Goal: Contribute content

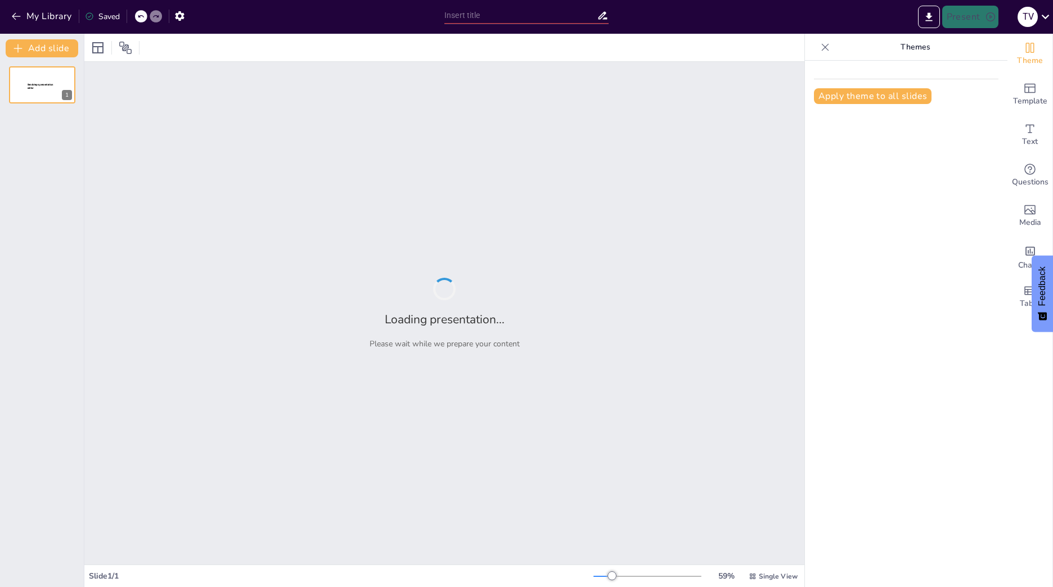
type input "Ökosystem Borrealer Nadelwald: Merkmale und Strukturen"
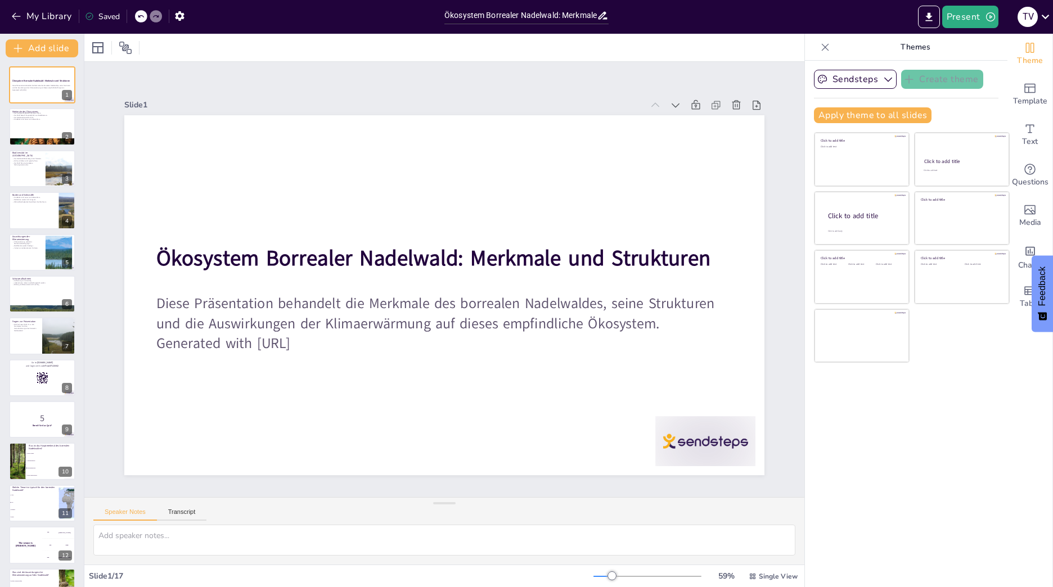
checkbox input "true"
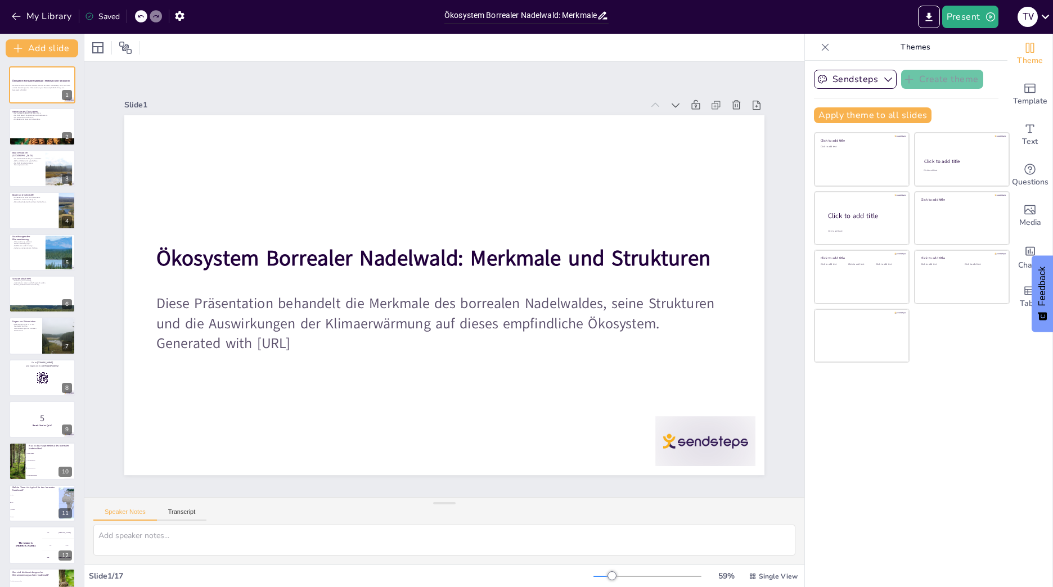
checkbox input "true"
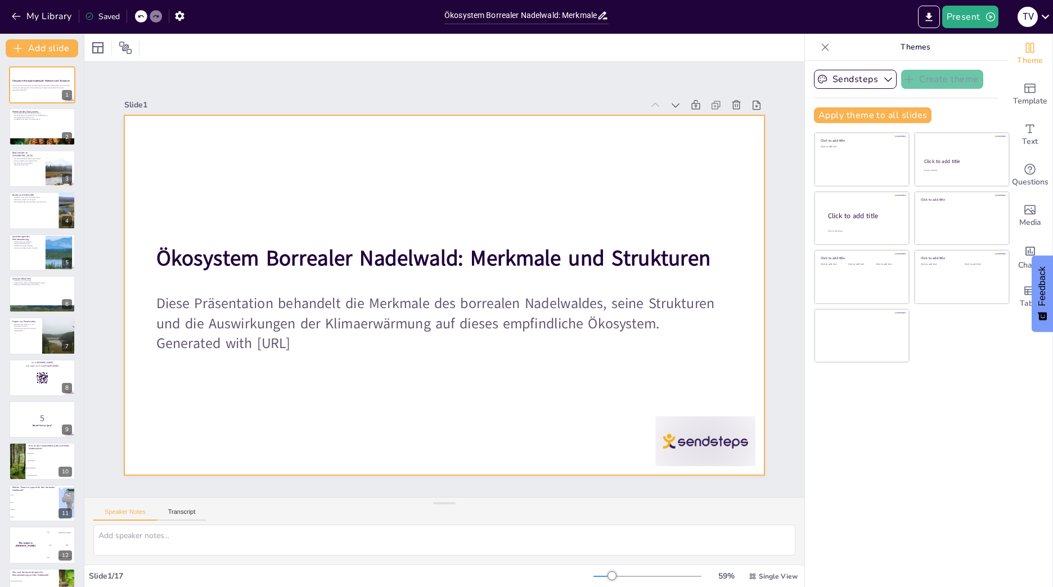
checkbox input "true"
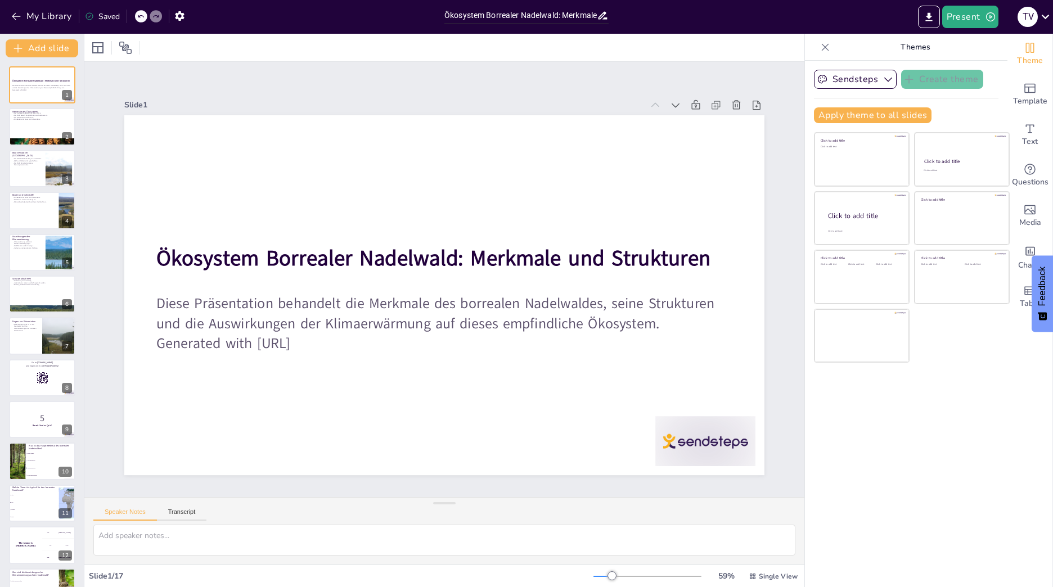
checkbox input "true"
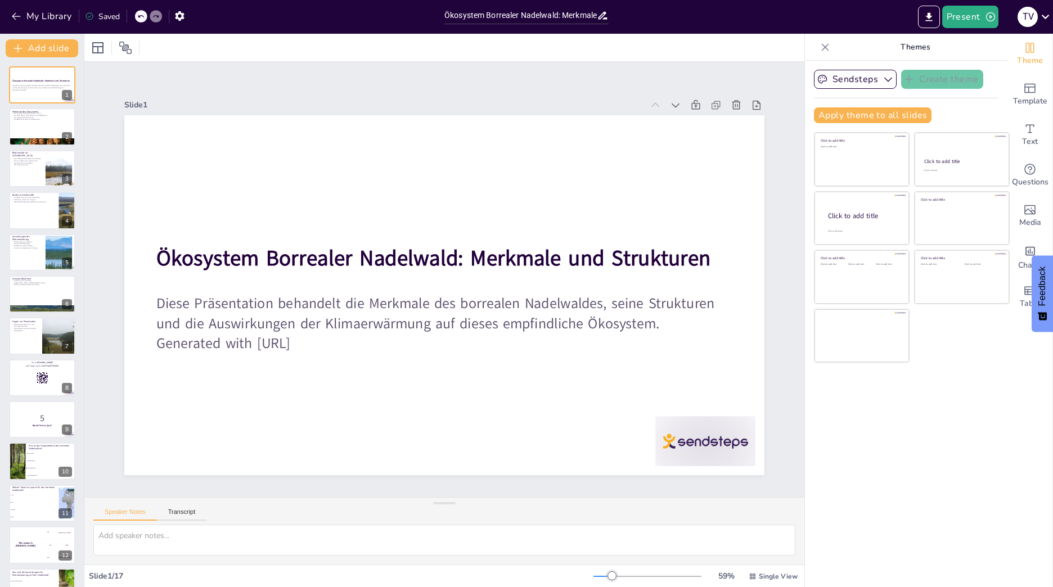
checkbox input "true"
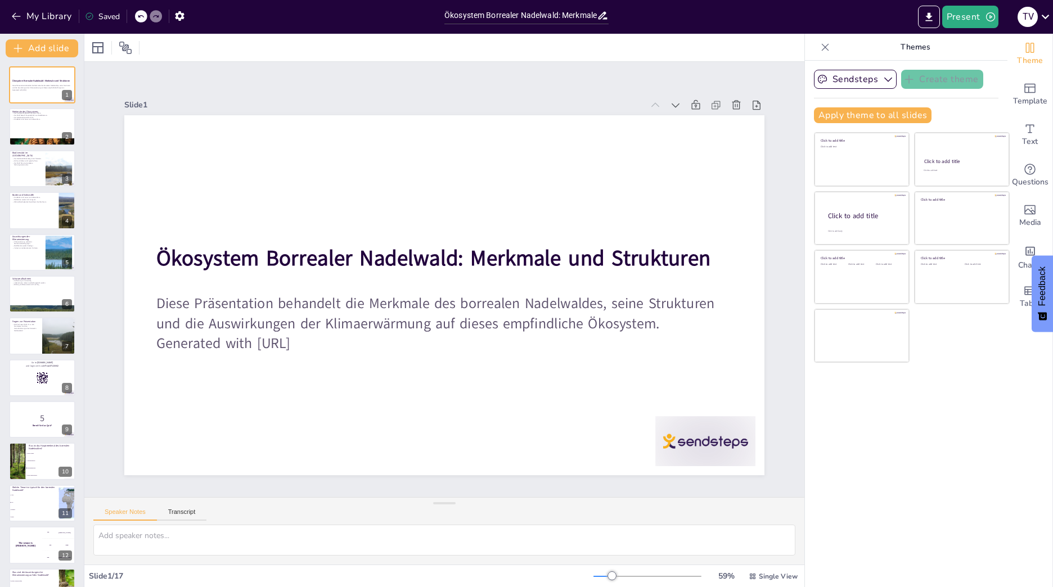
checkbox input "true"
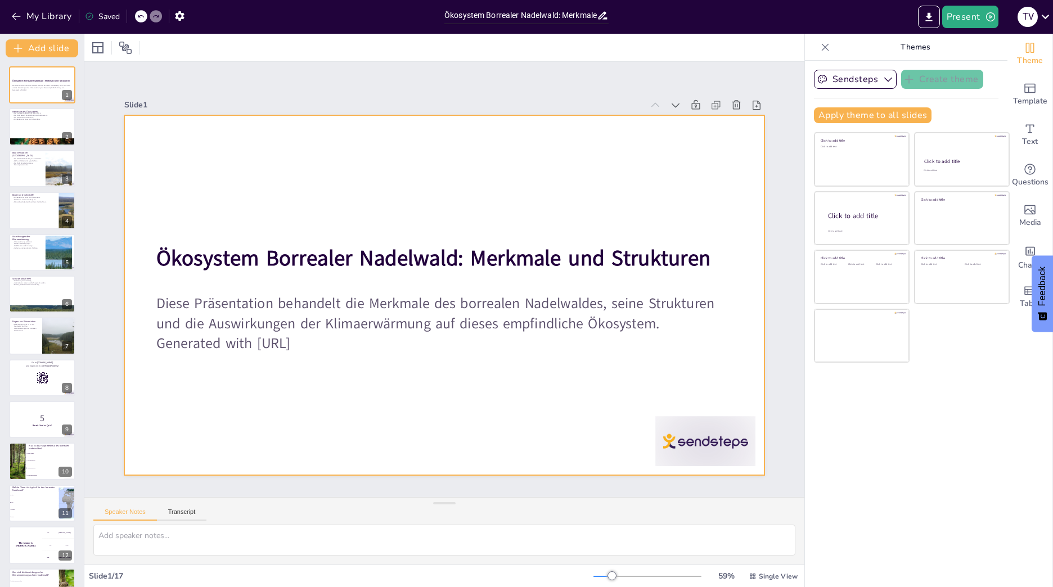
checkbox input "true"
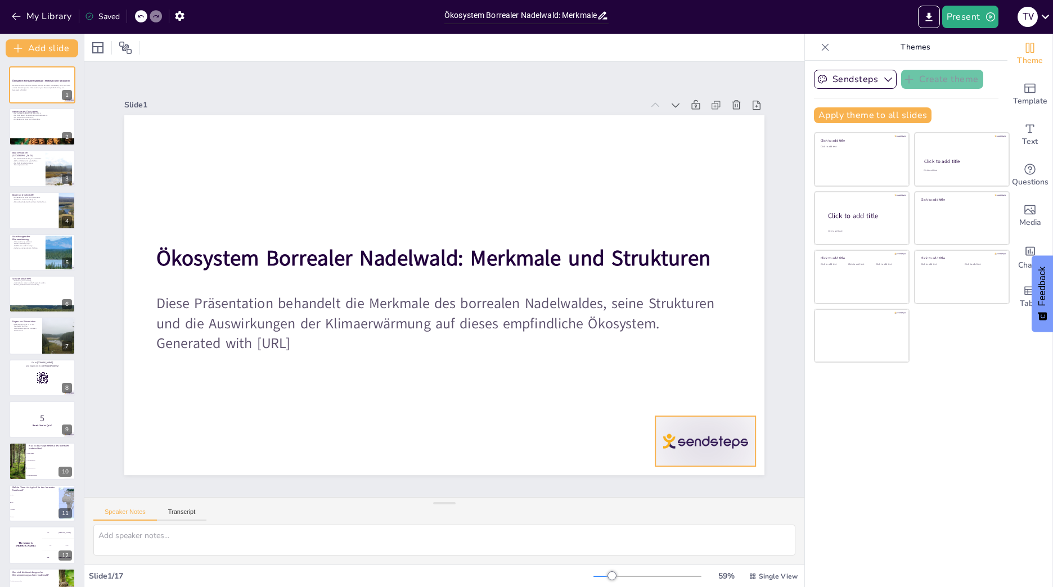
checkbox input "true"
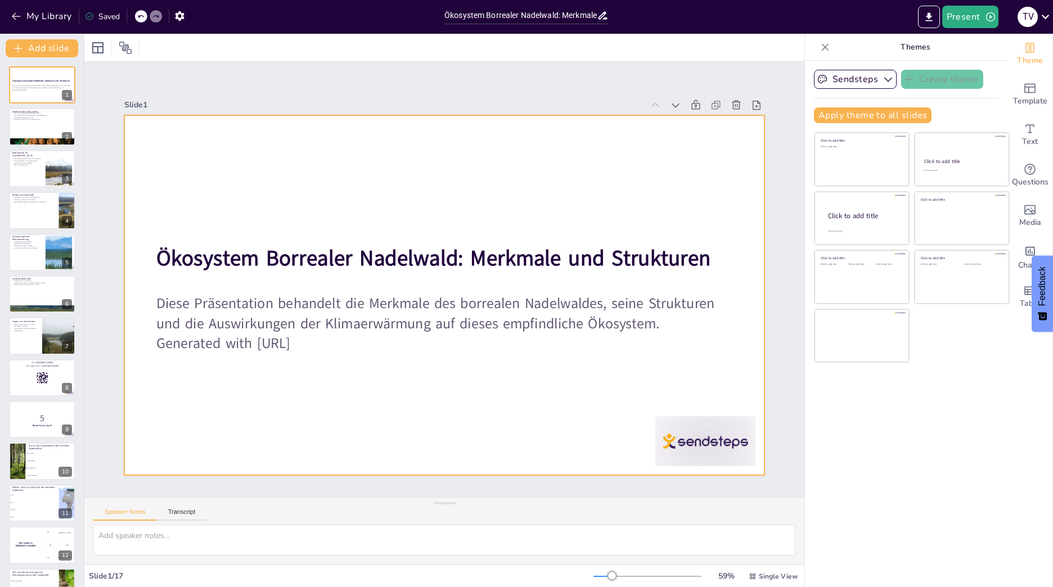
checkbox input "true"
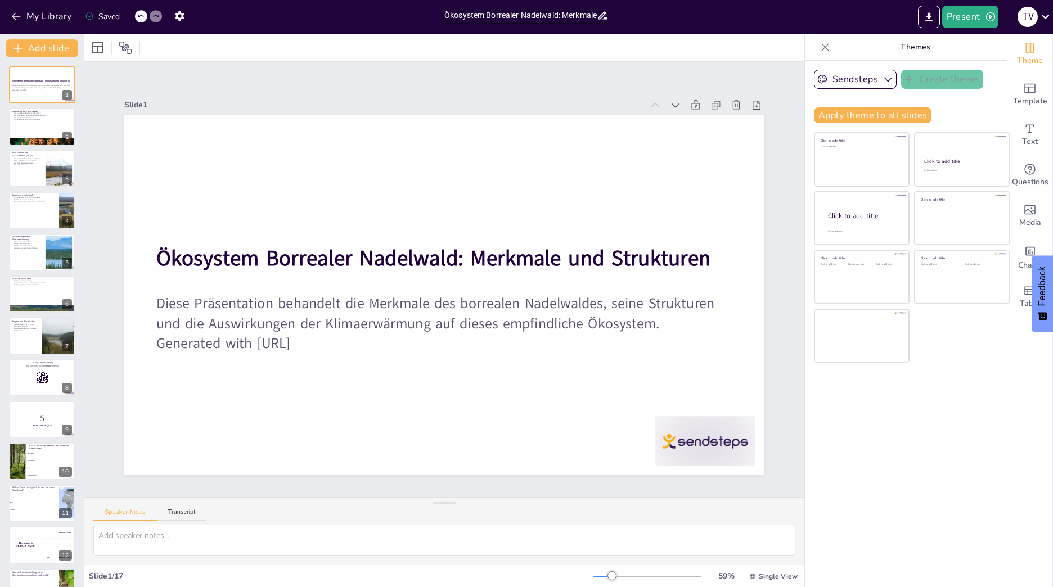
checkbox input "true"
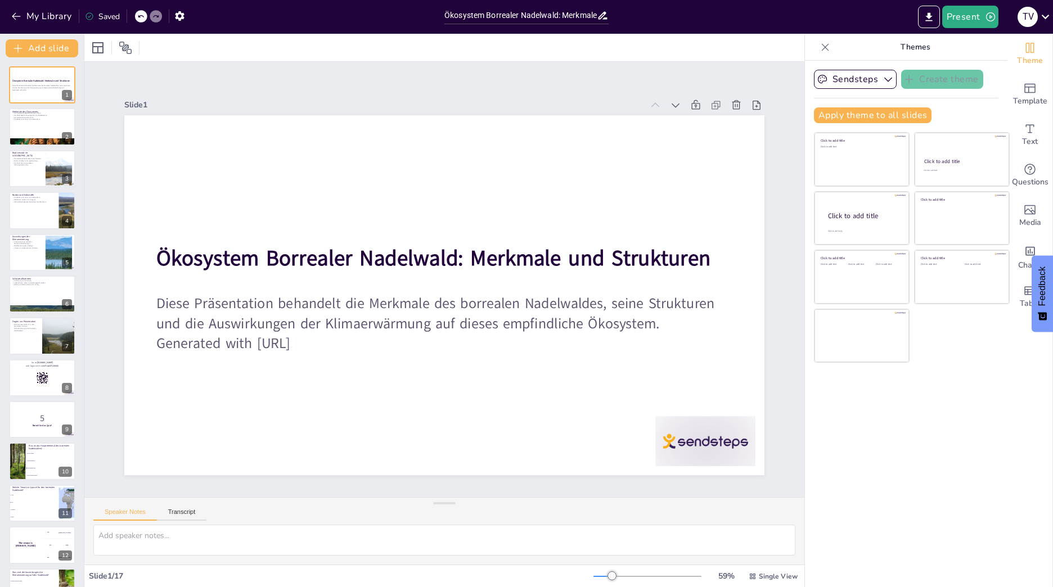
checkbox input "true"
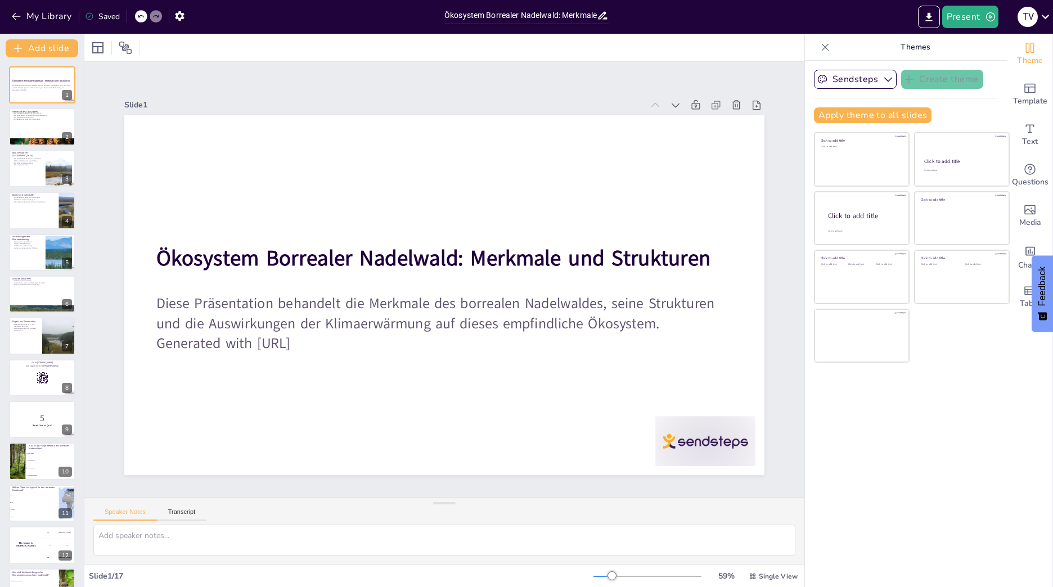
checkbox input "true"
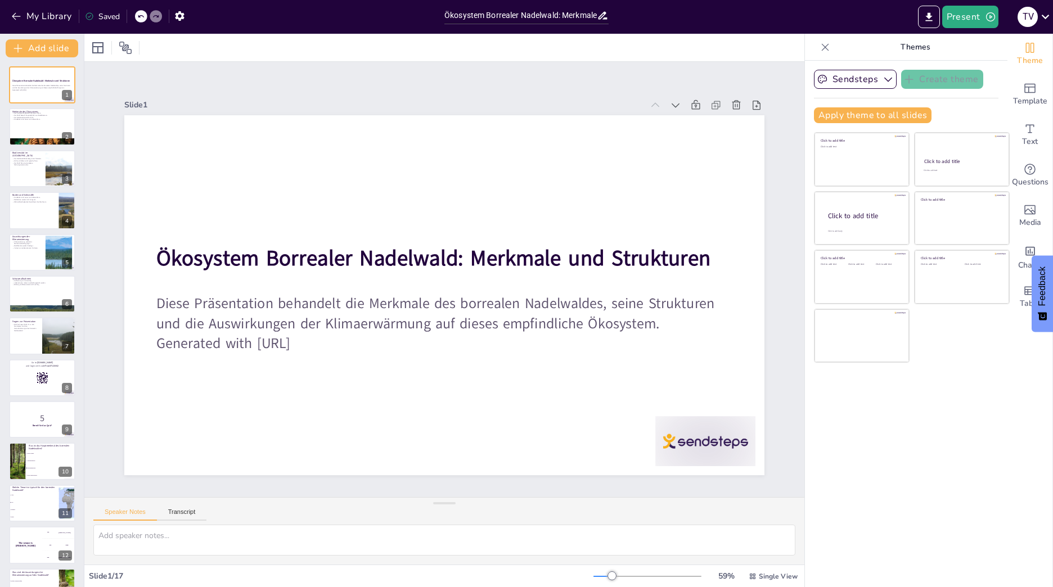
checkbox input "true"
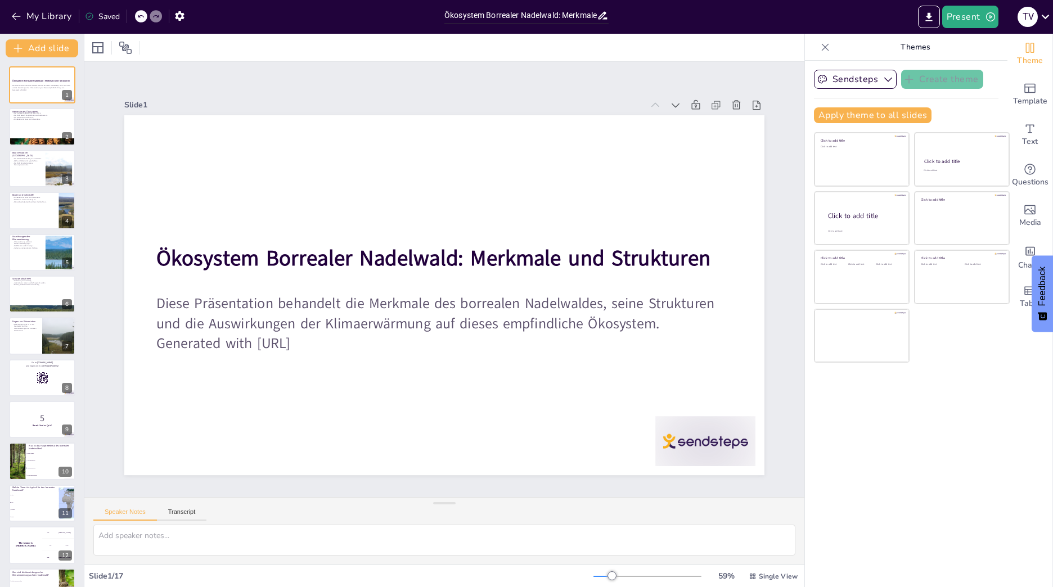
checkbox input "true"
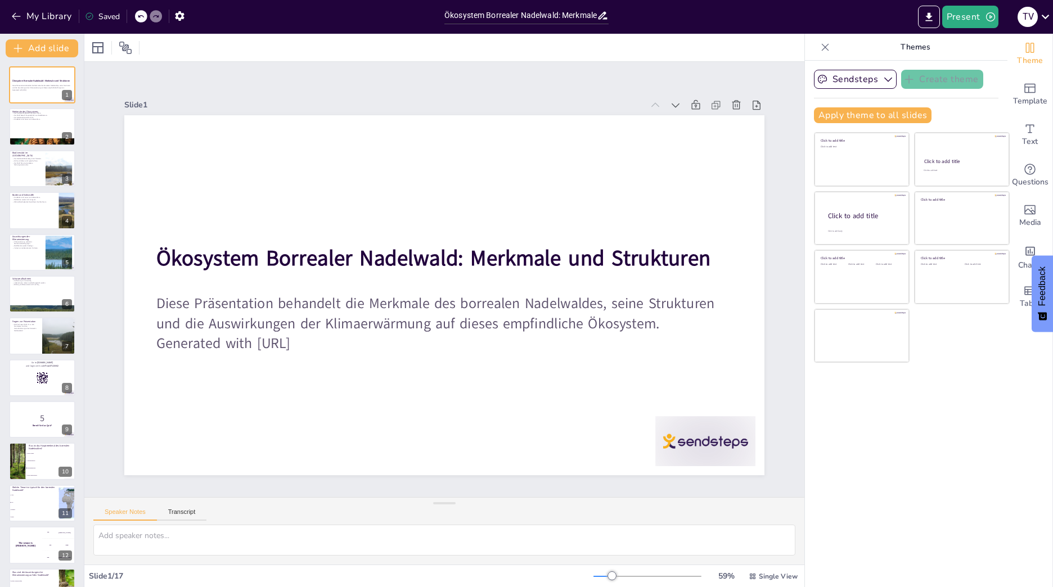
checkbox input "true"
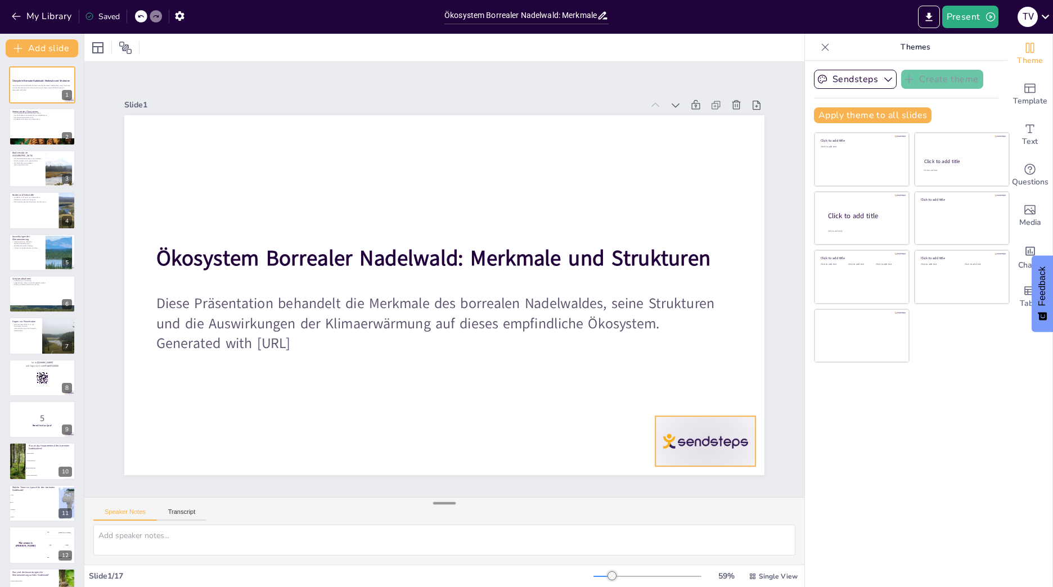
checkbox input "true"
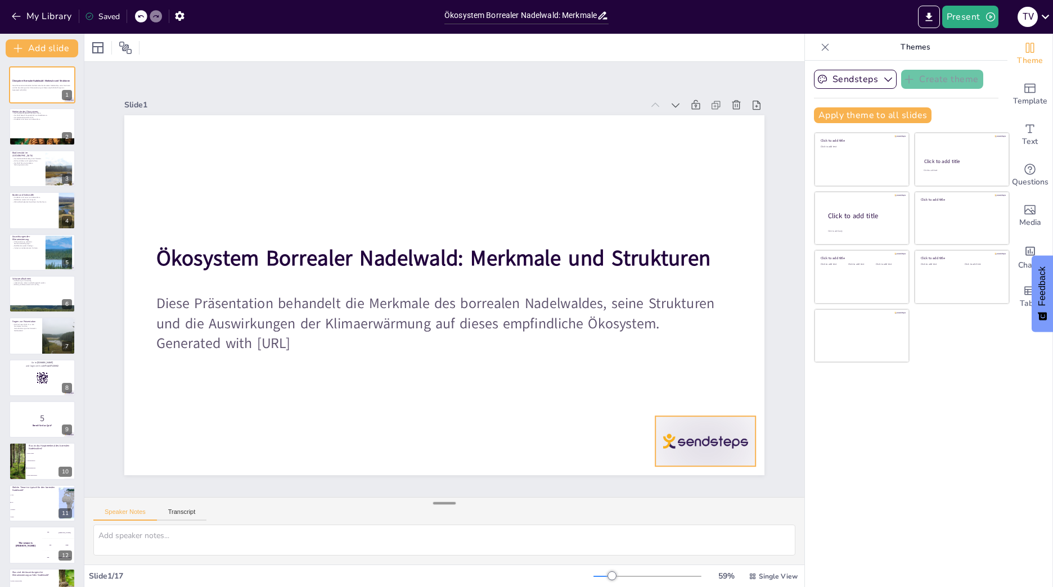
checkbox input "true"
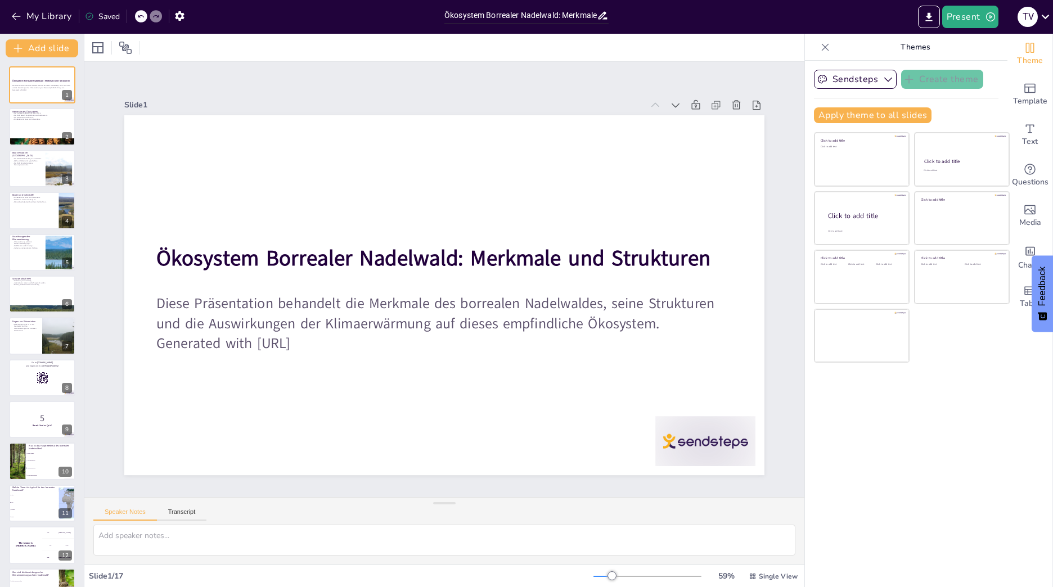
checkbox input "true"
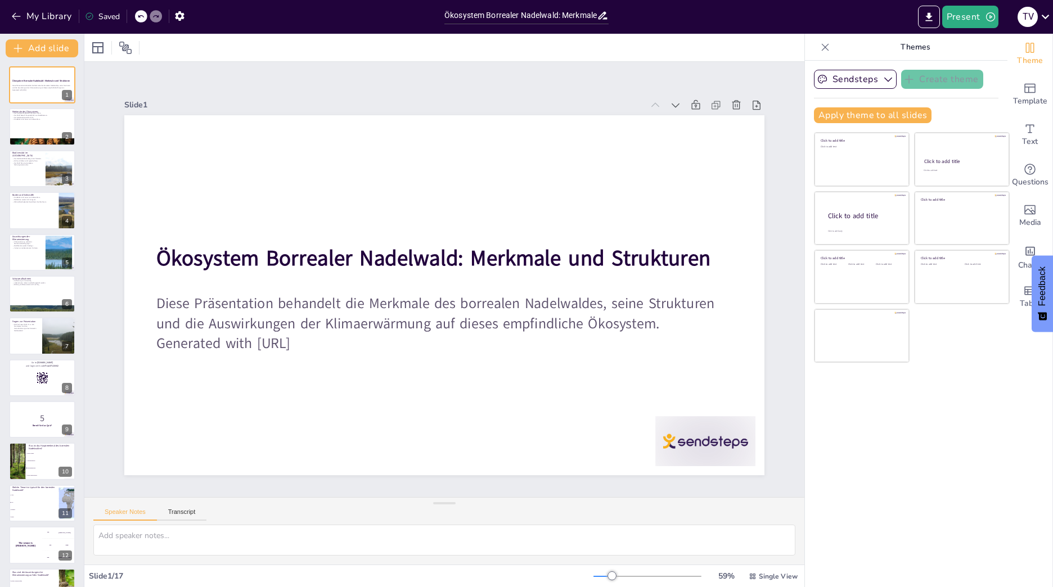
checkbox input "true"
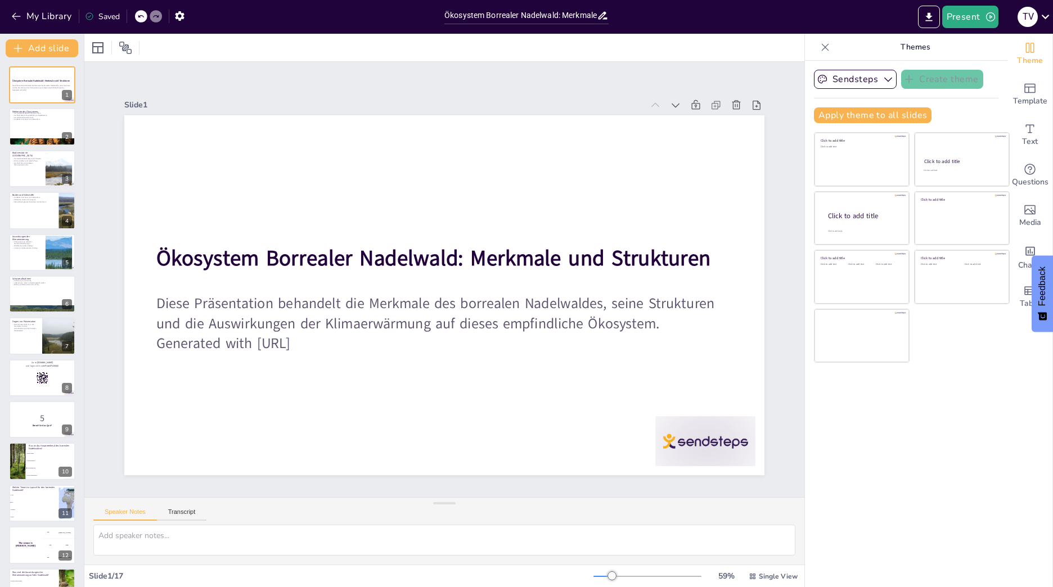
checkbox input "true"
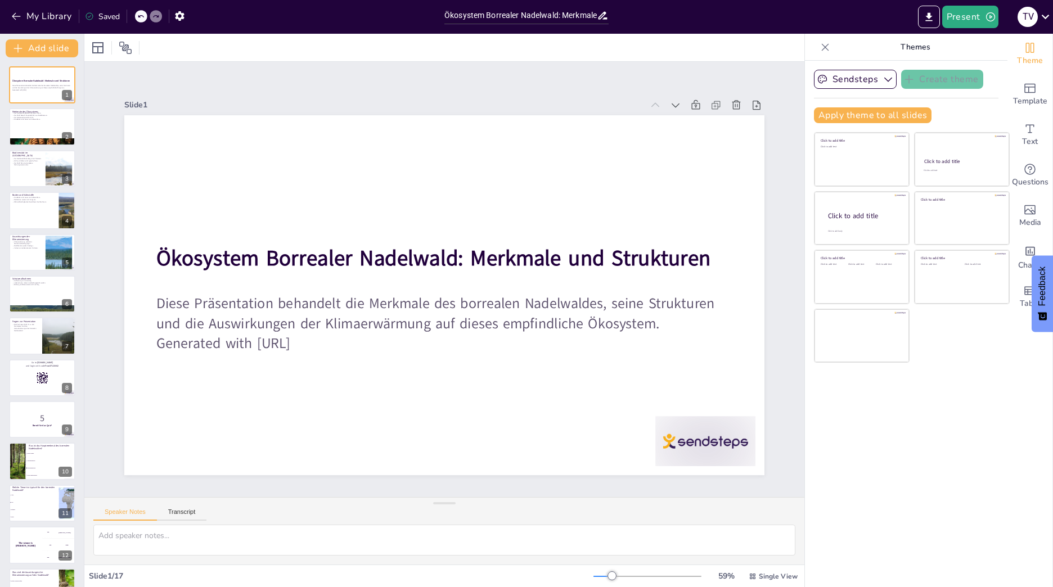
checkbox input "true"
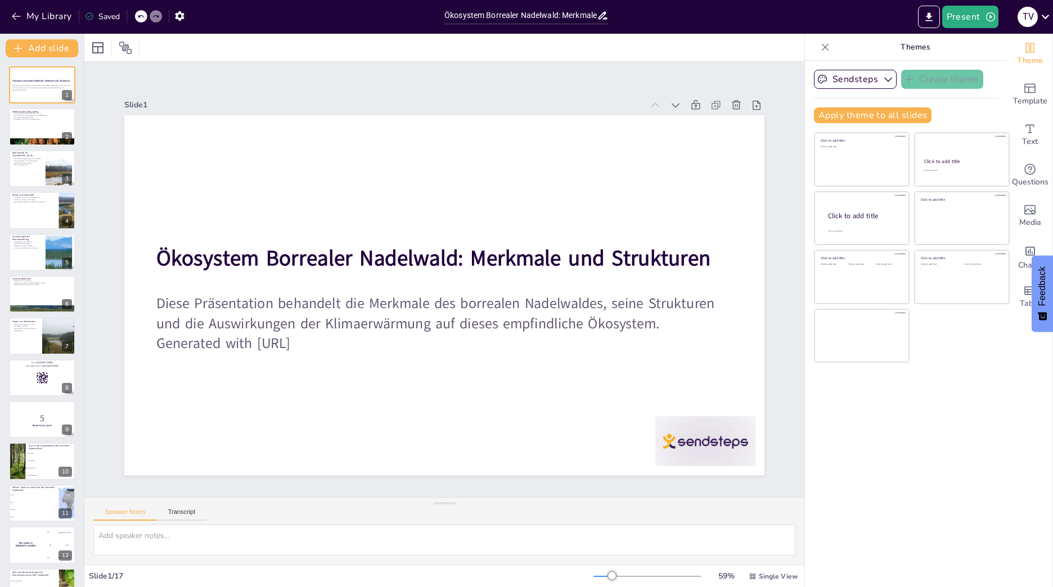
checkbox input "true"
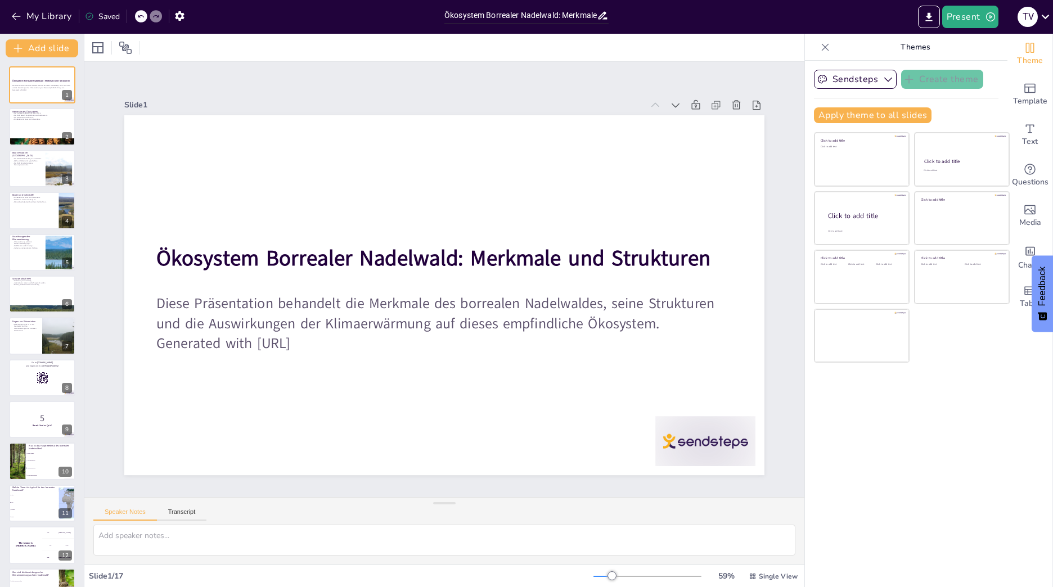
checkbox input "true"
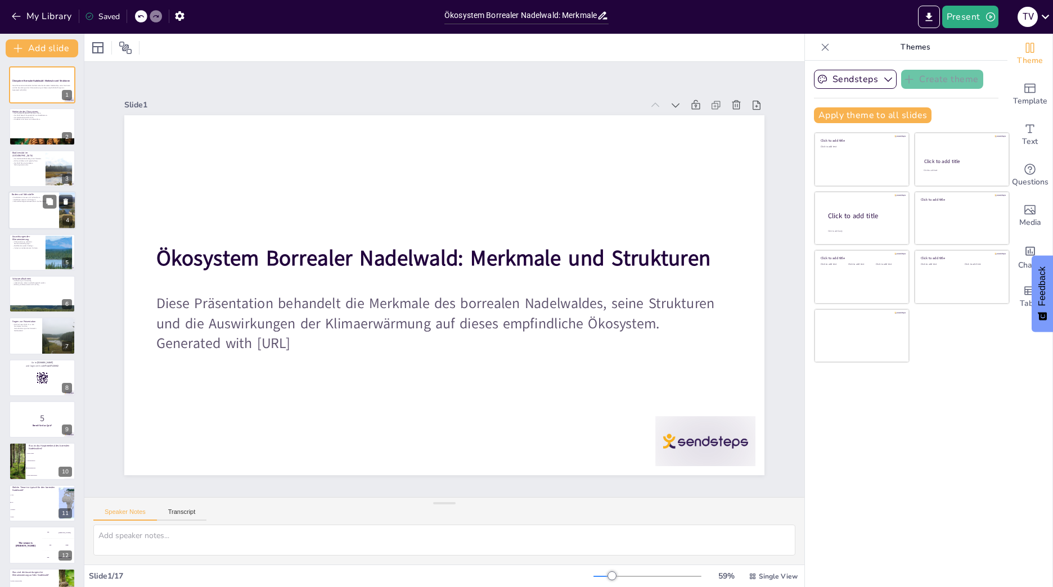
checkbox input "true"
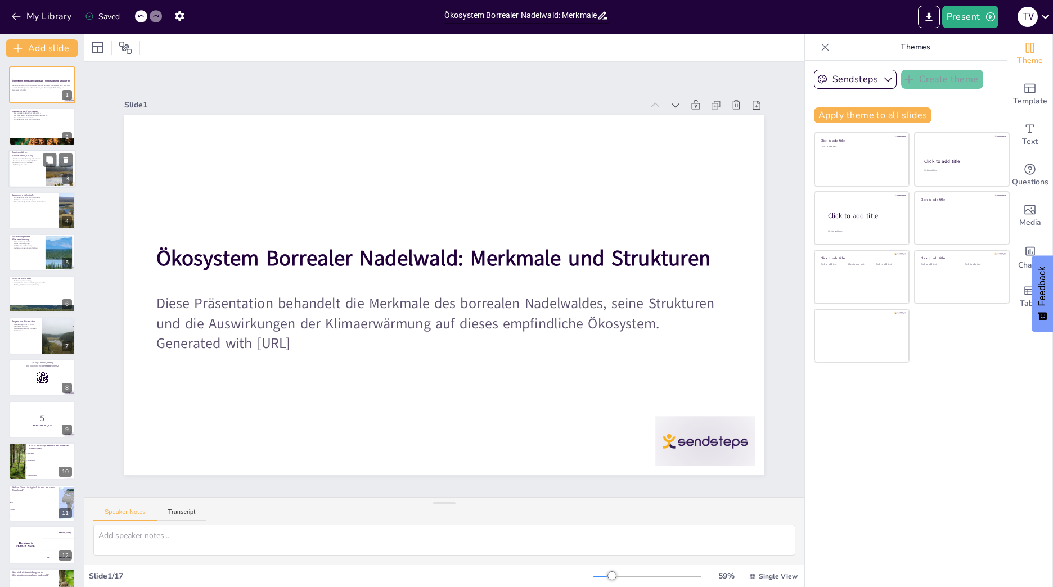
checkbox input "true"
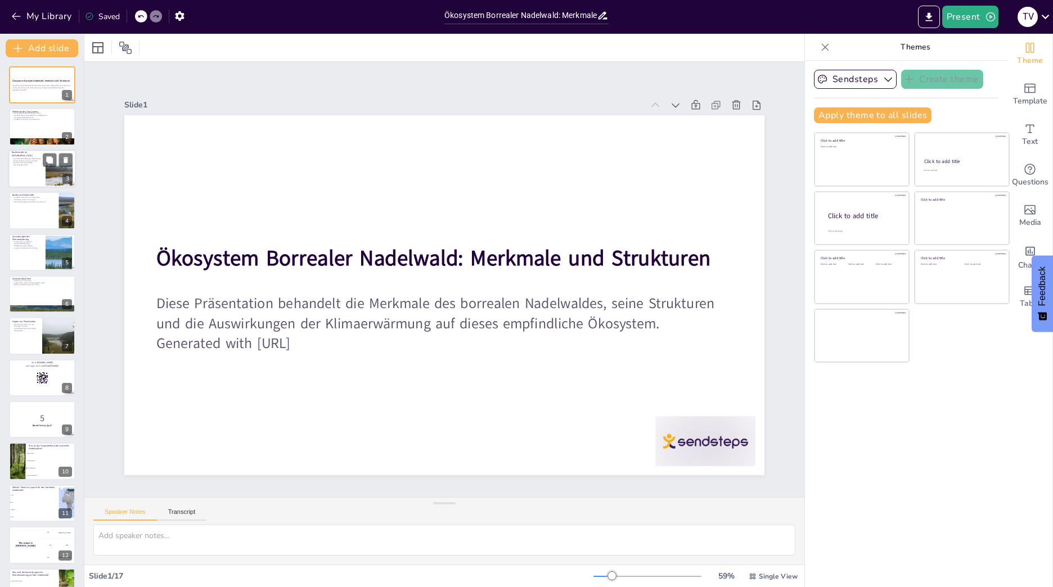
checkbox input "true"
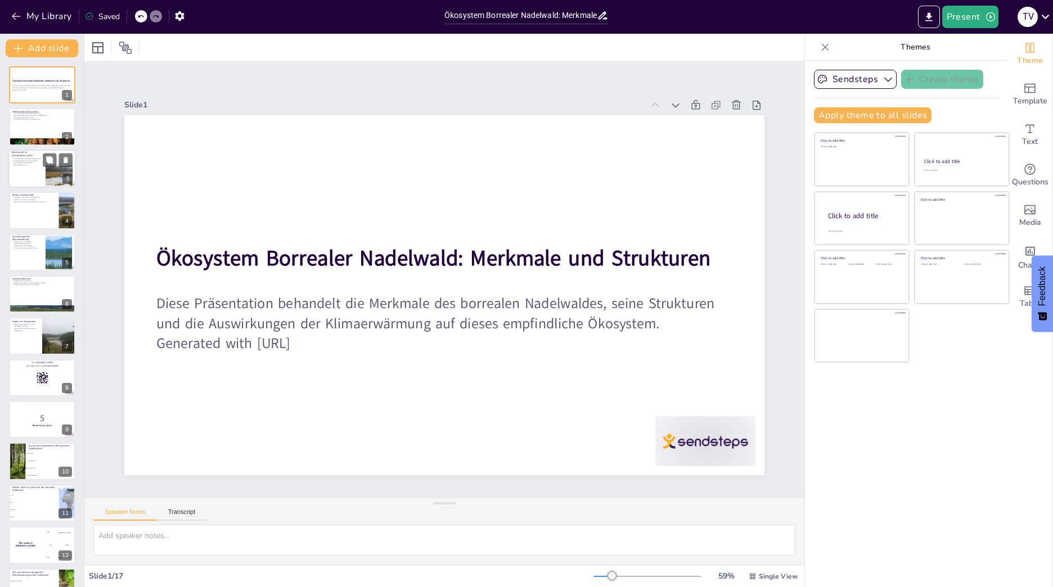
checkbox input "true"
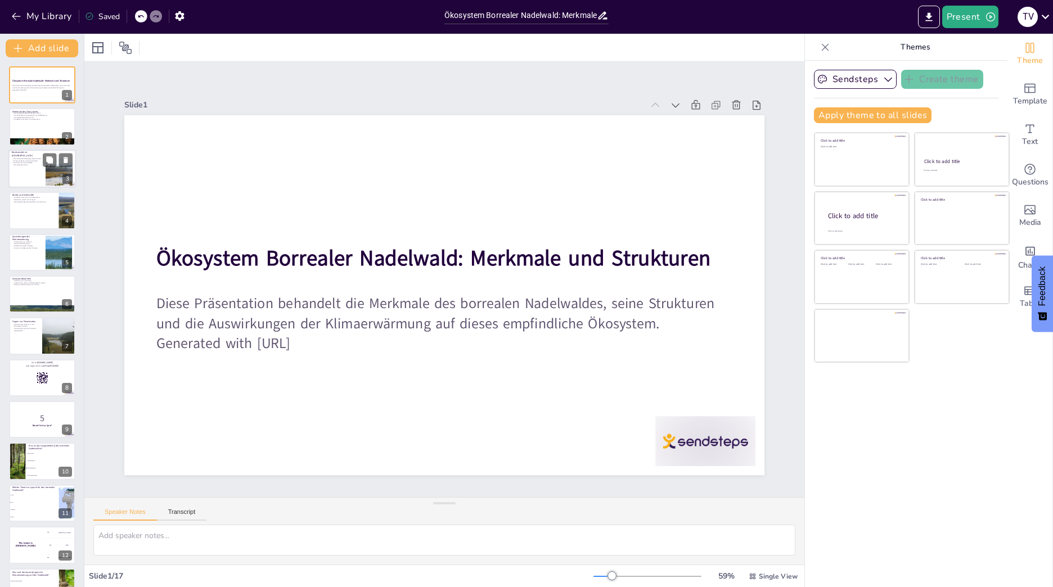
checkbox input "true"
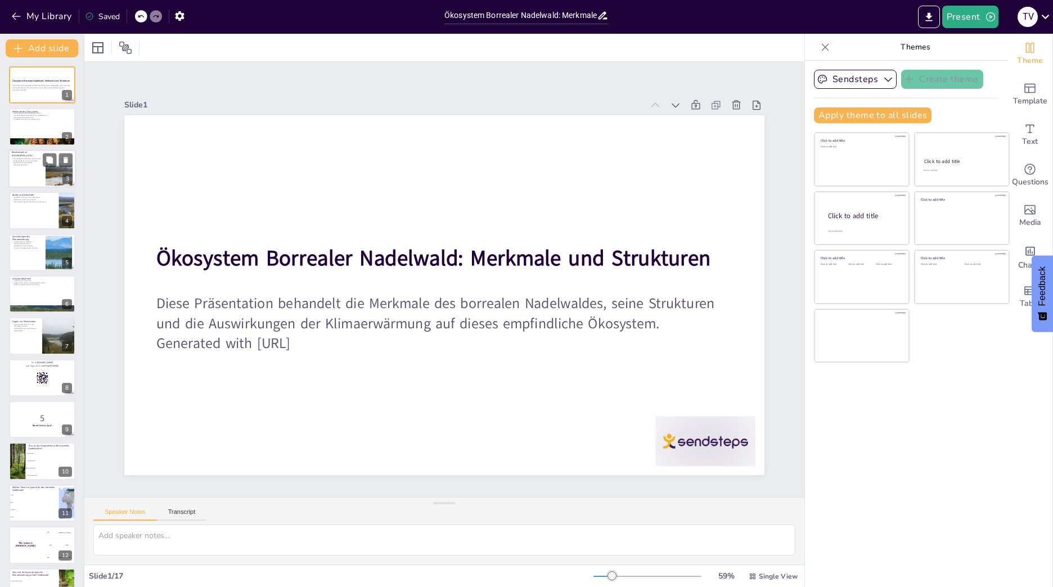
checkbox input "true"
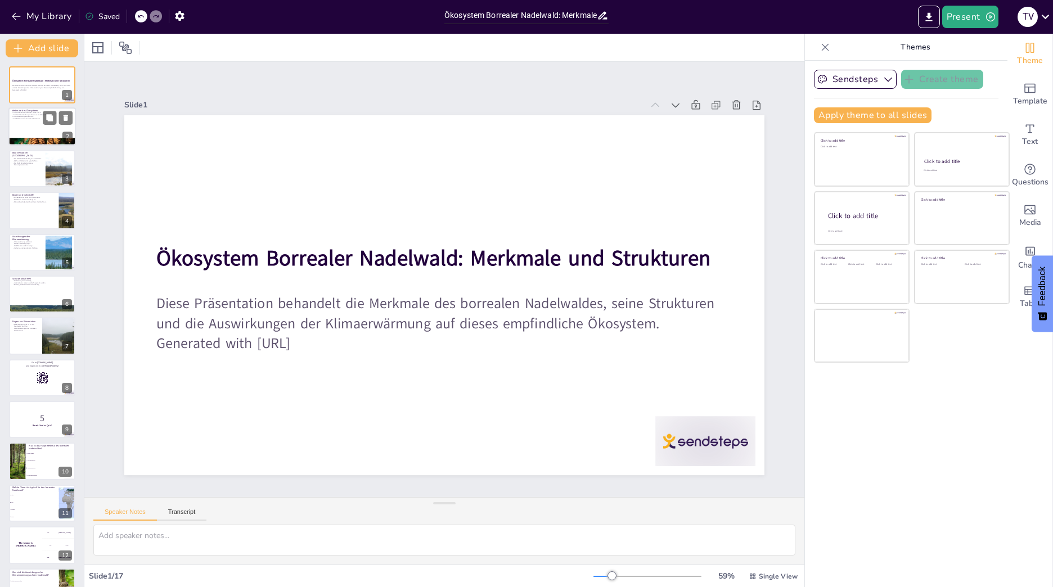
checkbox input "true"
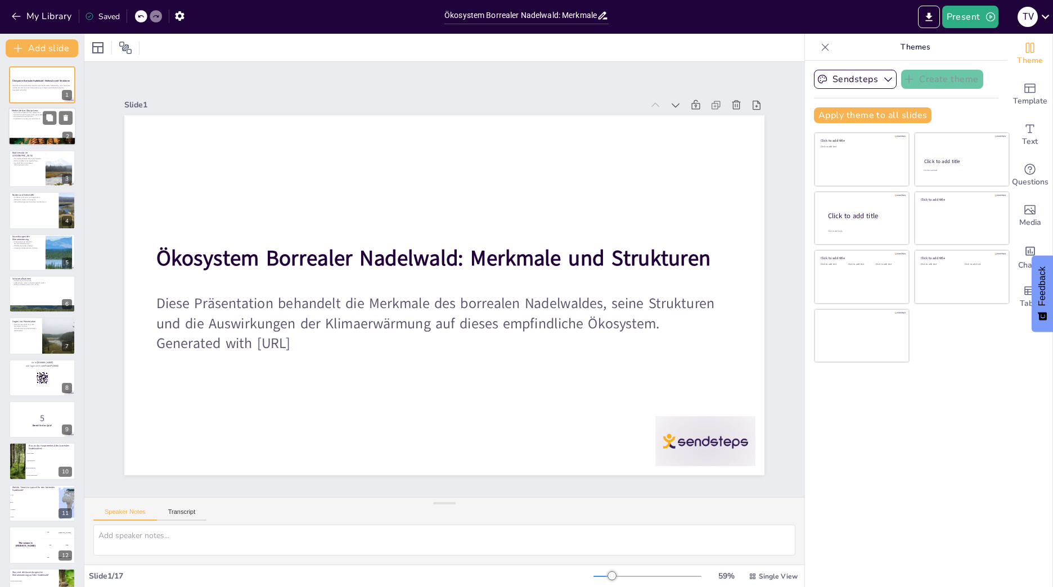
checkbox input "true"
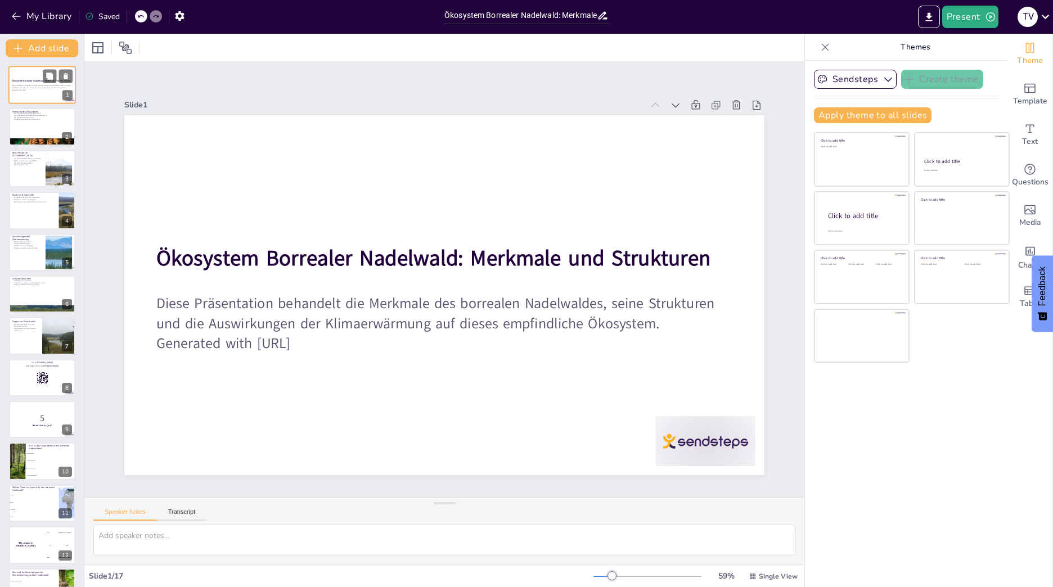
checkbox input "true"
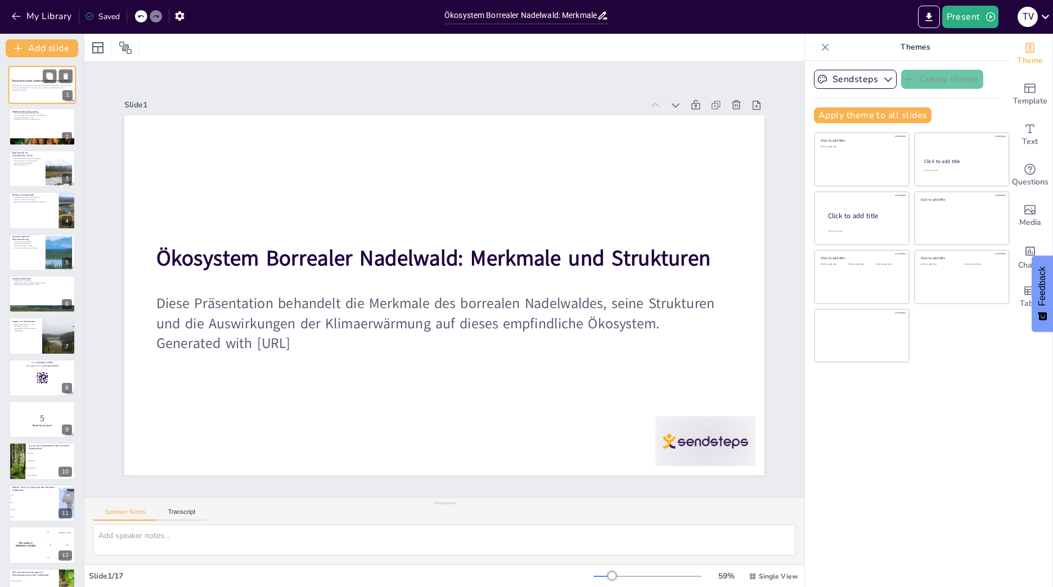
checkbox input "true"
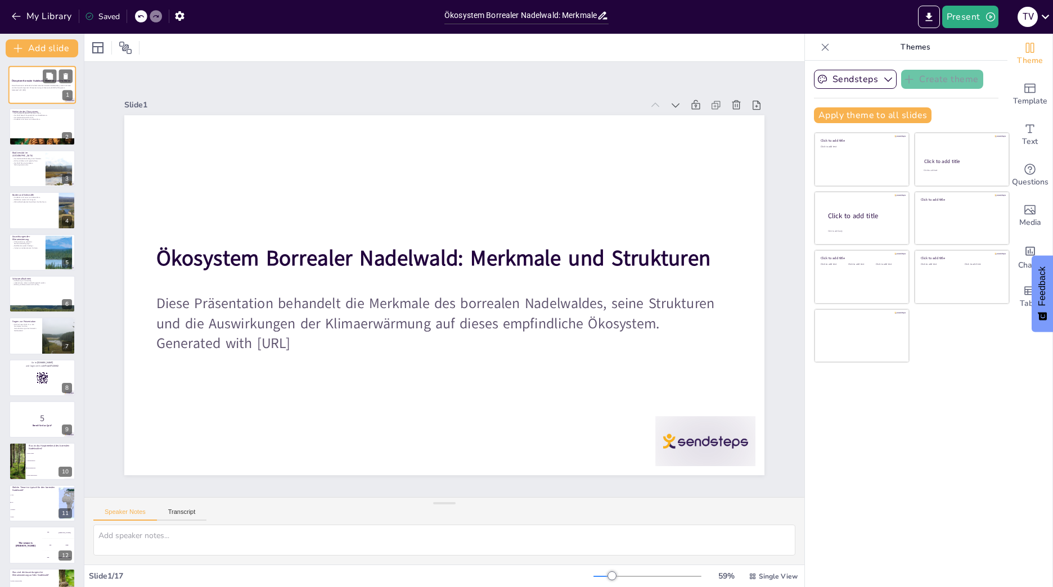
checkbox input "true"
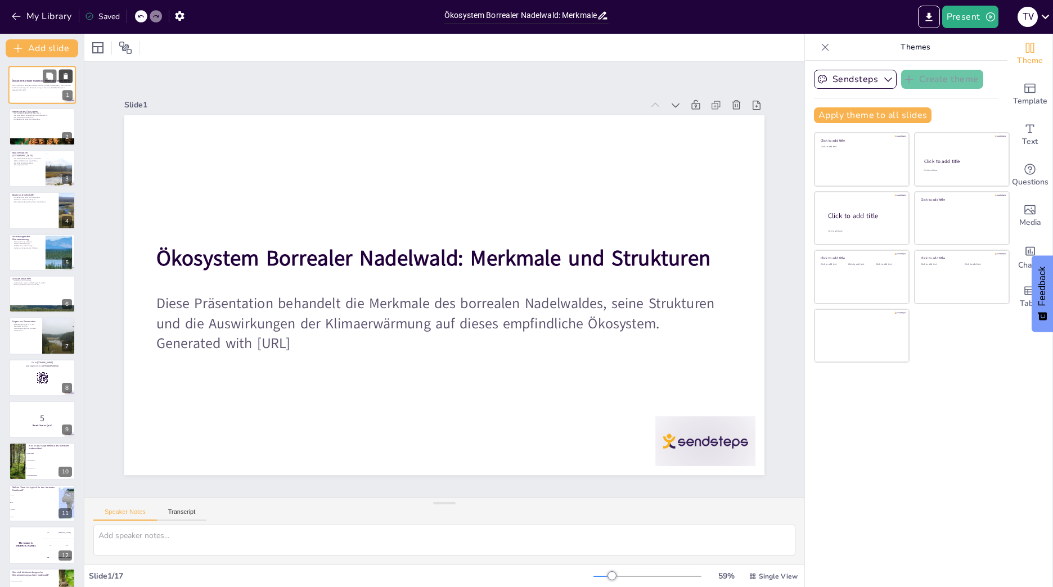
checkbox input "true"
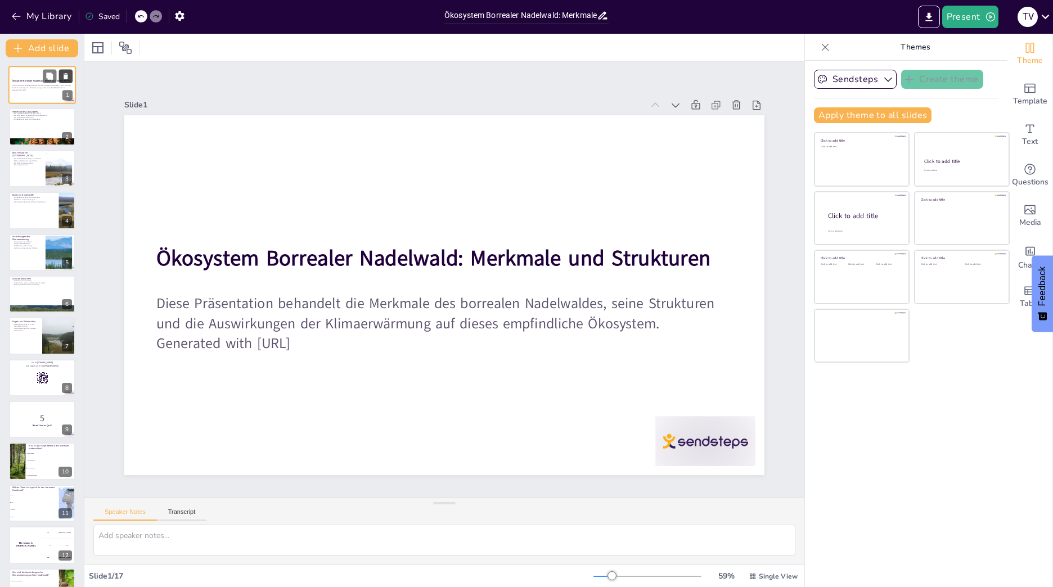
checkbox input "true"
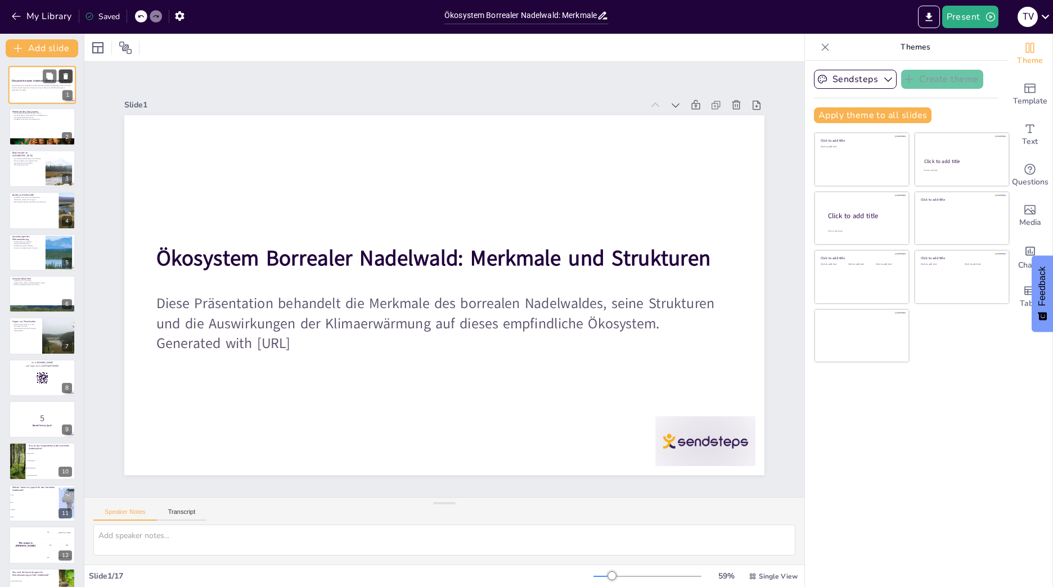
checkbox input "true"
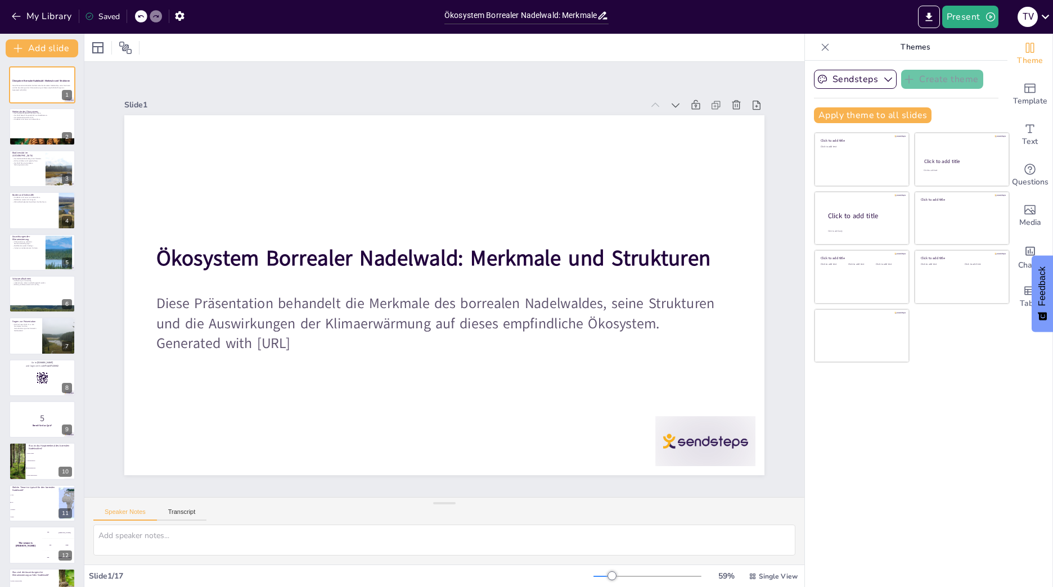
checkbox input "true"
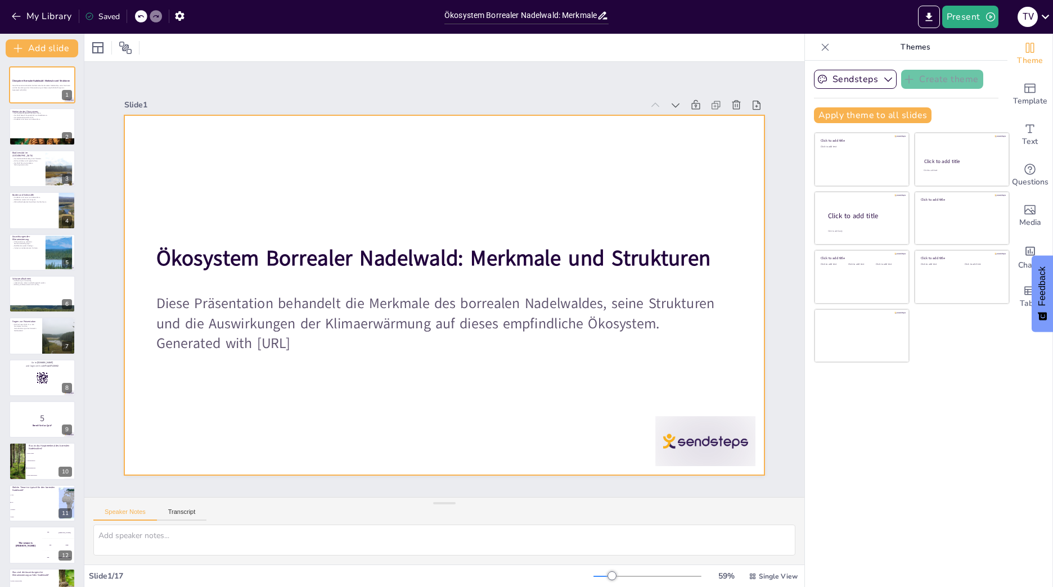
checkbox input "true"
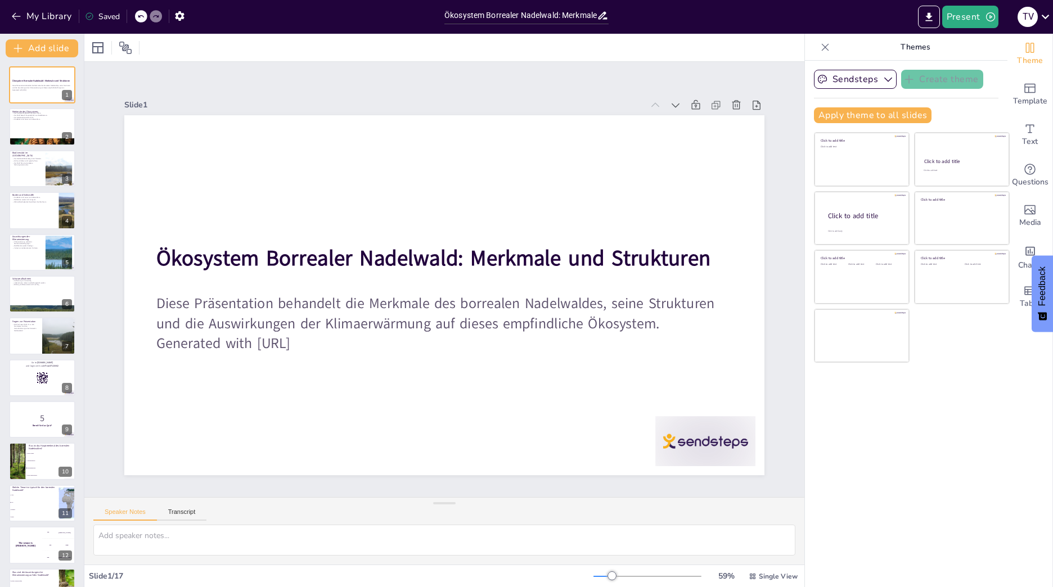
checkbox input "true"
click at [1031, 20] on div "T V" at bounding box center [1028, 17] width 20 height 20
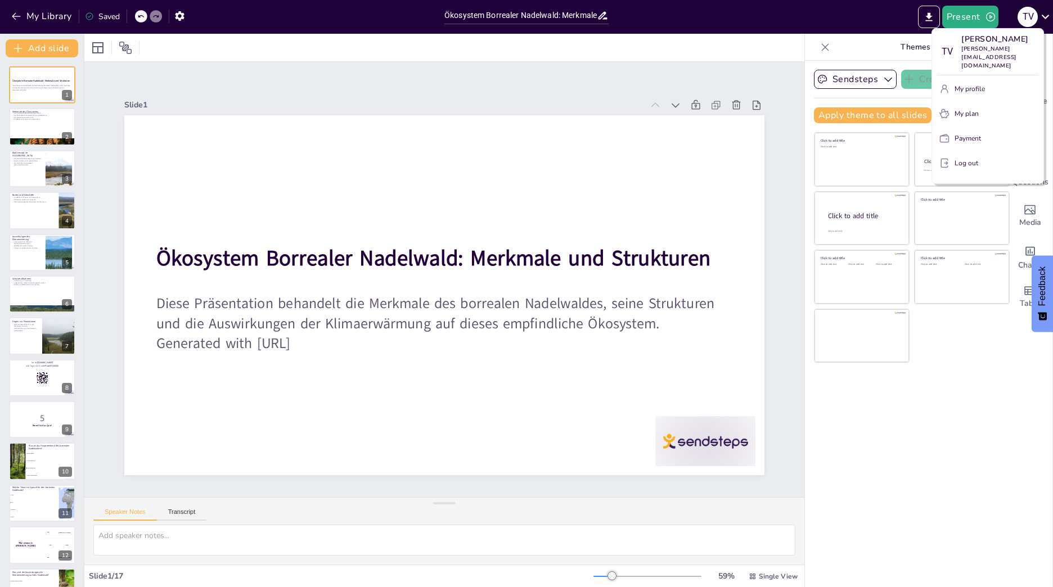
click at [1031, 20] on div at bounding box center [526, 293] width 1053 height 587
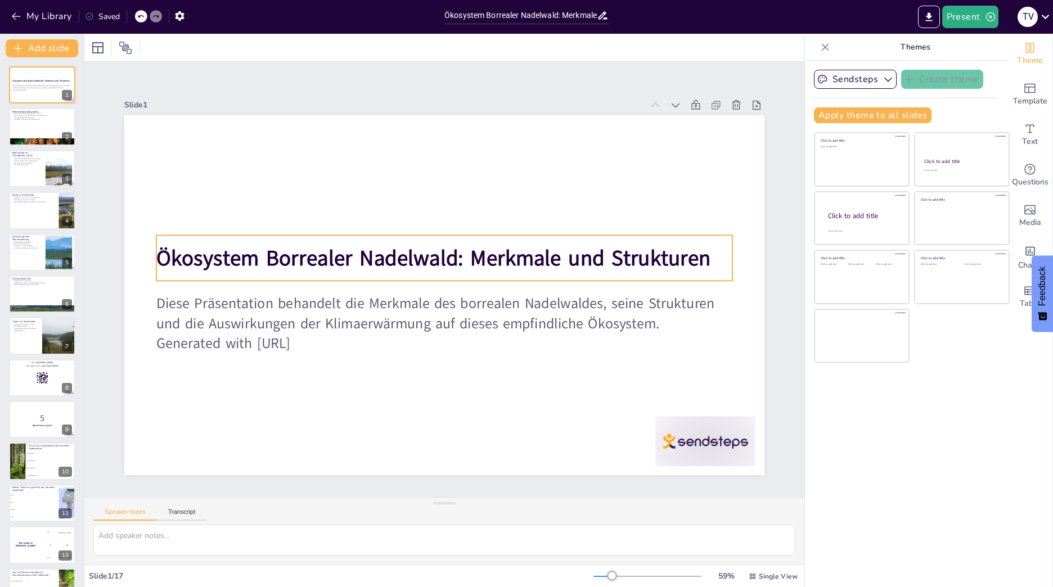
click at [429, 255] on strong "Ökosystem Borrealer Nadelwald: Merkmale und Strukturen" at bounding box center [426, 294] width 144 height 549
click at [495, 252] on strong "Ökosystem Borrealer Nadelwald: Merkmale und Strukturen" at bounding box center [438, 303] width 432 height 392
click at [495, 252] on strong "Ökosystem Borrealer Nadelwald: Merkmale und Strukturen" at bounding box center [421, 283] width 198 height 537
click at [468, 250] on strong "Ökosystem Borrealer Nadelwald: Merkmale und Strukturen" at bounding box center [469, 278] width 252 height 519
click at [502, 258] on strong "Ökosystem Borrealer Nadelwald: Merkmale und Strukturen" at bounding box center [468, 286] width 392 height 432
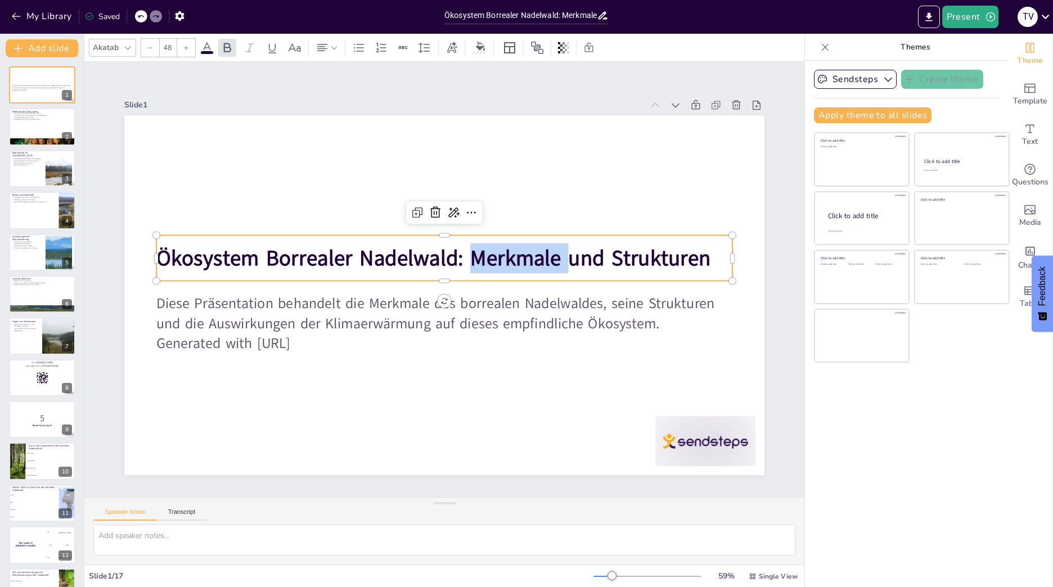
click at [502, 258] on strong "Ökosystem Borrealer Nadelwald: Merkmale und Strukturen" at bounding box center [441, 303] width 466 height 349
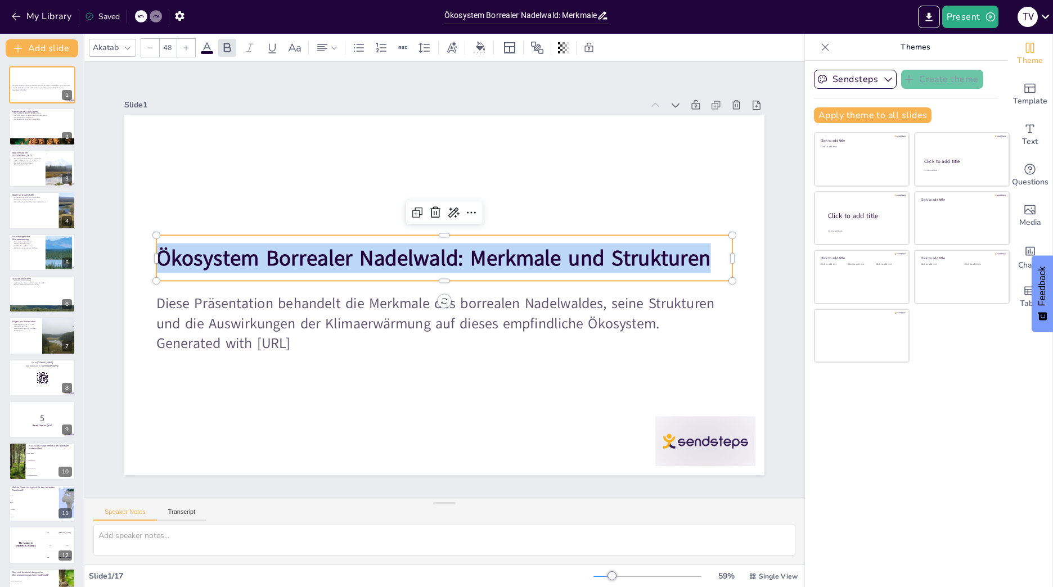
click at [465, 258] on strong "Ökosystem Borrealer Nadelwald: Merkmale und Strukturen" at bounding box center [422, 288] width 86 height 555
click at [223, 51] on icon at bounding box center [228, 48] width 14 height 14
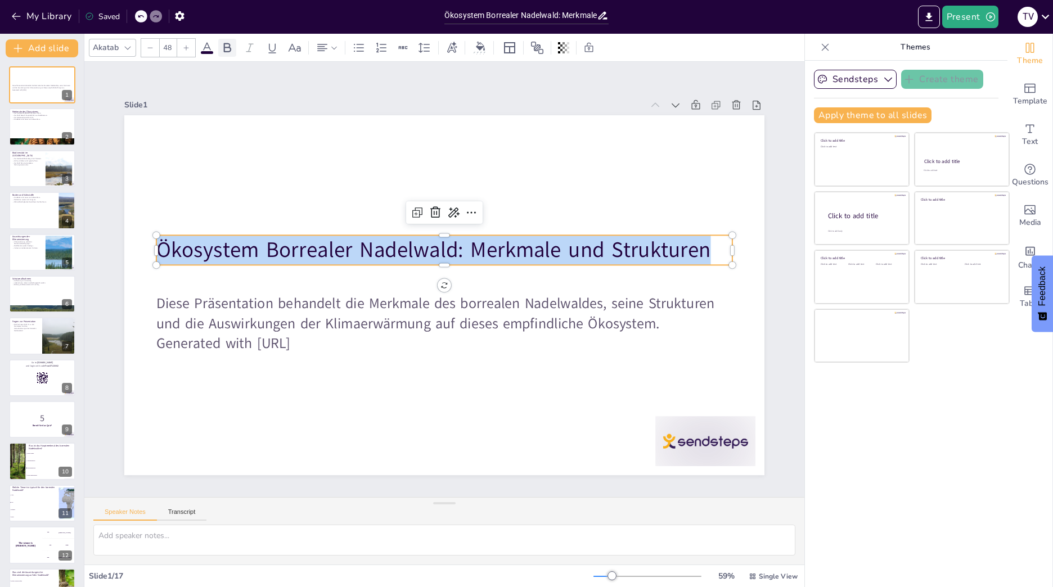
click at [226, 53] on icon at bounding box center [228, 48] width 14 height 14
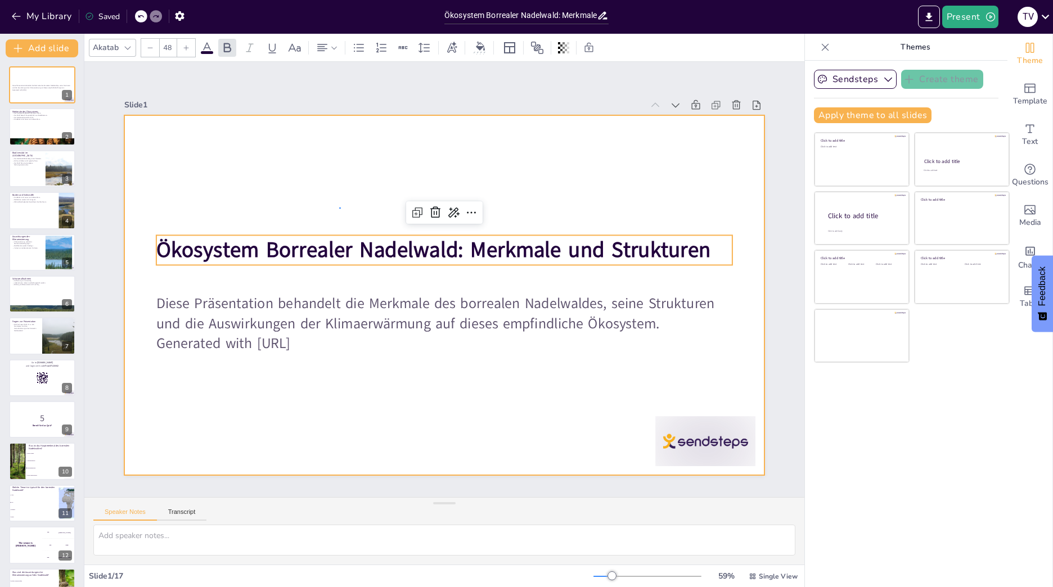
drag, startPoint x: 341, startPoint y: 208, endPoint x: 341, endPoint y: 218, distance: 9.6
click at [341, 210] on div at bounding box center [441, 295] width 701 height 486
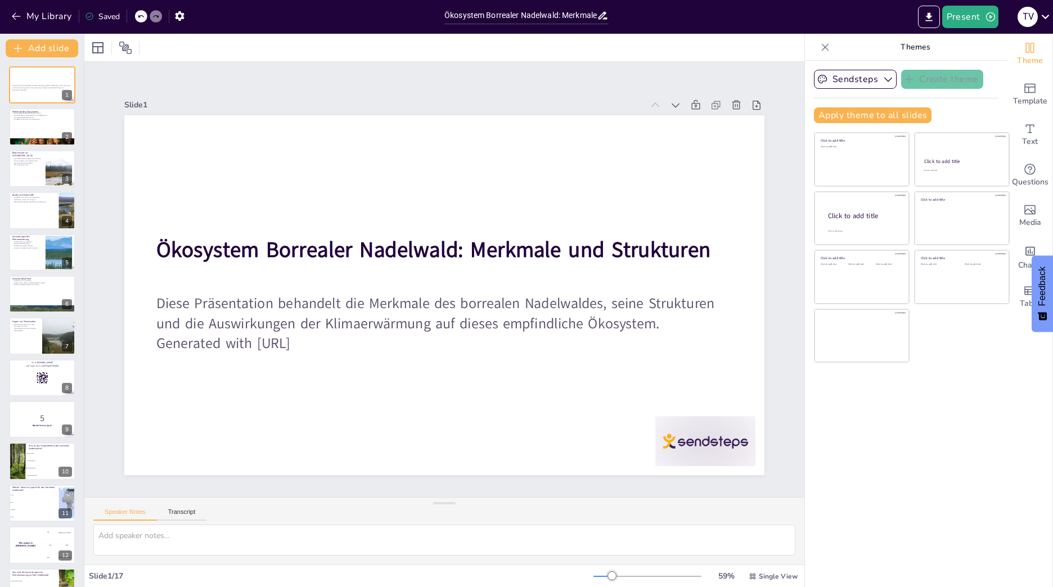
click at [342, 240] on strong "Ökosystem Borrealer Nadelwald: Merkmale und Strukturen" at bounding box center [453, 249] width 466 height 349
click at [341, 240] on strong "Ökosystem Borrealer Nadelwald: Merkmale und Strukturen" at bounding box center [473, 291] width 392 height 432
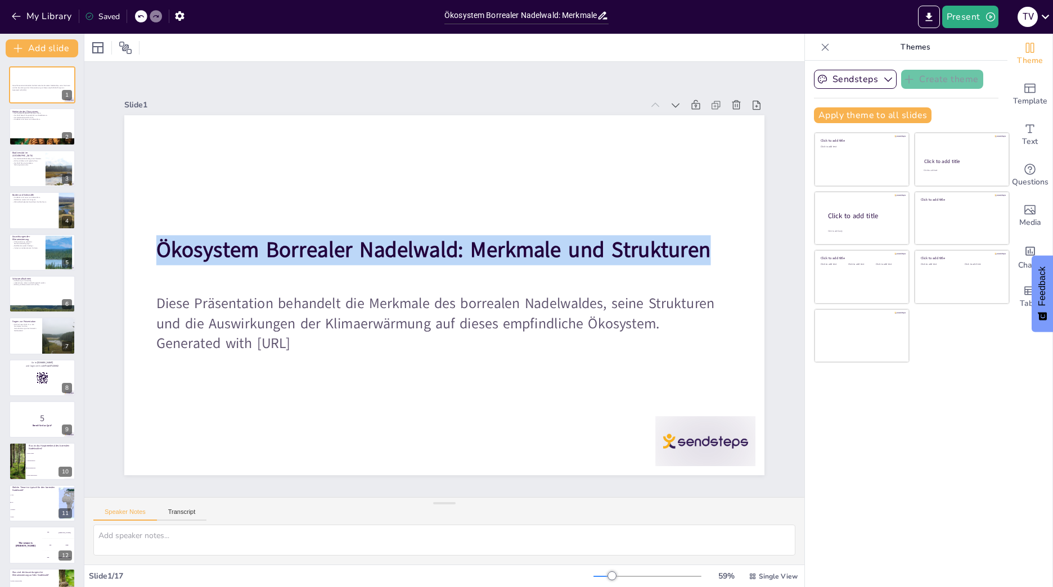
click at [341, 267] on strong "Ökosystem Borrealer Nadelwald: Merkmale und Strukturen" at bounding box center [452, 310] width 555 height 86
click at [293, 246] on strong "Ökosystem Borrealer Nadelwald: Merkmale und Strukturen" at bounding box center [443, 248] width 537 height 199
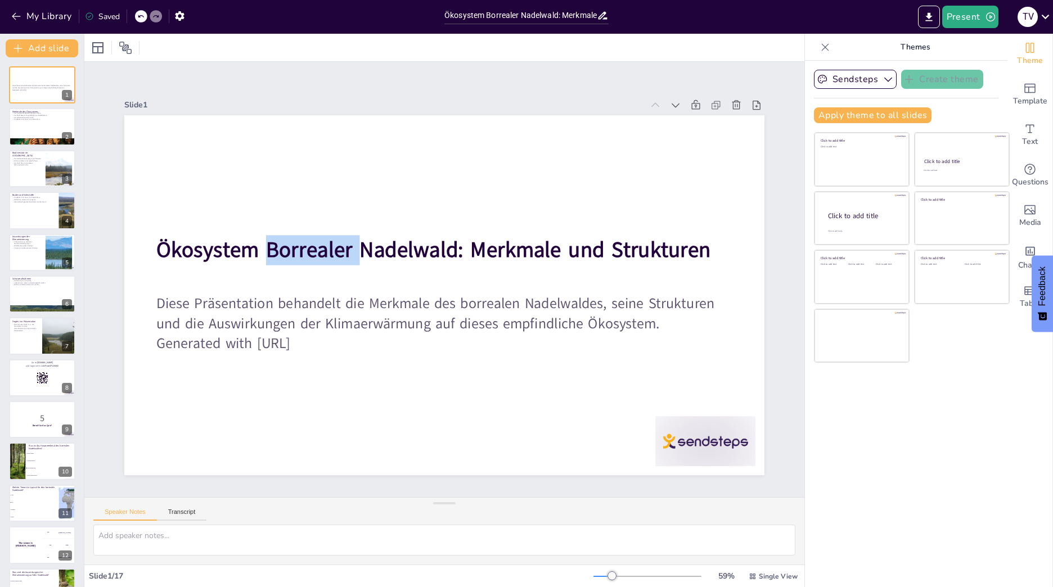
click at [293, 246] on strong "Ökosystem Borrealer Nadelwald: Merkmale und Strukturen" at bounding box center [439, 248] width 549 height 143
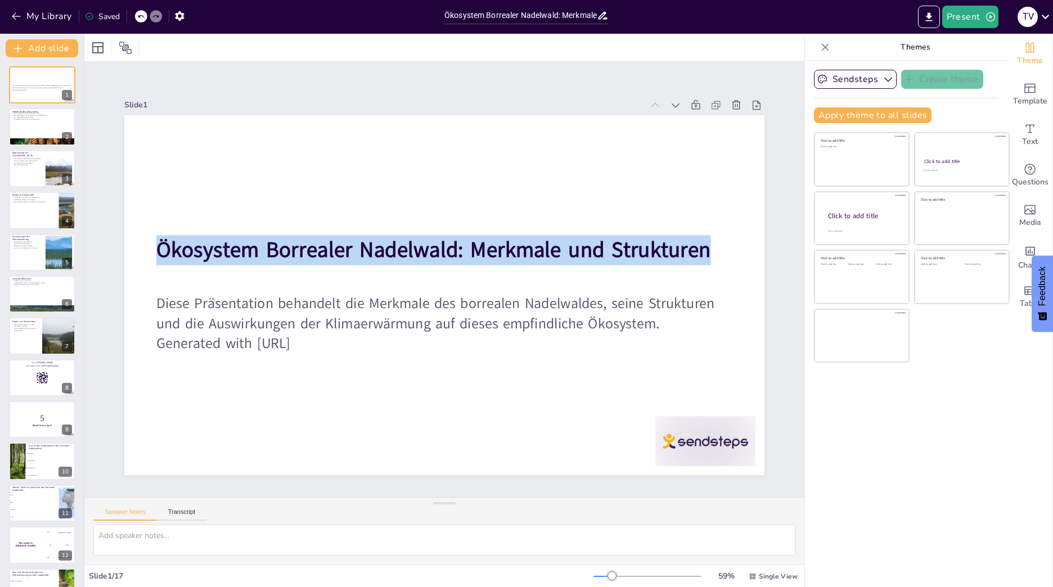
click at [293, 246] on strong "Ökosystem Borrealer Nadelwald: Merkmale und Strukturen" at bounding box center [458, 252] width 393 height 431
click at [1026, 139] on span "Text" at bounding box center [1030, 142] width 16 height 12
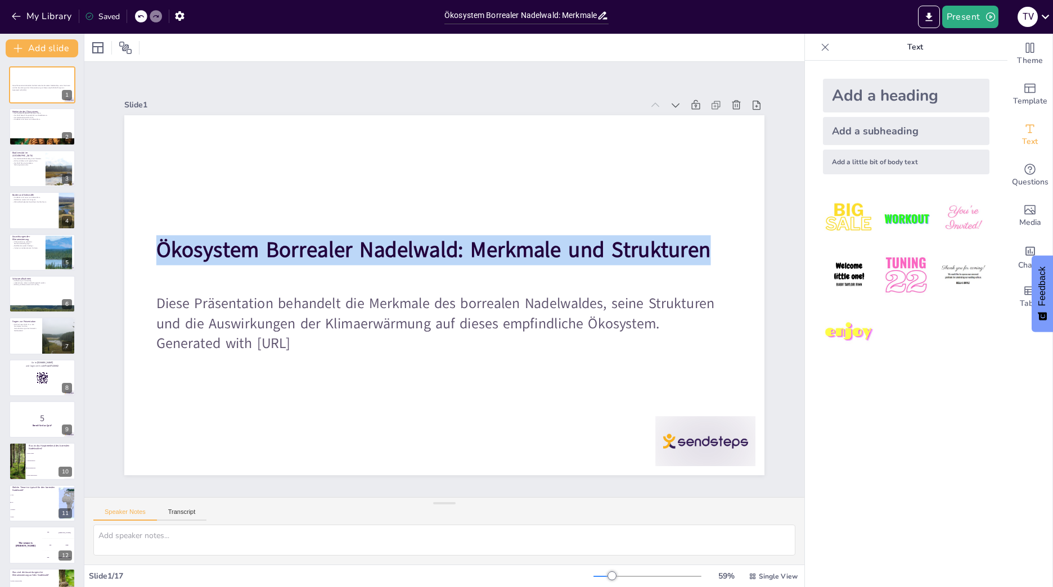
click at [845, 216] on img at bounding box center [849, 218] width 52 height 52
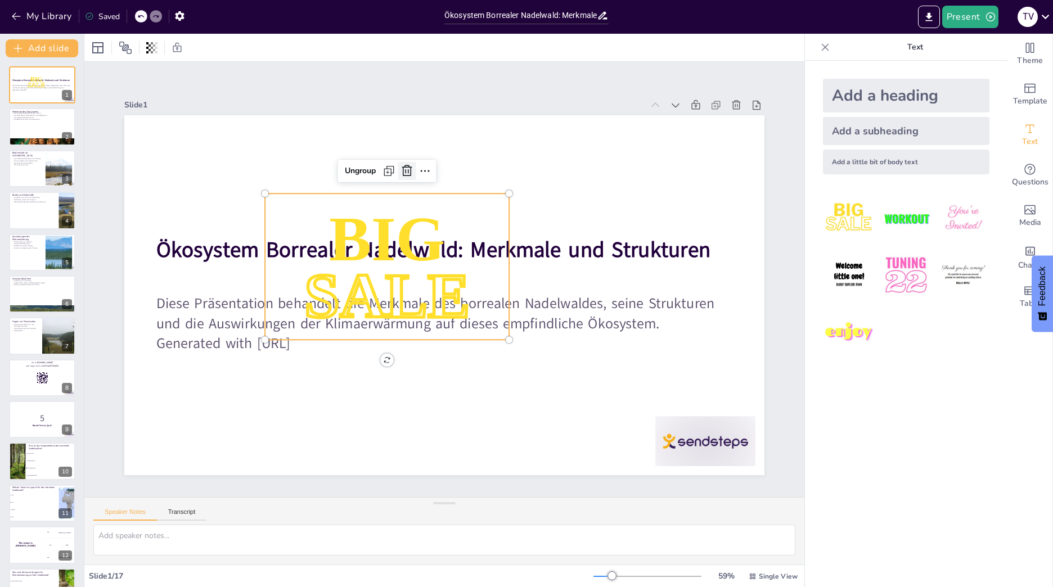
click at [522, 345] on icon at bounding box center [531, 354] width 19 height 19
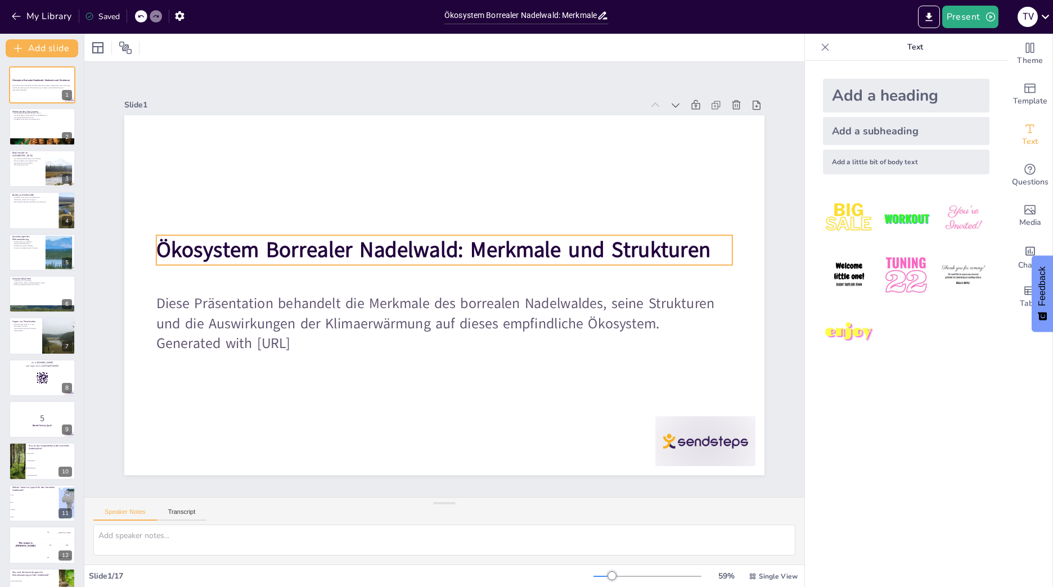
click at [423, 240] on strong "Ökosystem Borrealer Nadelwald: Merkmale und Strukturen" at bounding box center [436, 309] width 466 height 349
click at [423, 240] on strong "Ökosystem Borrealer Nadelwald: Merkmale und Strukturen" at bounding box center [414, 287] width 87 height 555
click at [212, 46] on icon at bounding box center [207, 48] width 14 height 14
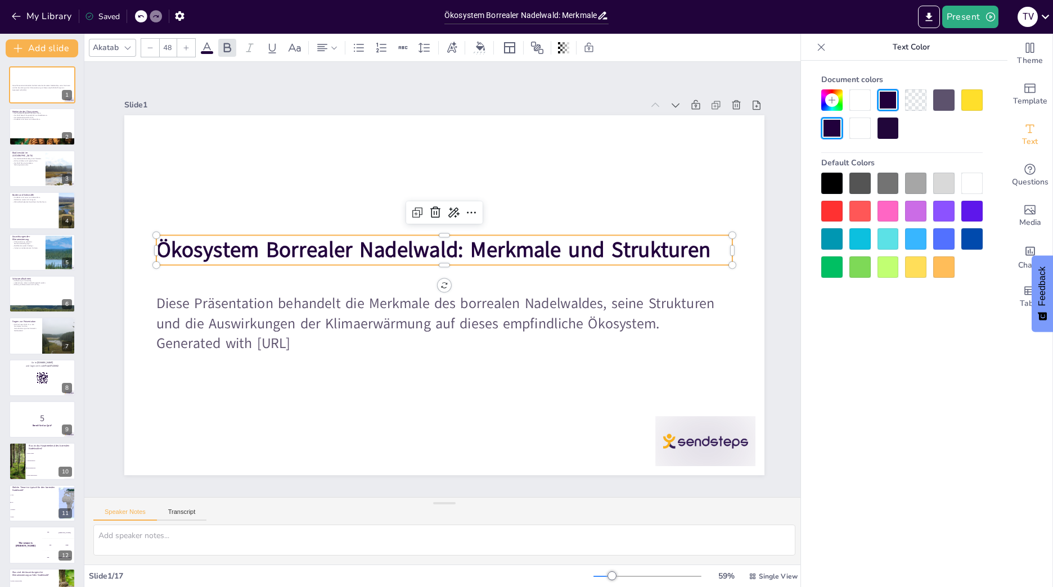
click at [834, 217] on div at bounding box center [832, 211] width 21 height 21
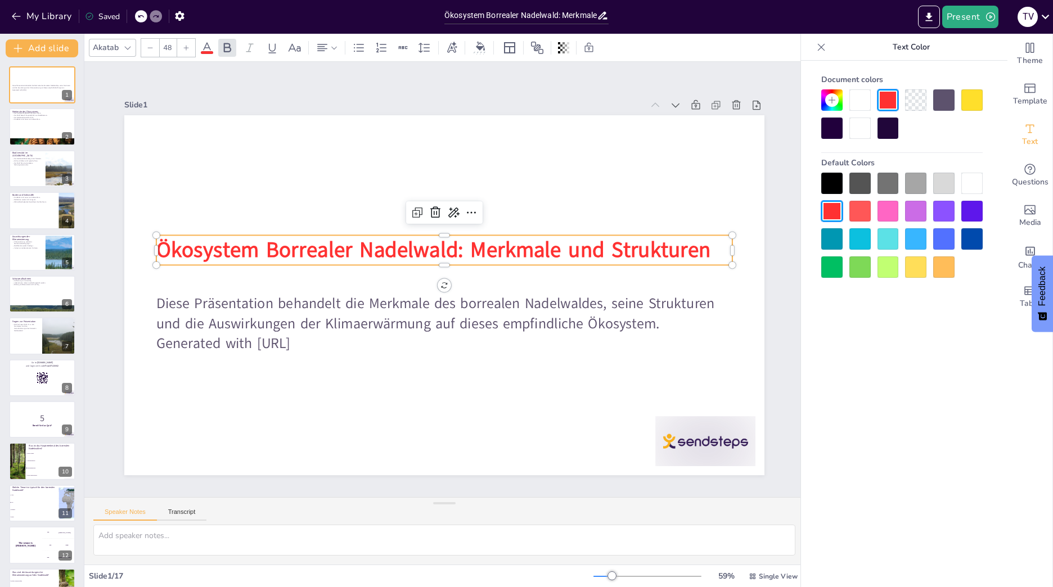
click at [644, 347] on p "Generated with [URL]" at bounding box center [482, 332] width 477 height 356
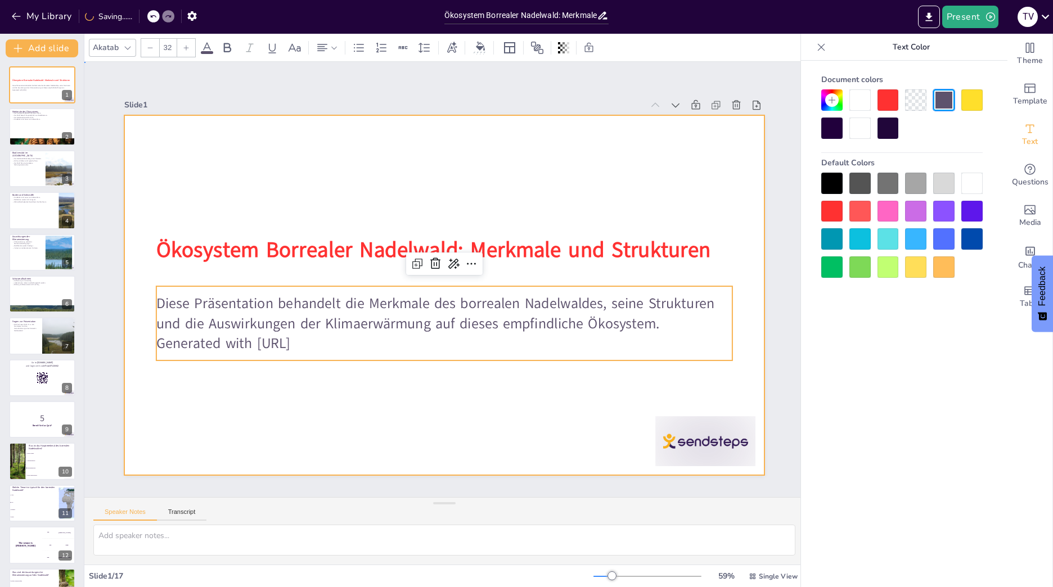
click at [527, 169] on div at bounding box center [452, 265] width 735 height 631
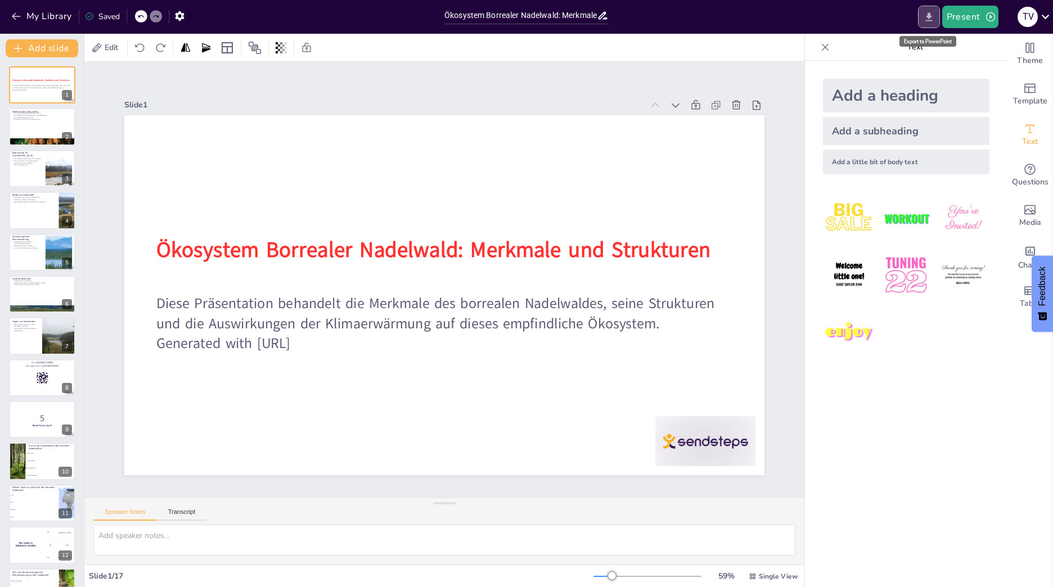
click at [928, 17] on icon "Export to PowerPoint" at bounding box center [929, 16] width 7 height 8
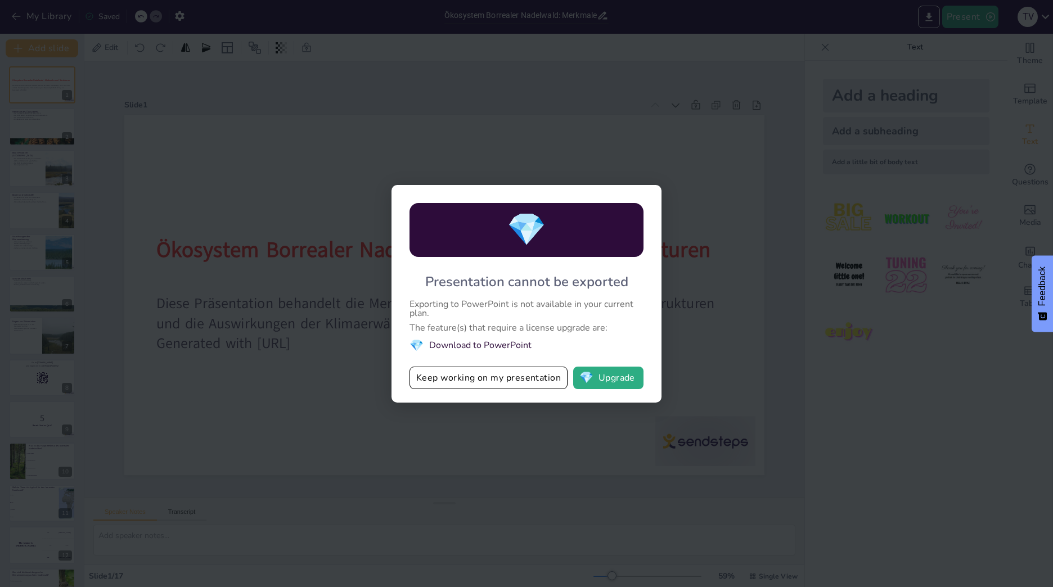
click at [700, 335] on div "💎 Presentation cannot be exported Exporting to PowerPoint is not available in y…" at bounding box center [526, 293] width 1053 height 587
click at [736, 319] on div "💎 Presentation cannot be exported Exporting to PowerPoint is not available in y…" at bounding box center [526, 293] width 1053 height 587
click at [513, 387] on button "Keep working on my presentation" at bounding box center [489, 378] width 158 height 23
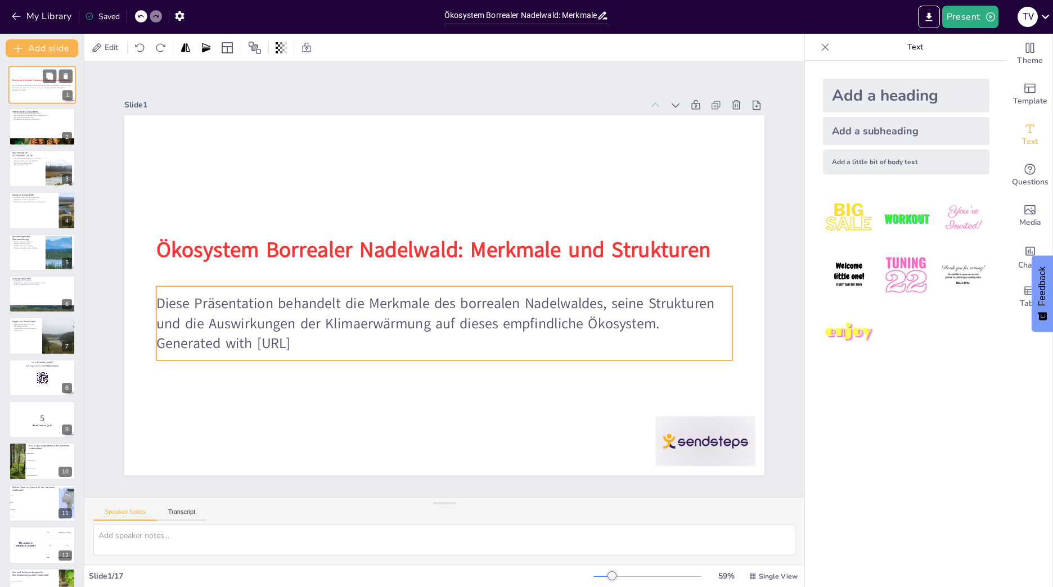
click at [56, 84] on div "Diese Präsentation behandelt die Merkmale des borrealen Nadelwaldes, seine Stru…" at bounding box center [42, 88] width 61 height 8
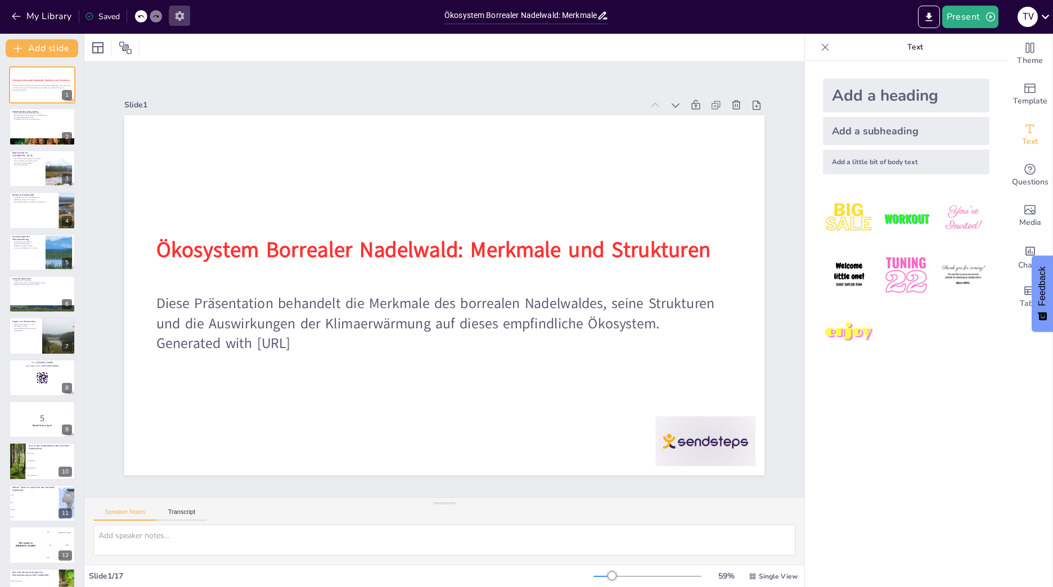
click at [186, 16] on icon "button" at bounding box center [180, 16] width 12 height 12
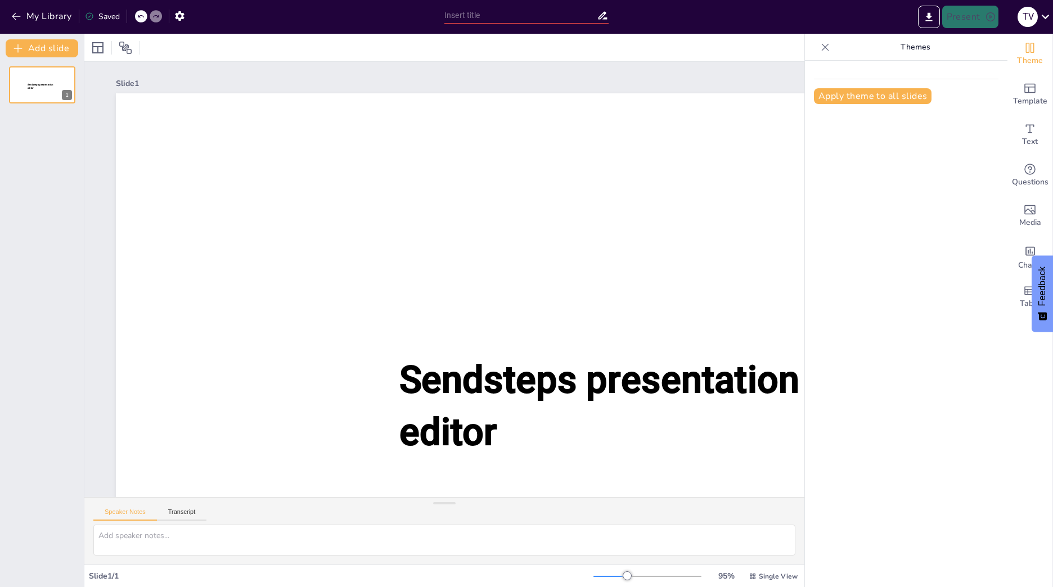
type input "Ökosystem Borrealer Nadelwald: Merkmale und Strukturen"
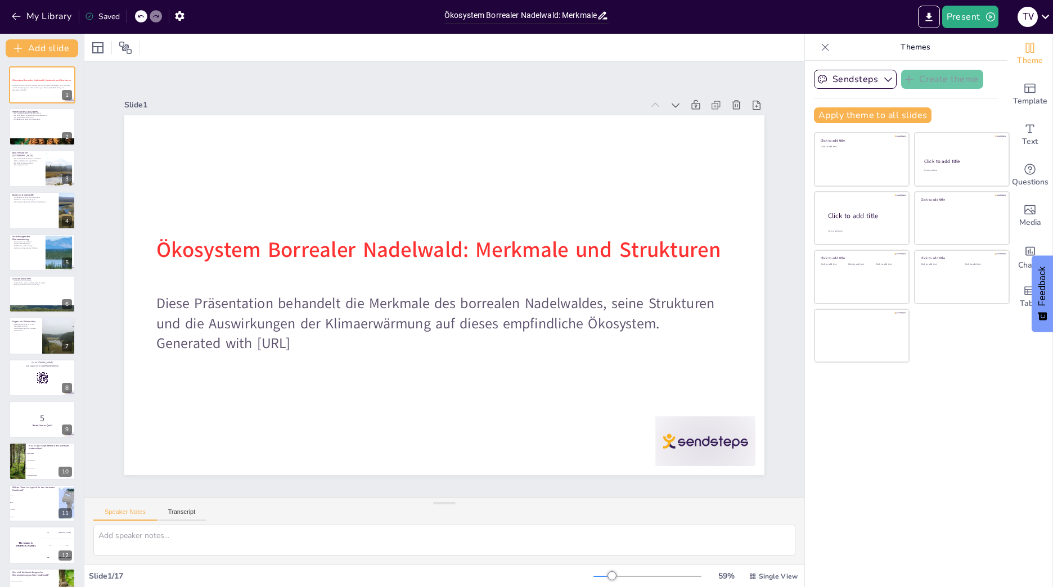
checkbox input "true"
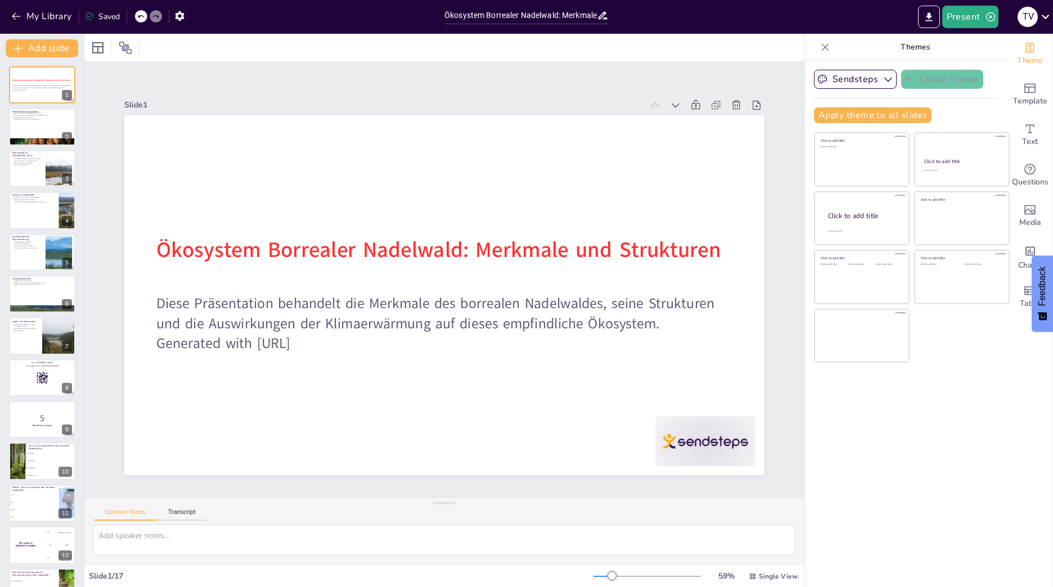
checkbox input "true"
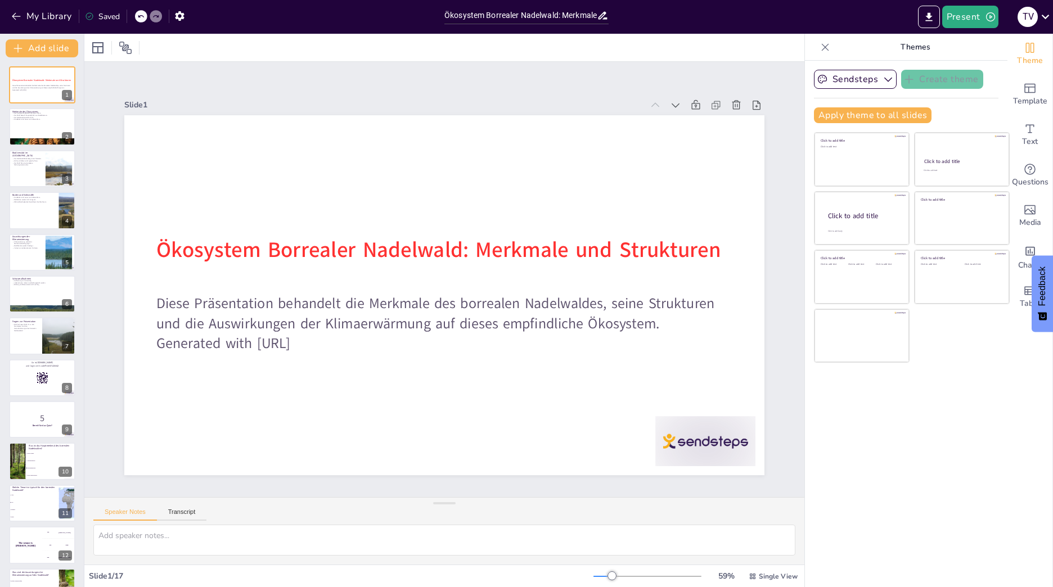
checkbox input "true"
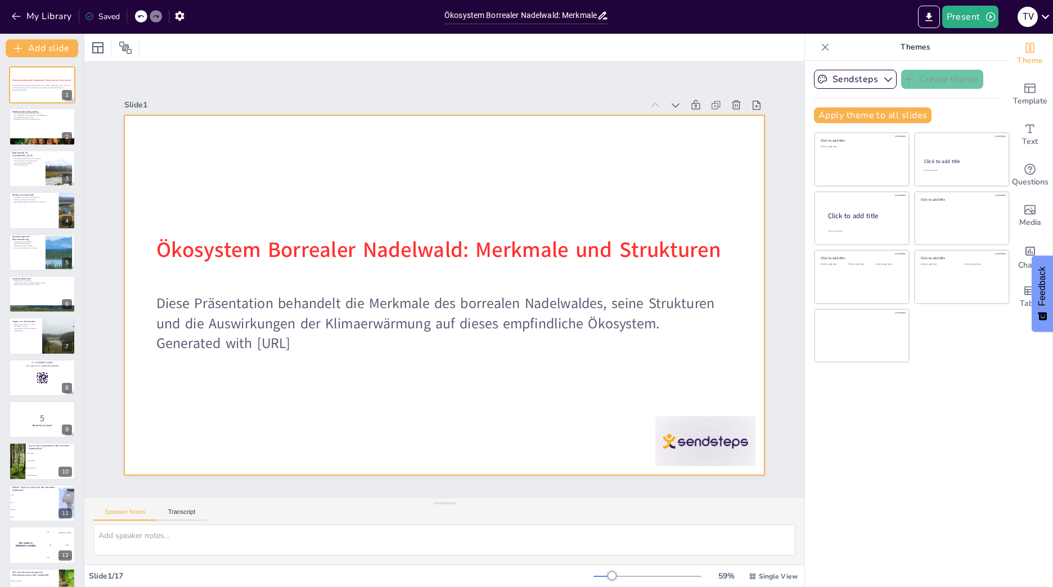
checkbox input "true"
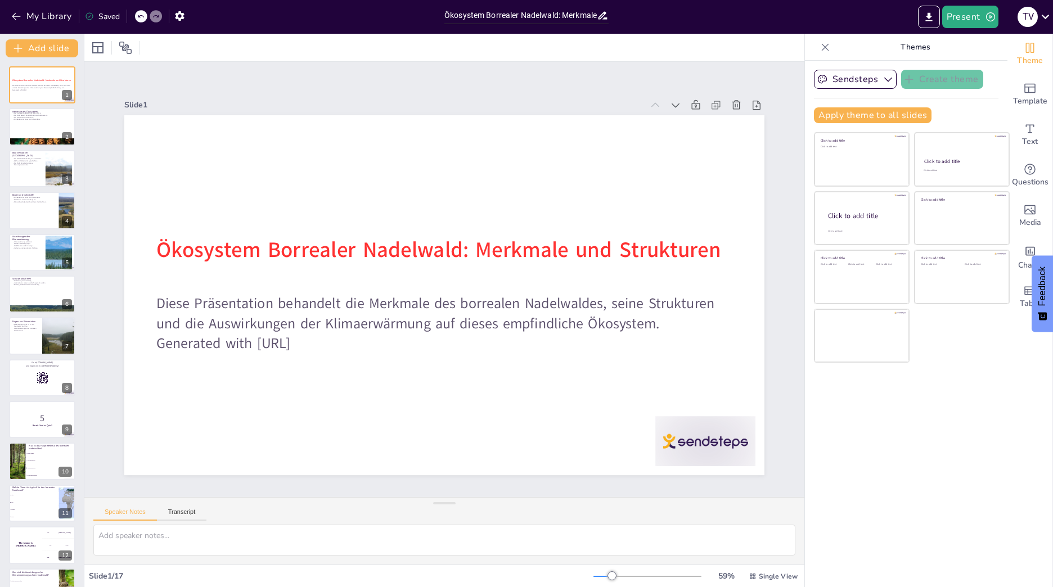
checkbox input "true"
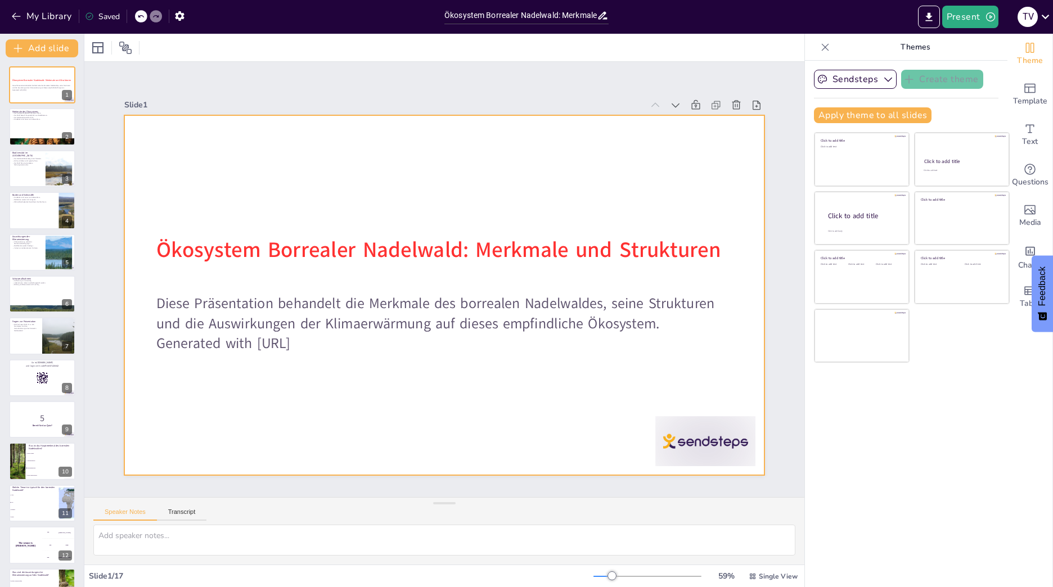
checkbox input "true"
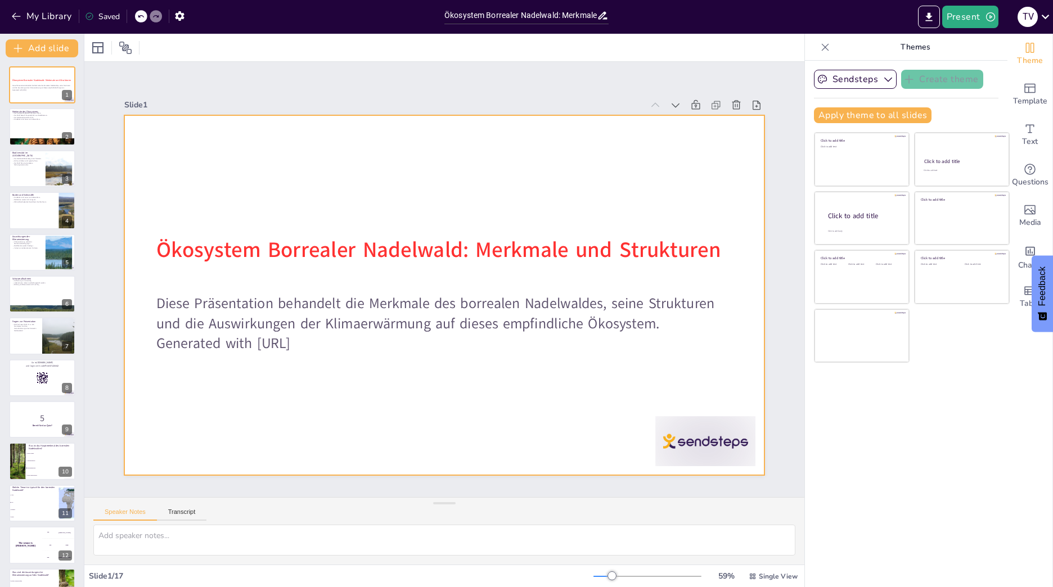
checkbox input "true"
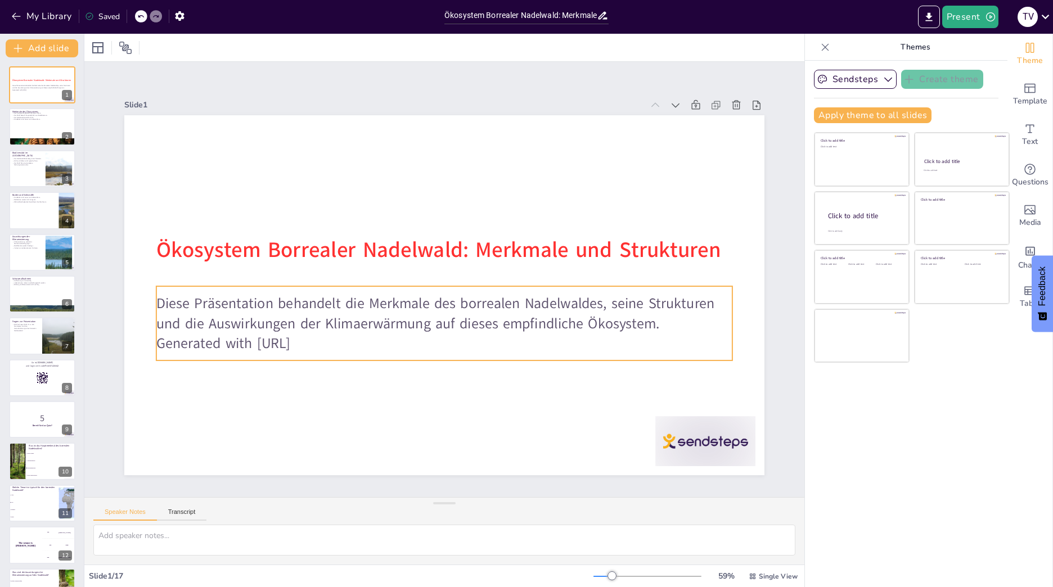
checkbox input "true"
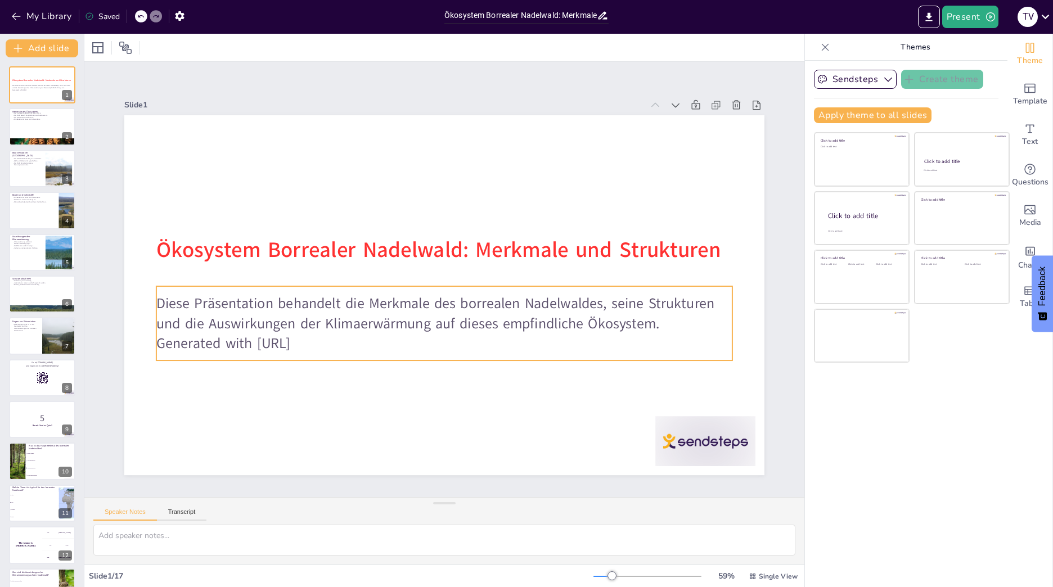
checkbox input "true"
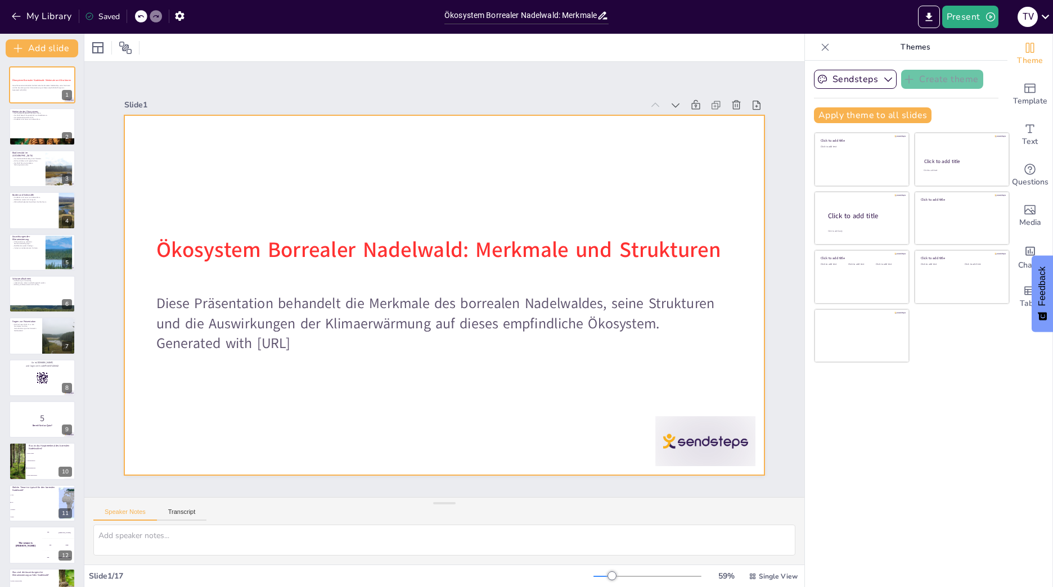
checkbox input "true"
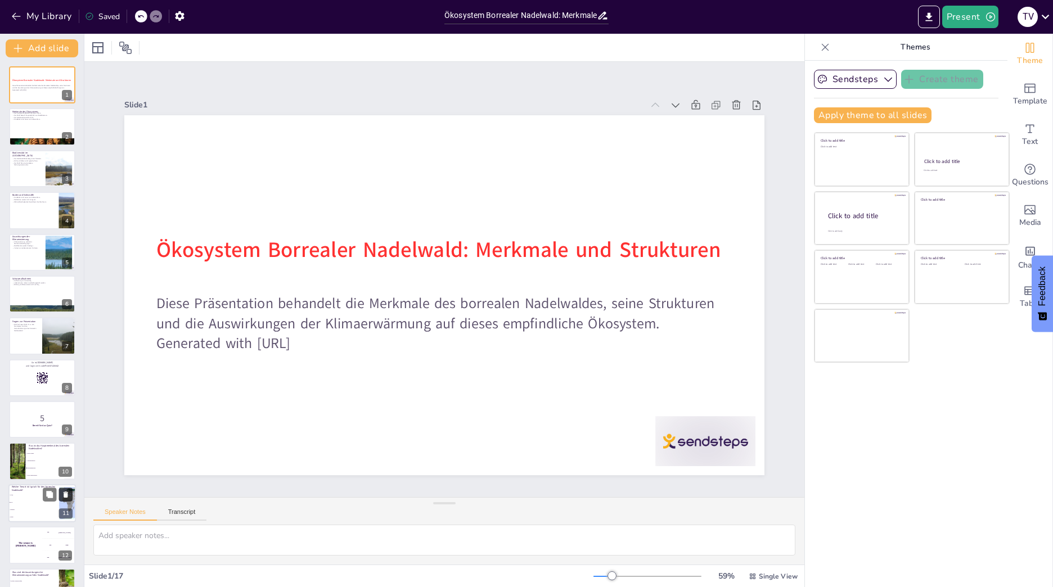
scroll to position [195, 0]
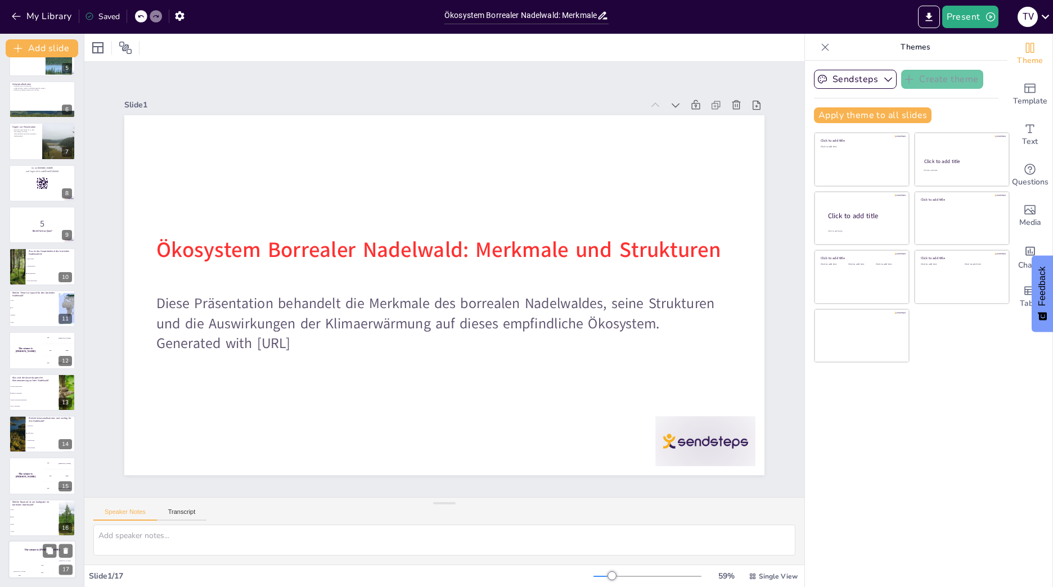
checkbox input "true"
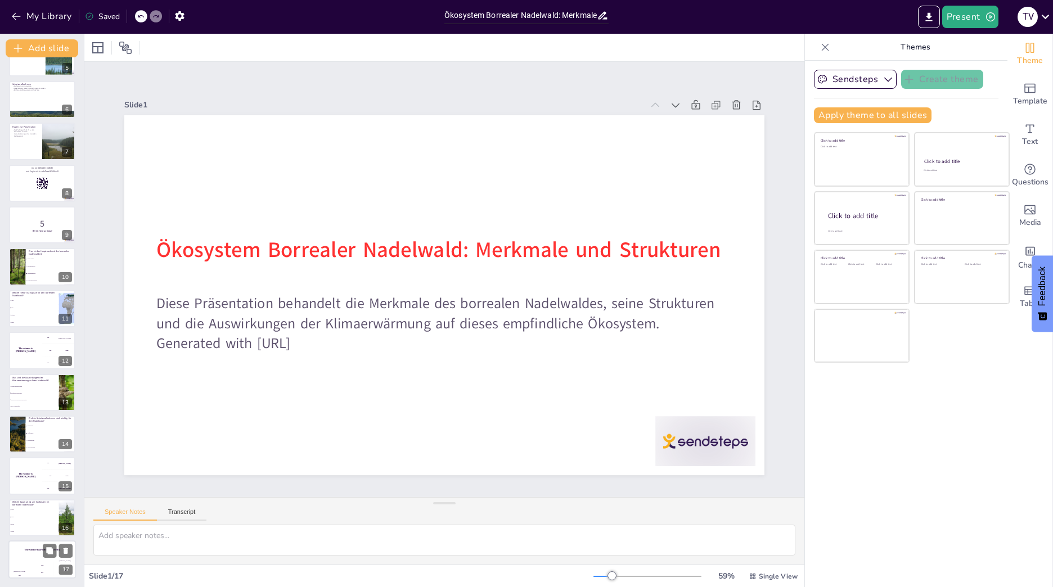
checkbox input "true"
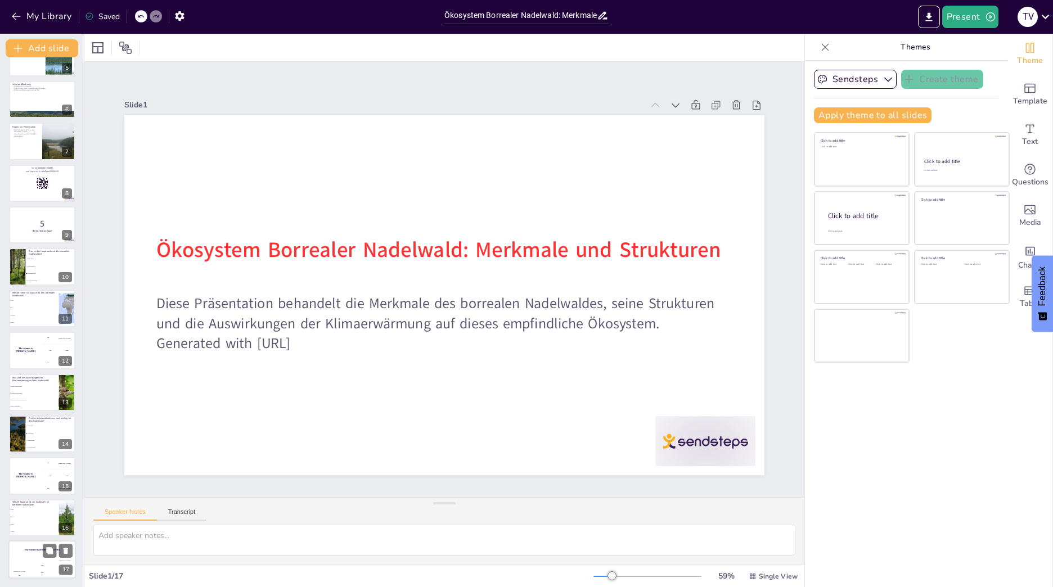
checkbox input "true"
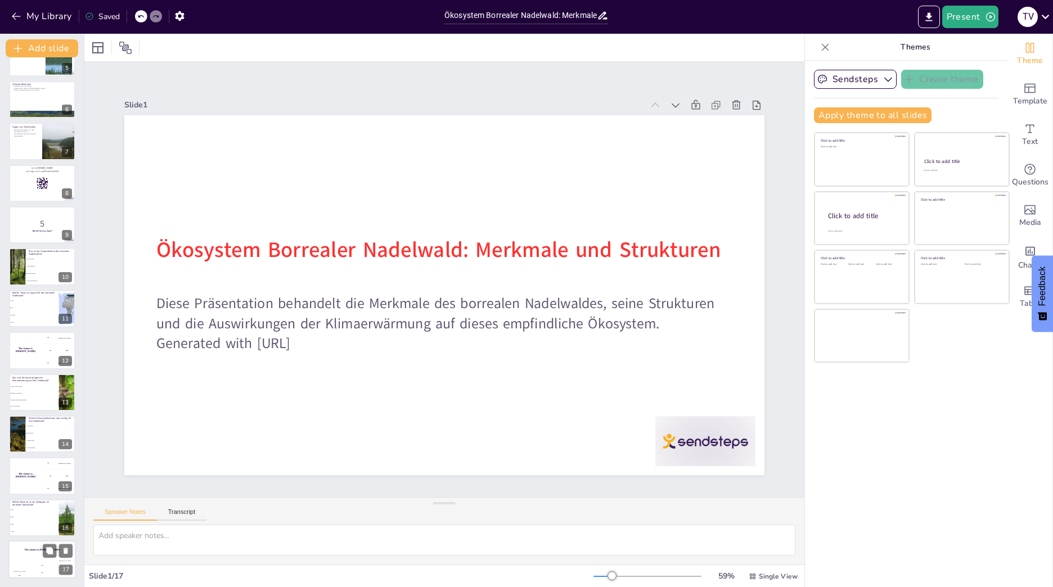
checkbox input "true"
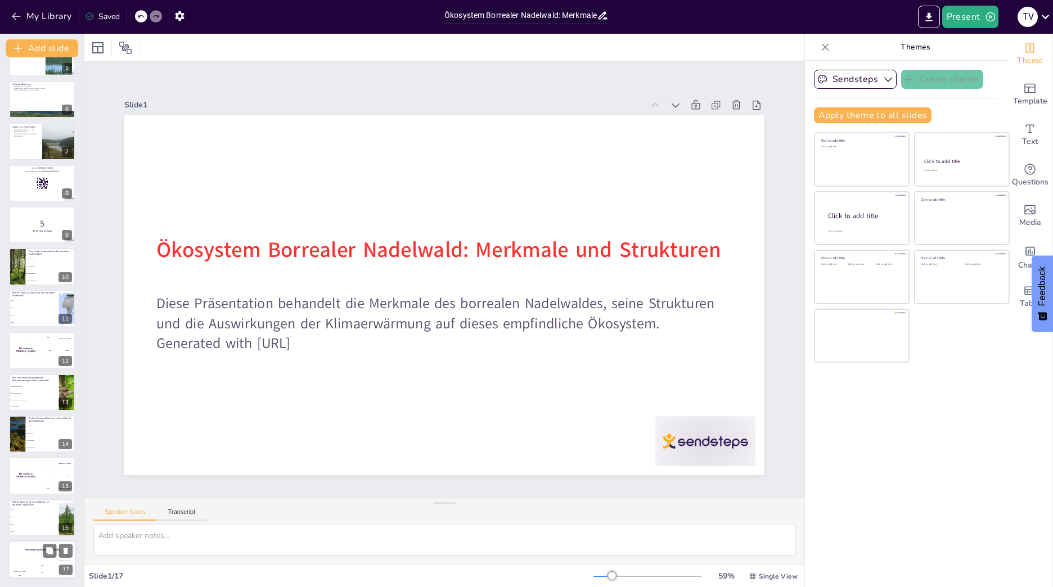
checkbox input "true"
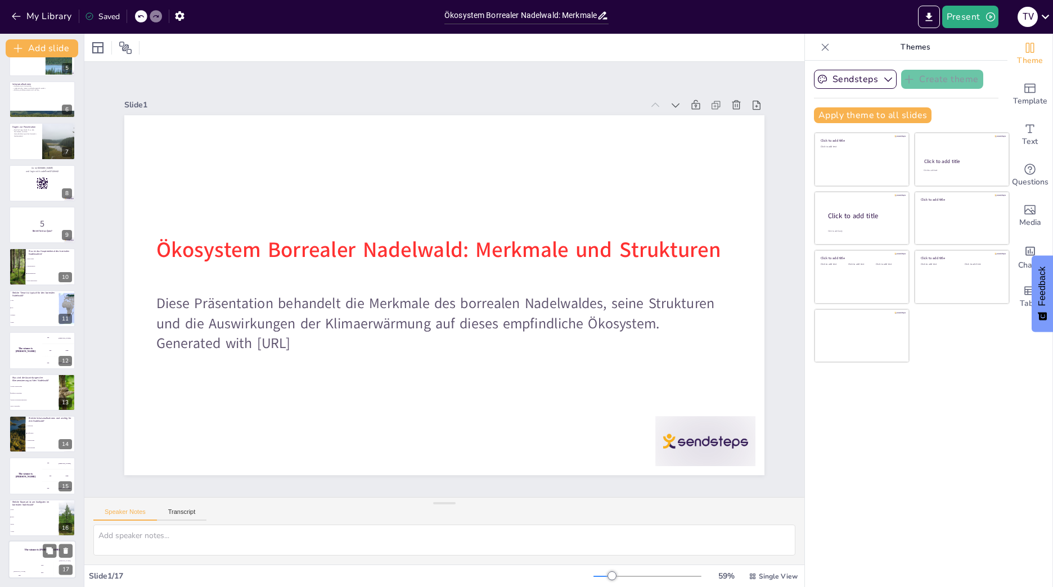
checkbox input "true"
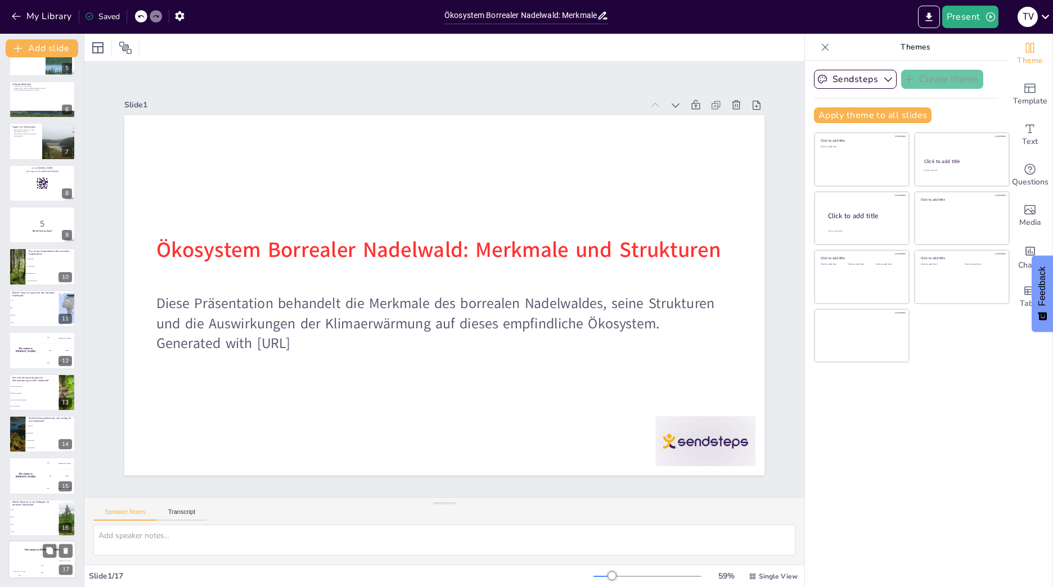
checkbox input "true"
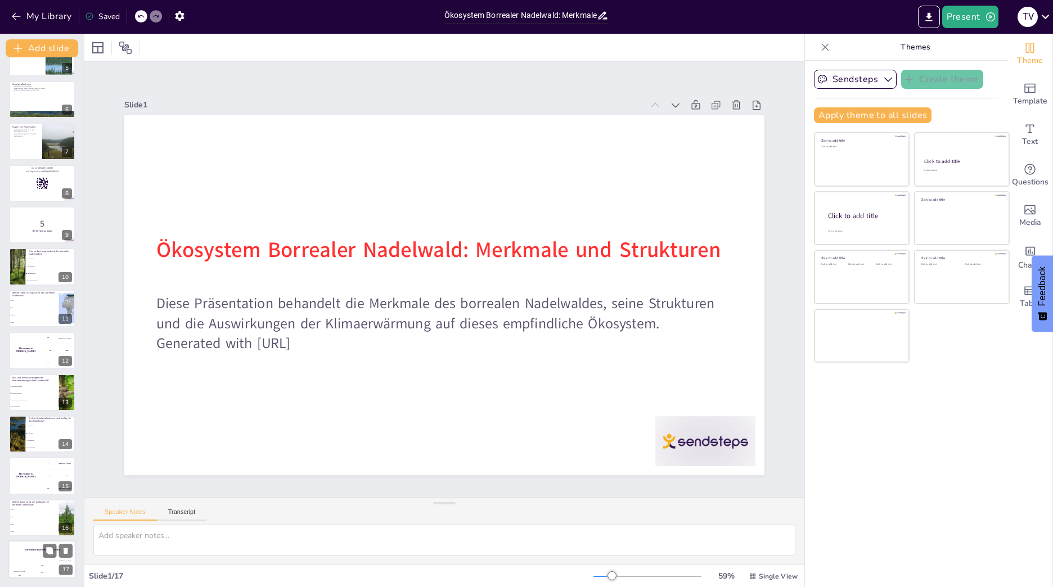
checkbox input "true"
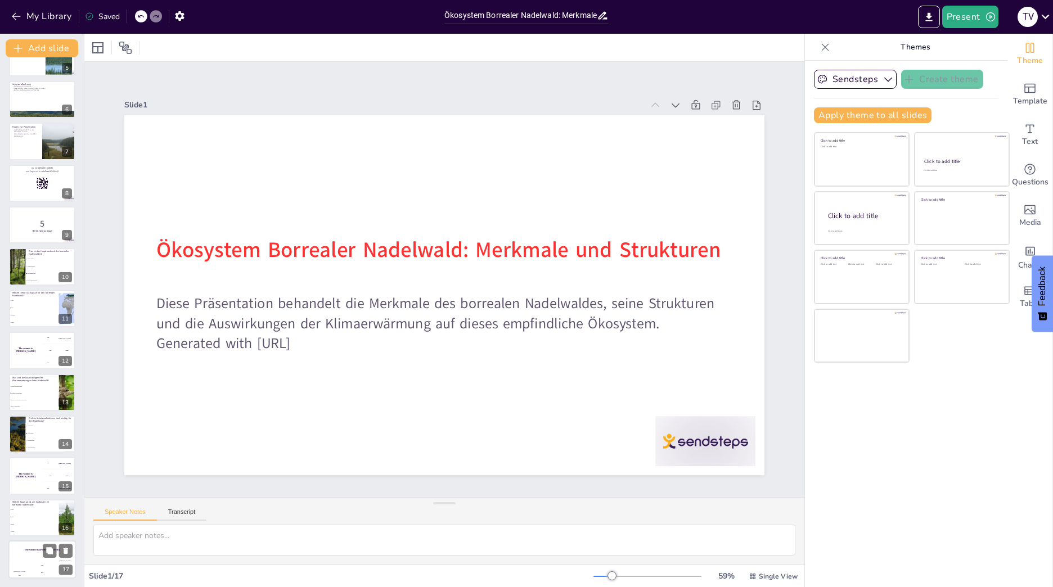
checkbox input "true"
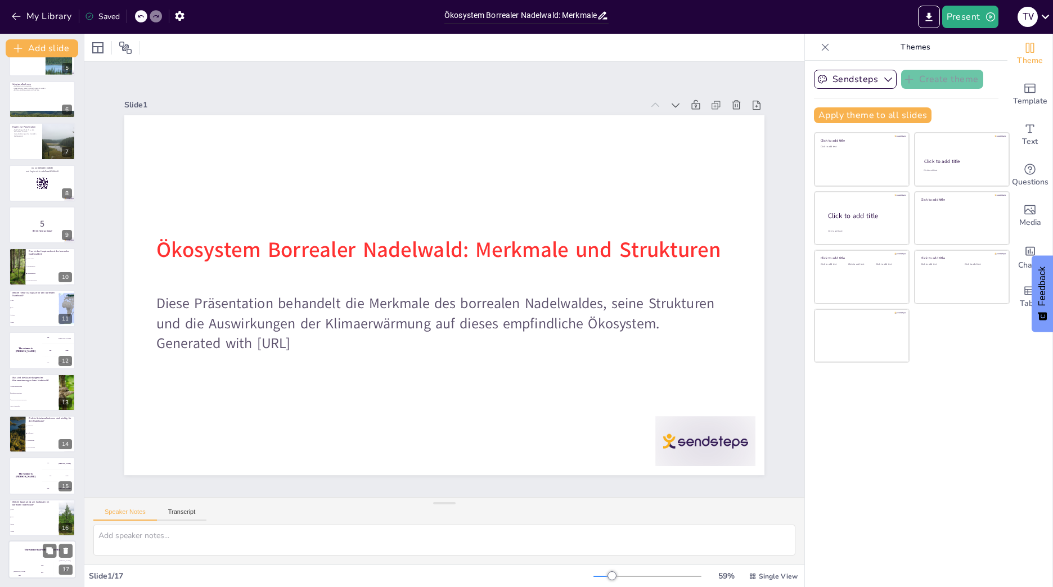
checkbox input "true"
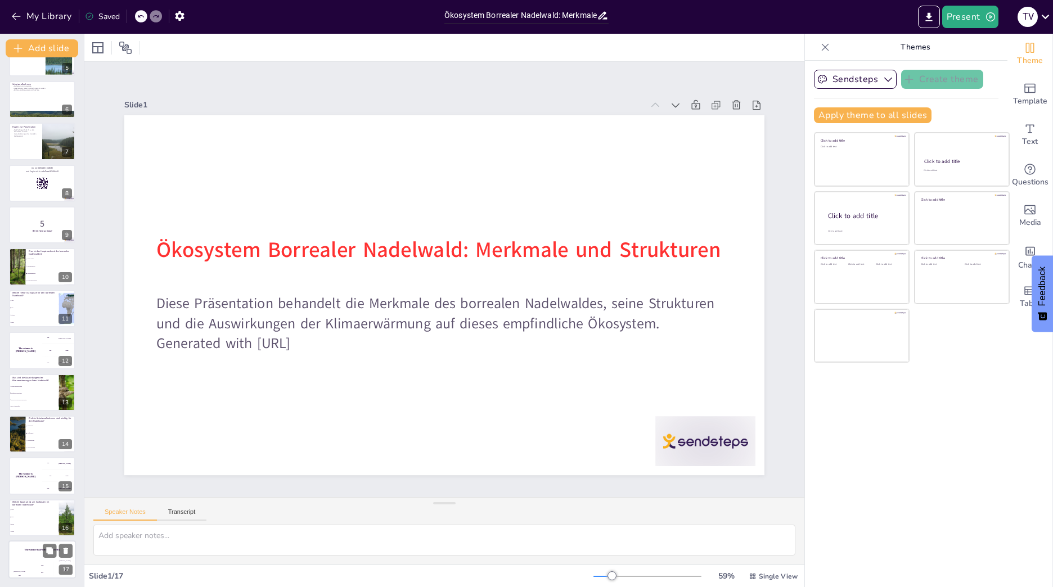
checkbox input "true"
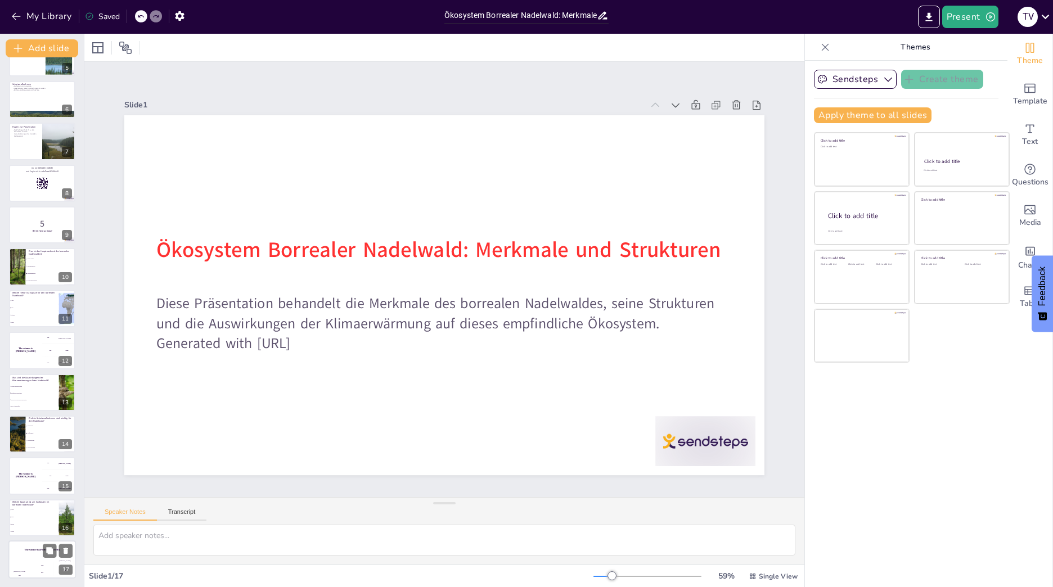
checkbox input "true"
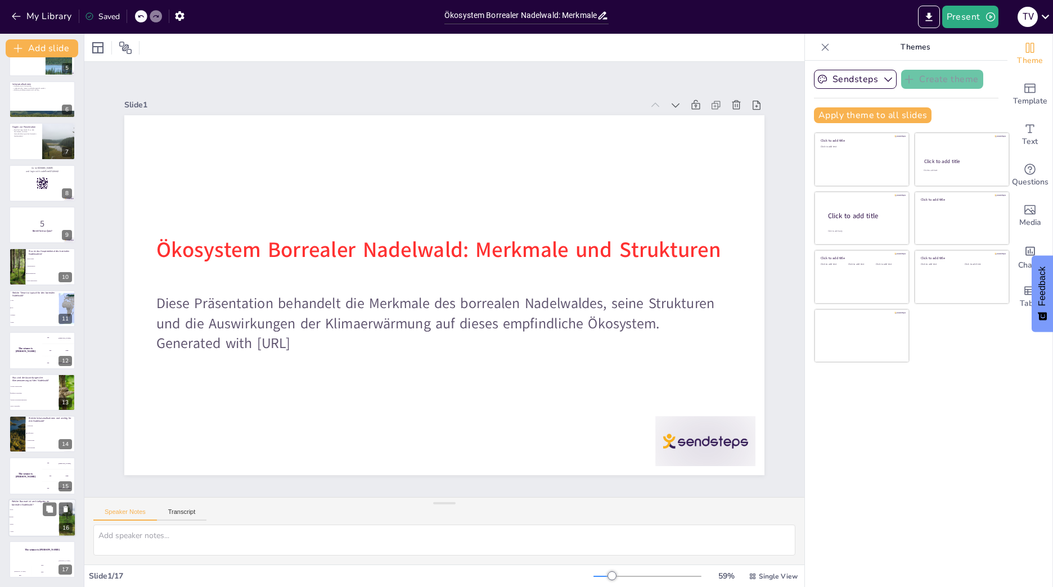
checkbox input "true"
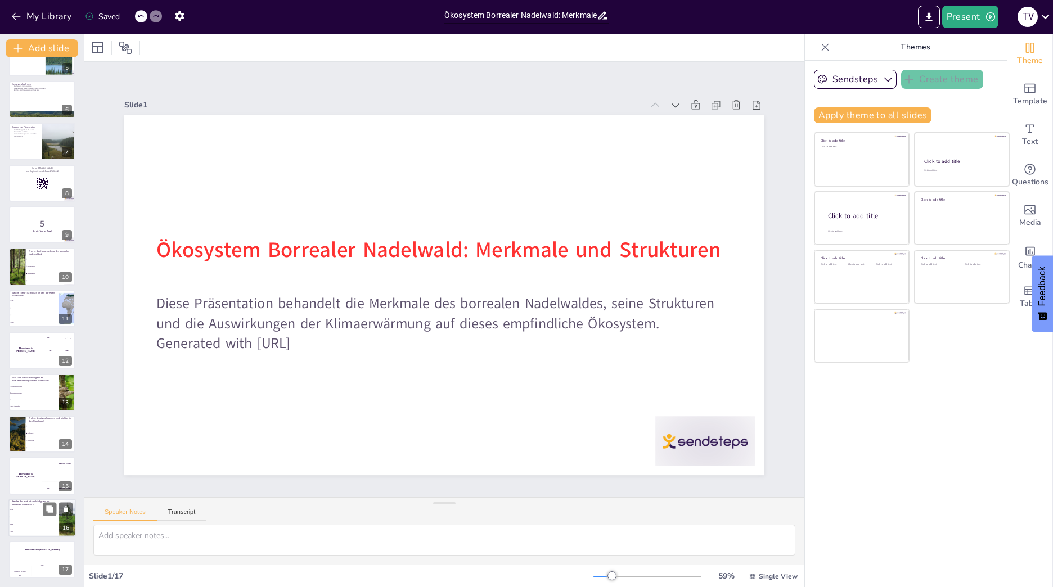
checkbox input "true"
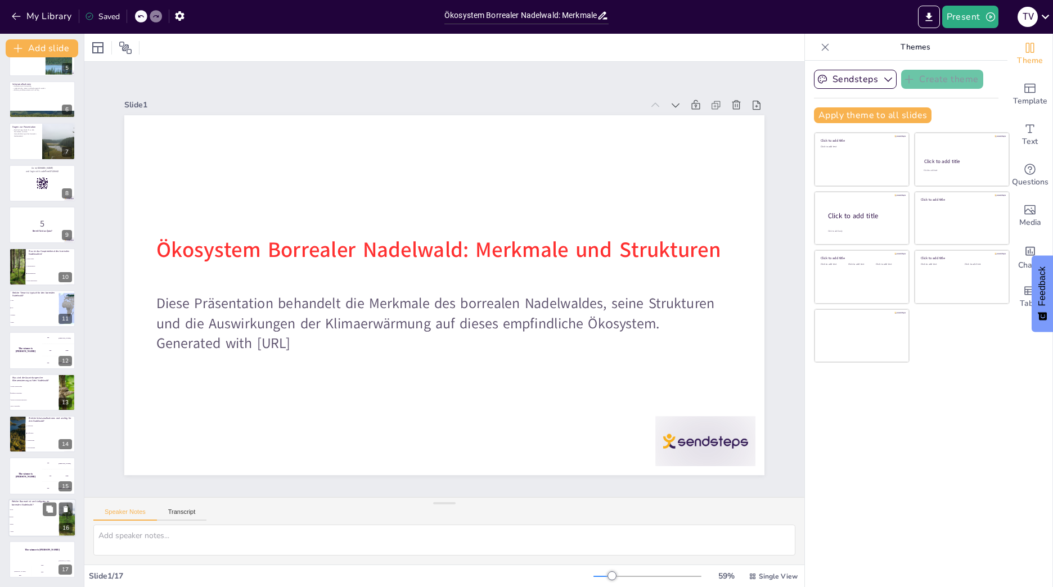
checkbox input "true"
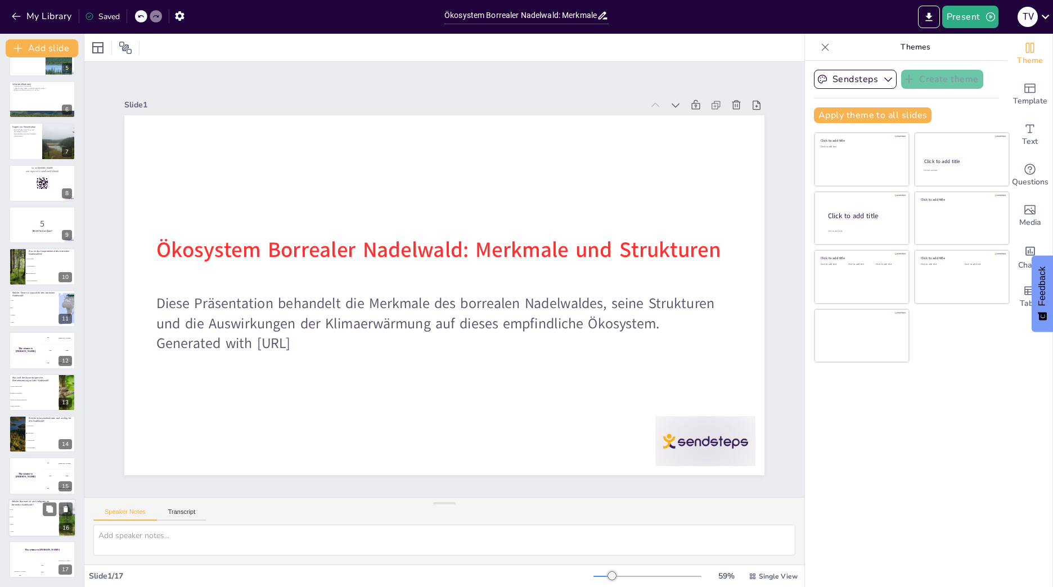
checkbox input "true"
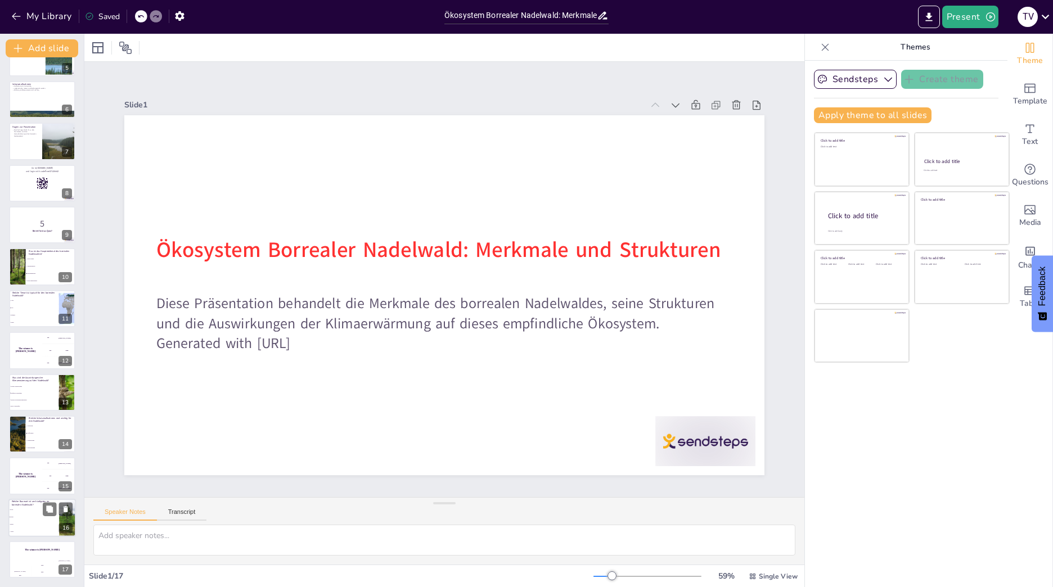
checkbox input "true"
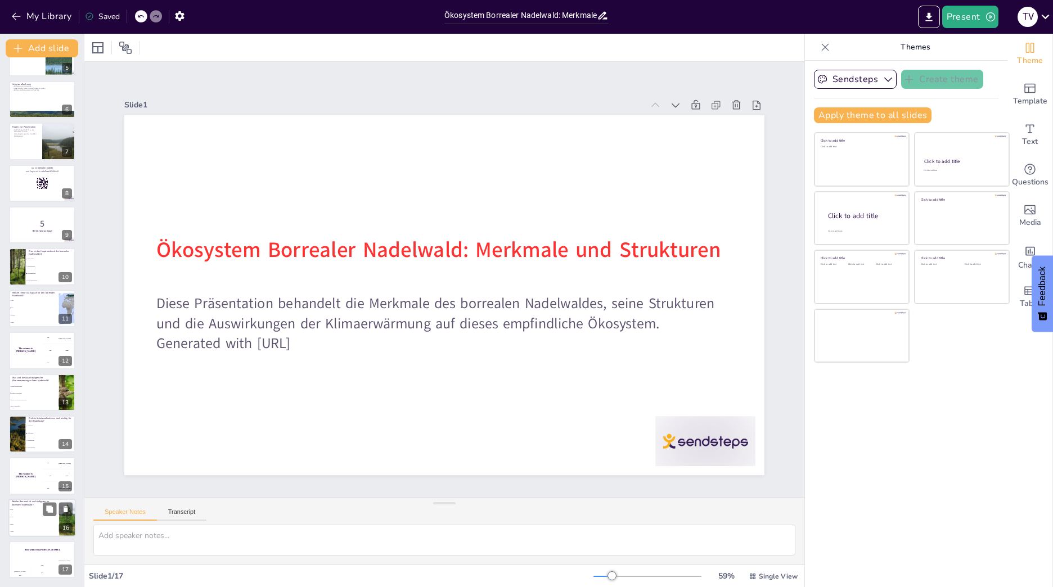
checkbox input "true"
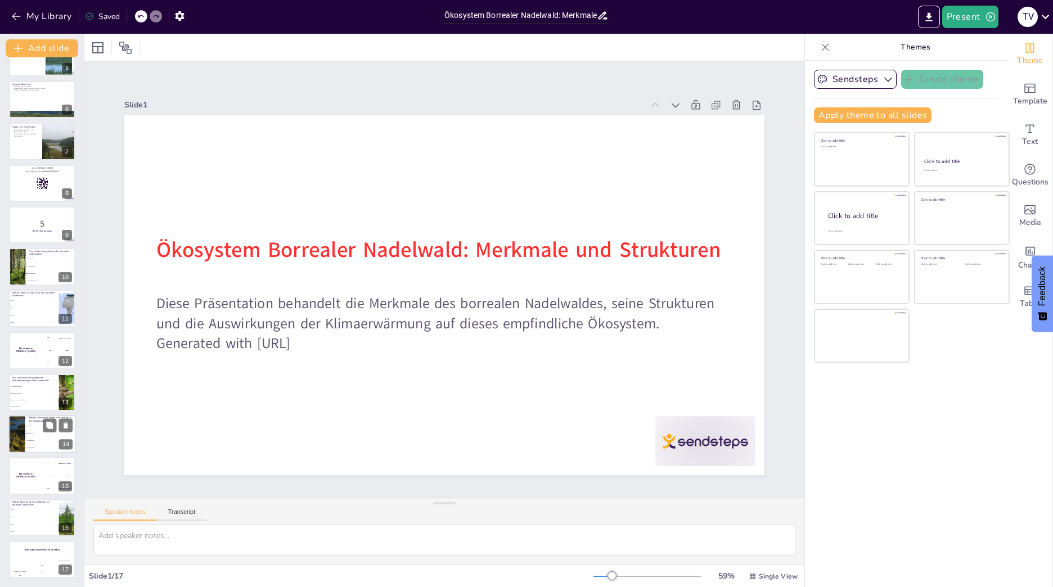
checkbox input "true"
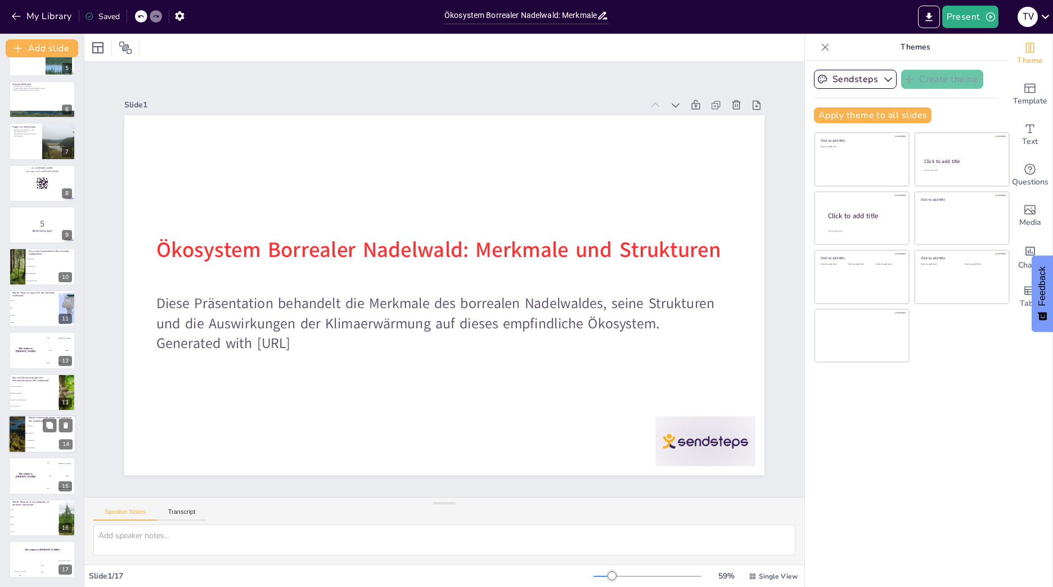
checkbox input "true"
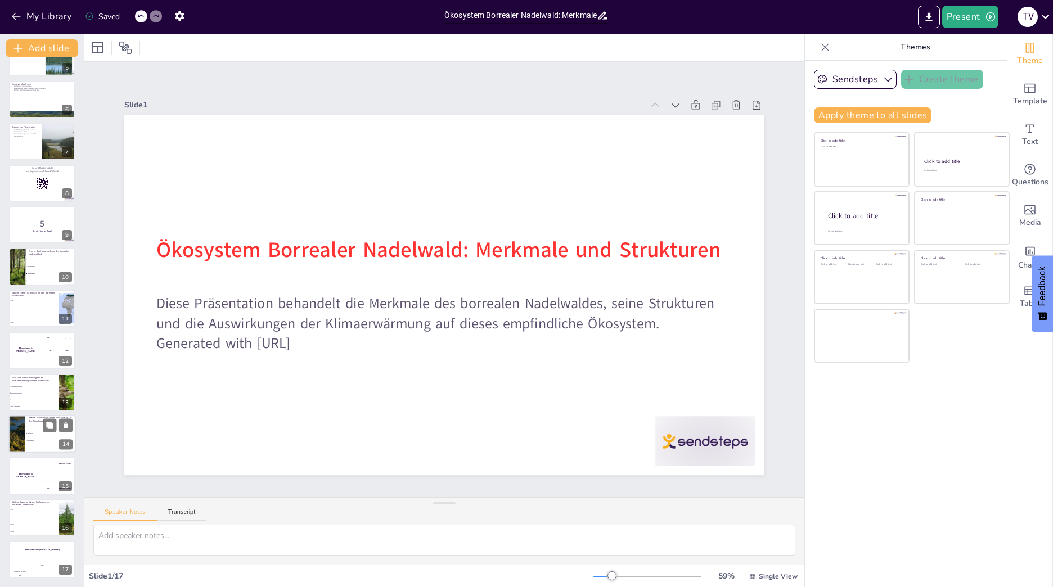
checkbox input "true"
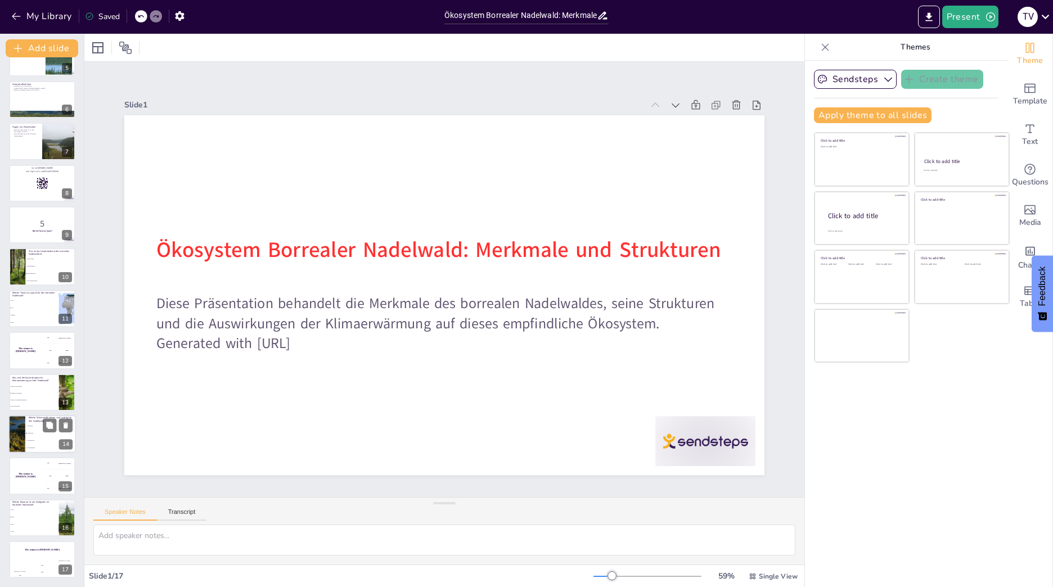
checkbox input "true"
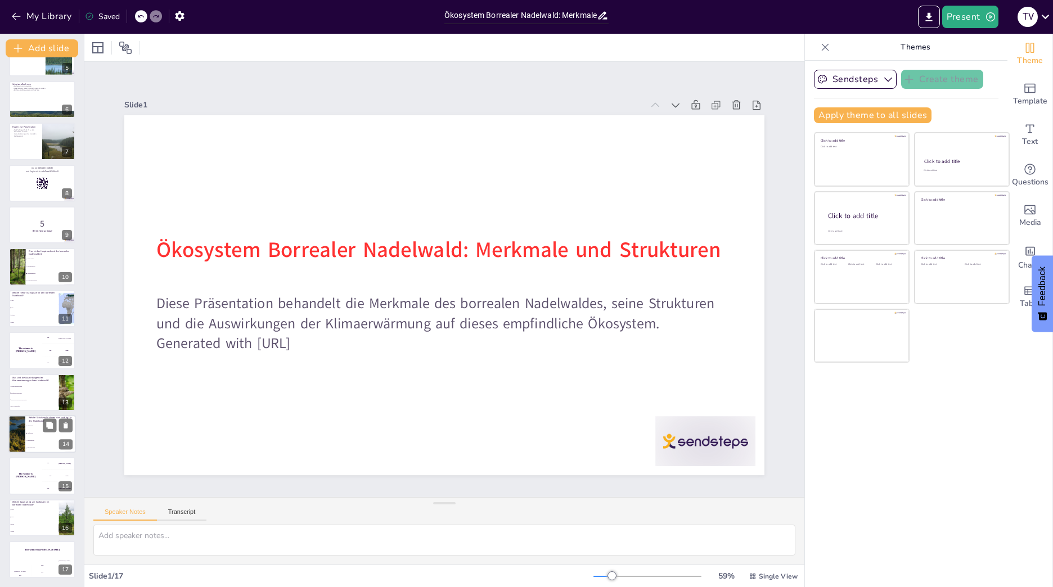
checkbox input "true"
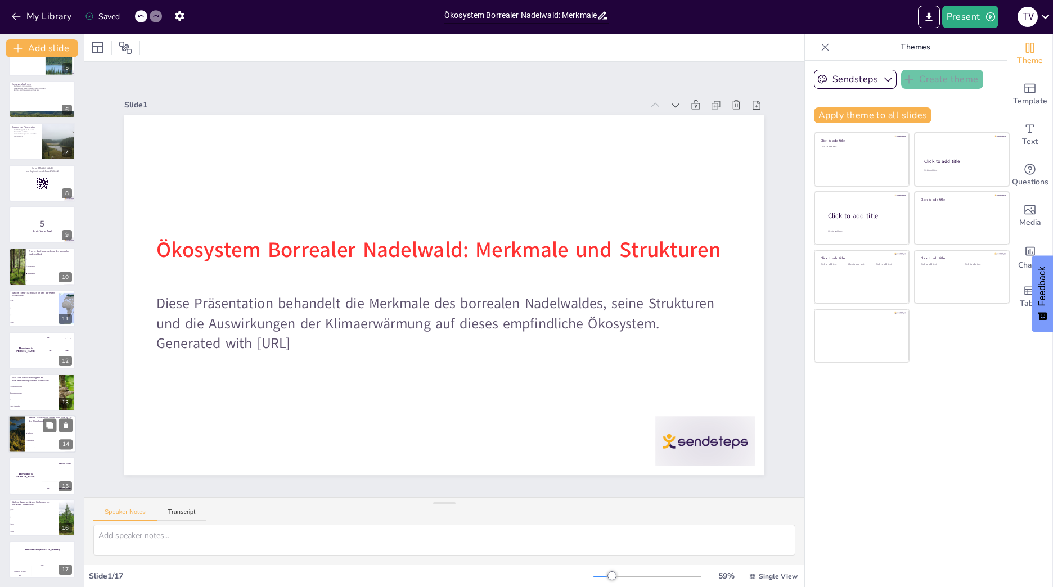
checkbox input "true"
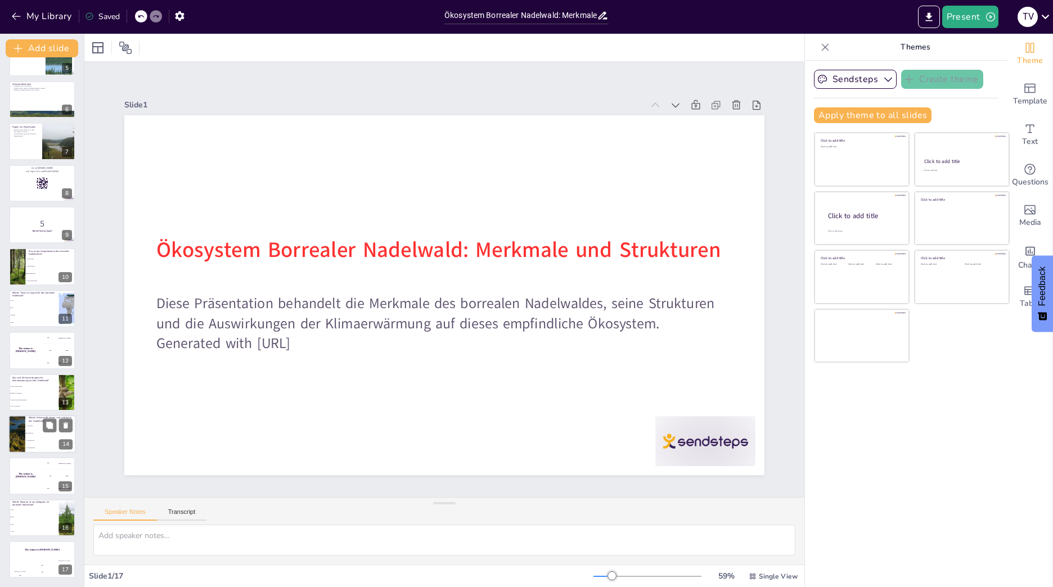
checkbox input "true"
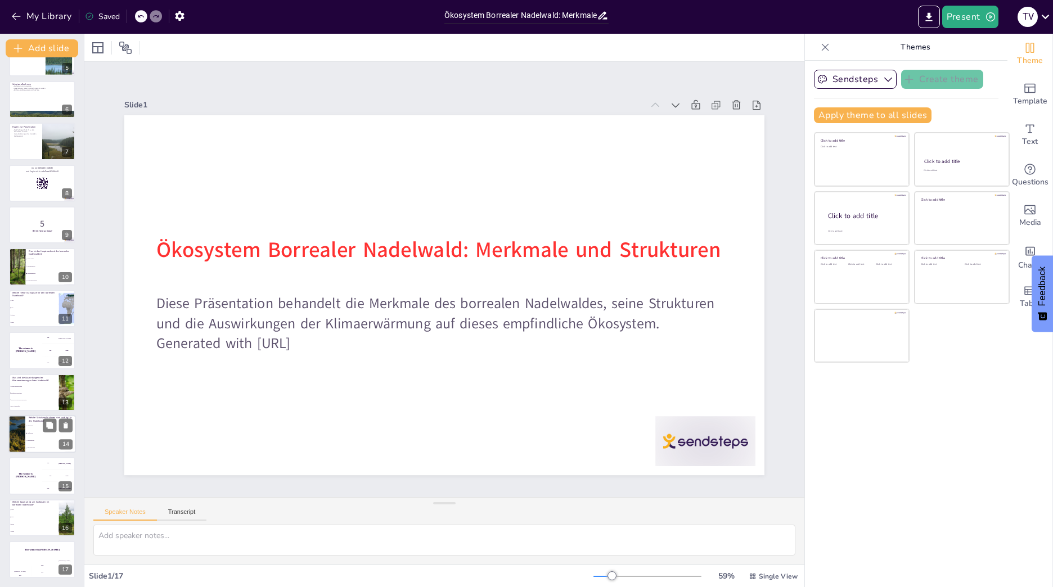
checkbox input "true"
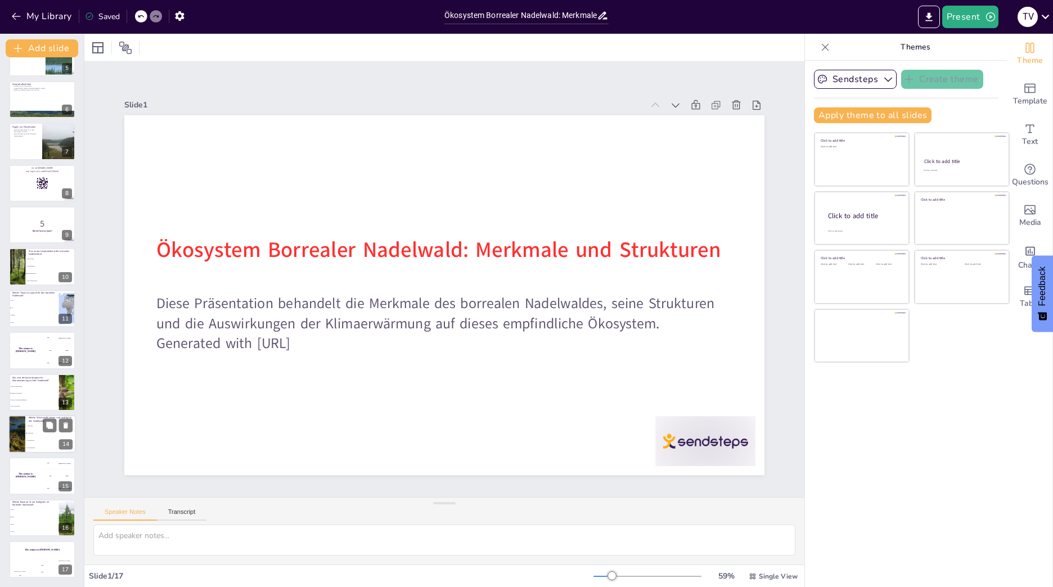
checkbox input "true"
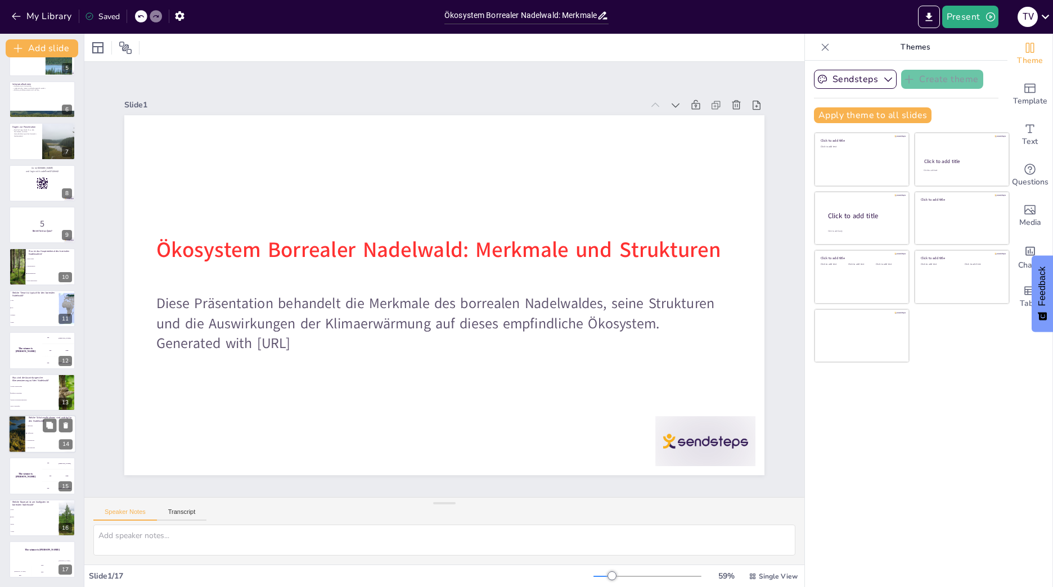
checkbox input "true"
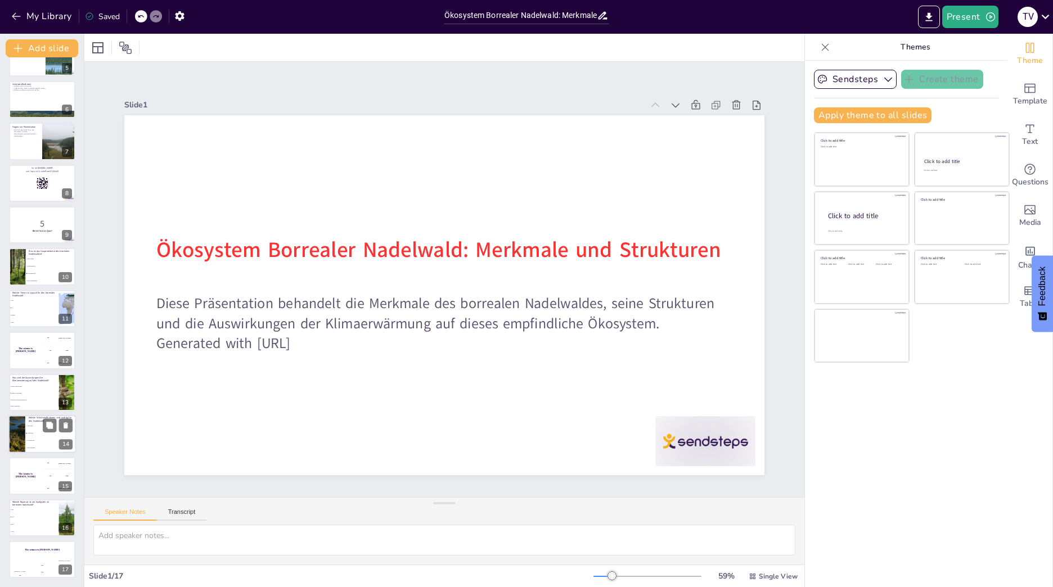
checkbox input "true"
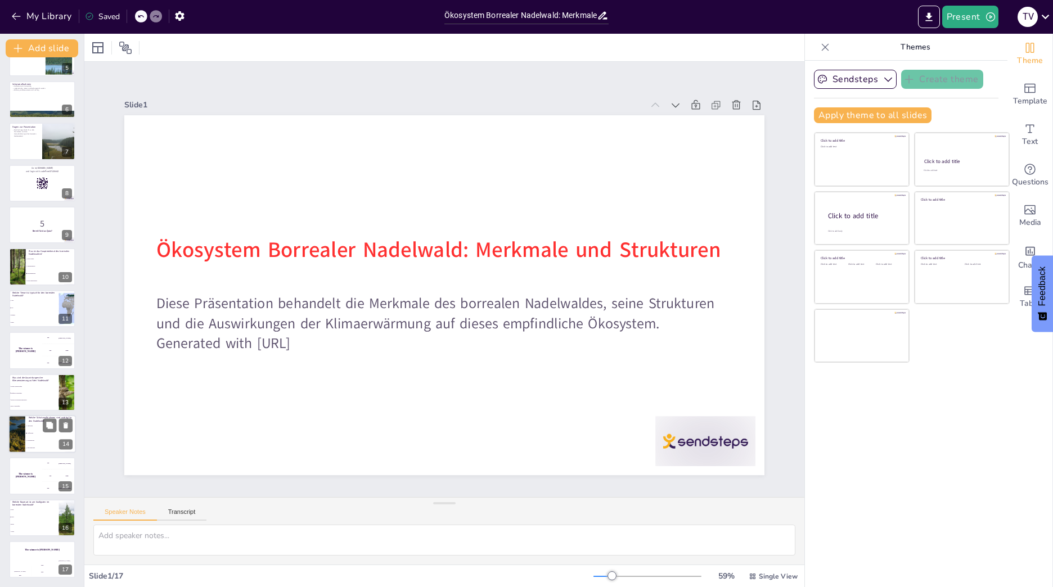
checkbox input "true"
click at [30, 397] on li "Bessere Wachstumsbedingungen" at bounding box center [33, 400] width 51 height 7
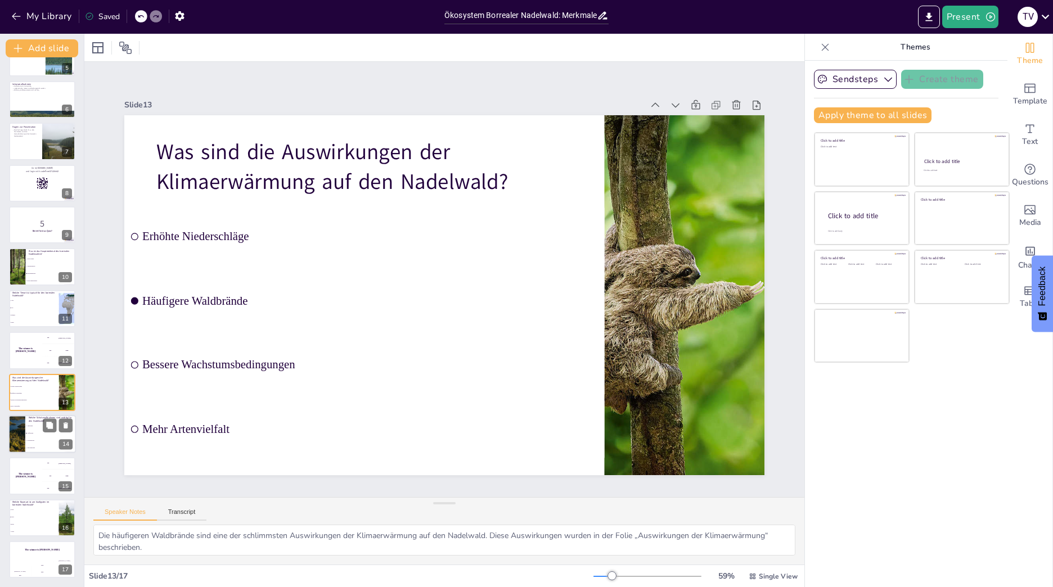
click at [41, 434] on span "Aufforstung" at bounding box center [51, 434] width 48 height 2
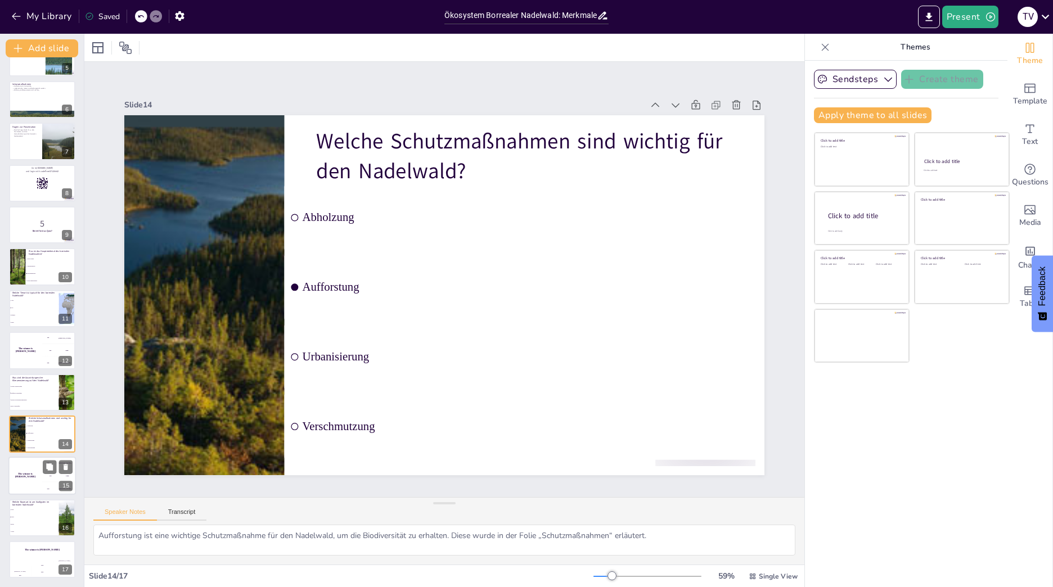
click at [35, 477] on h4 "The winner is Niels 🏆" at bounding box center [25, 476] width 34 height 6
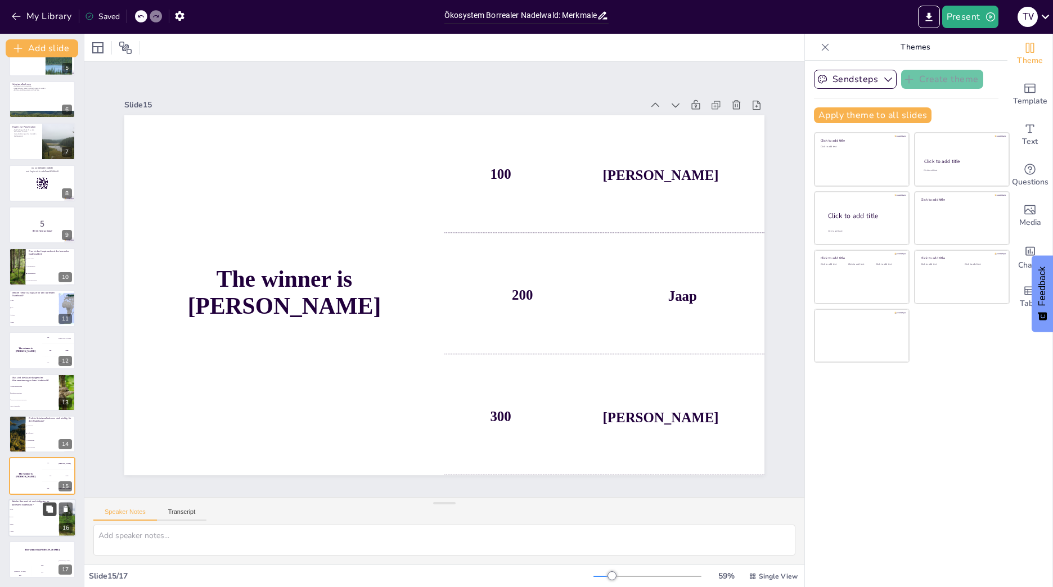
click at [43, 509] on button at bounding box center [50, 509] width 14 height 14
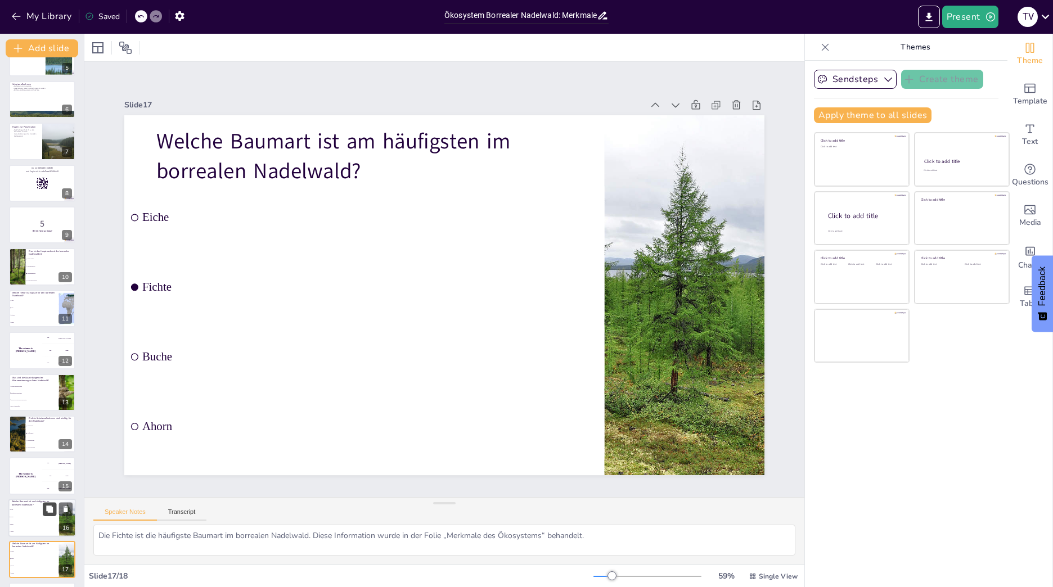
scroll to position [237, 0]
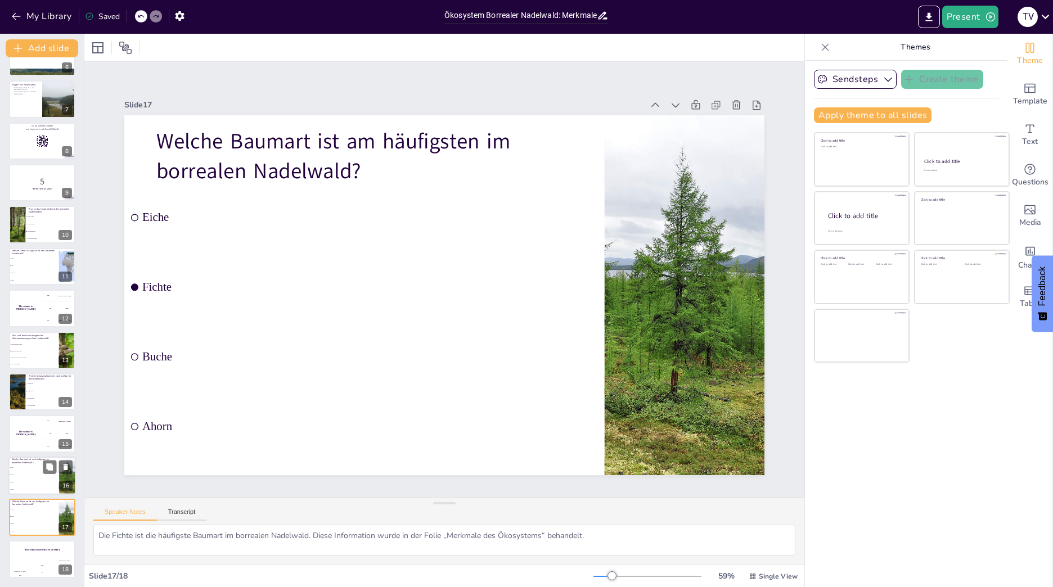
click at [42, 478] on li "Fichte" at bounding box center [33, 475] width 51 height 7
click at [35, 427] on div "The winner is Niels 🏆" at bounding box center [25, 434] width 34 height 38
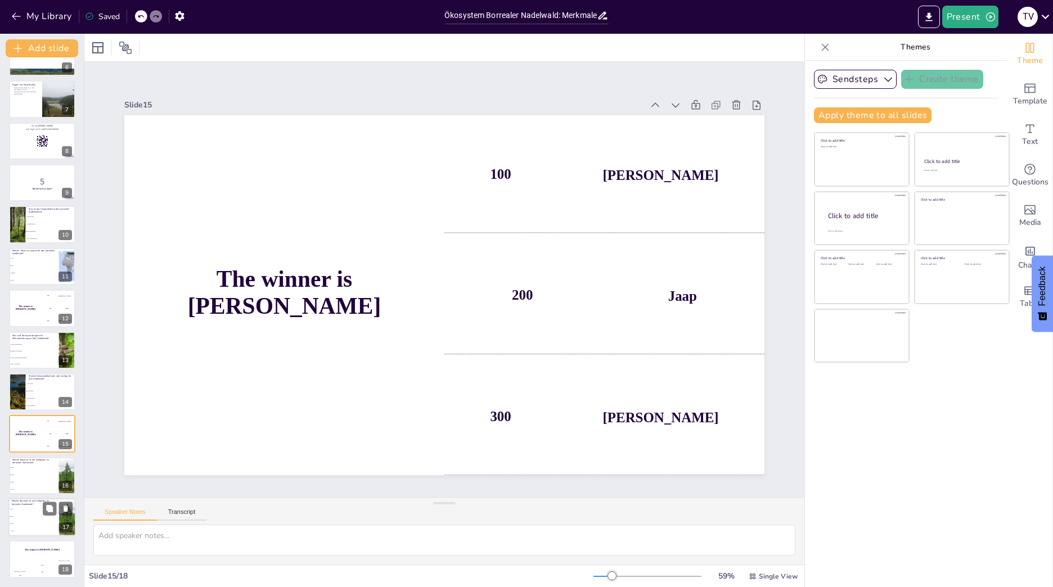
click at [41, 526] on li "Buche" at bounding box center [33, 523] width 51 height 7
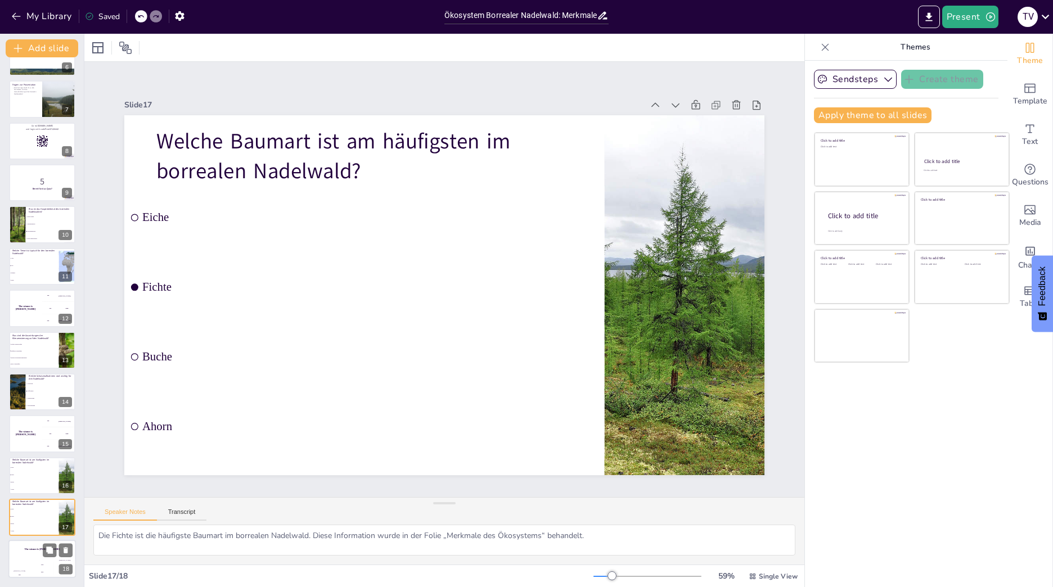
click at [48, 571] on div "200" at bounding box center [42, 572] width 23 height 12
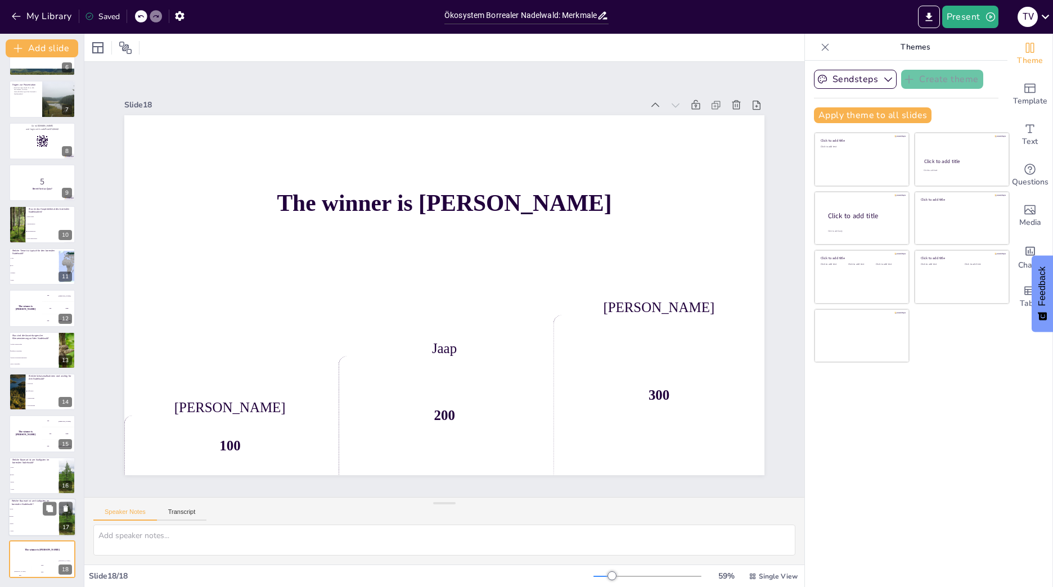
click at [20, 510] on span "Eiche" at bounding box center [34, 510] width 48 height 2
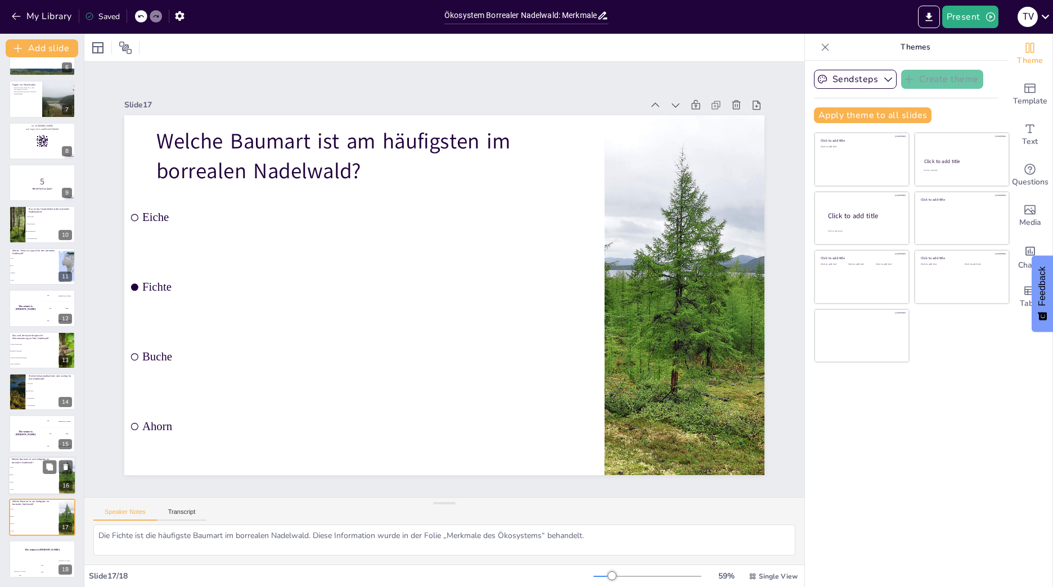
click at [24, 481] on li "Buche" at bounding box center [33, 482] width 51 height 7
click at [37, 449] on div "The winner is Niels 🏆" at bounding box center [25, 434] width 34 height 38
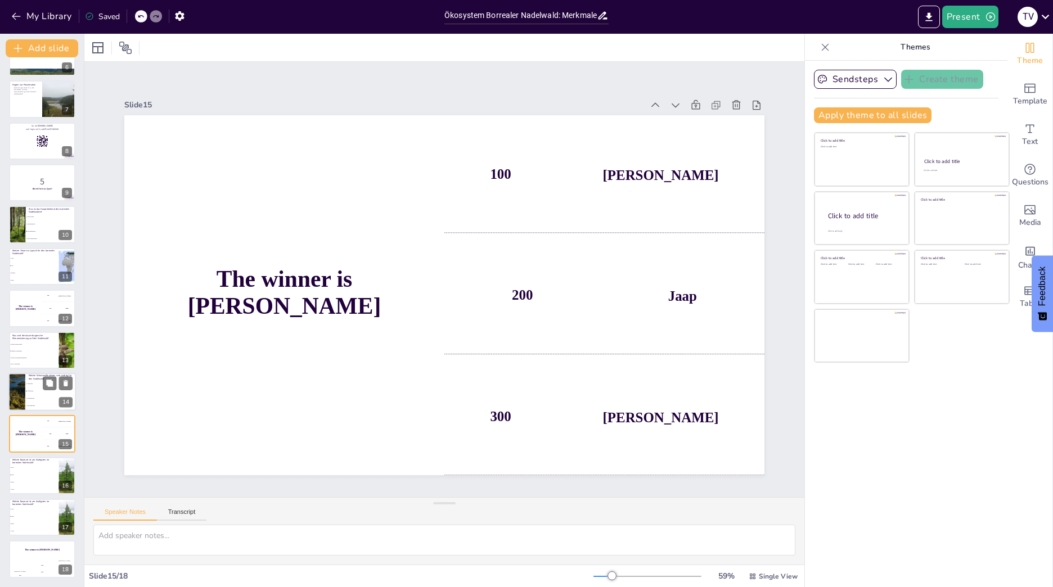
click at [29, 388] on li "Aufforstung" at bounding box center [50, 391] width 51 height 7
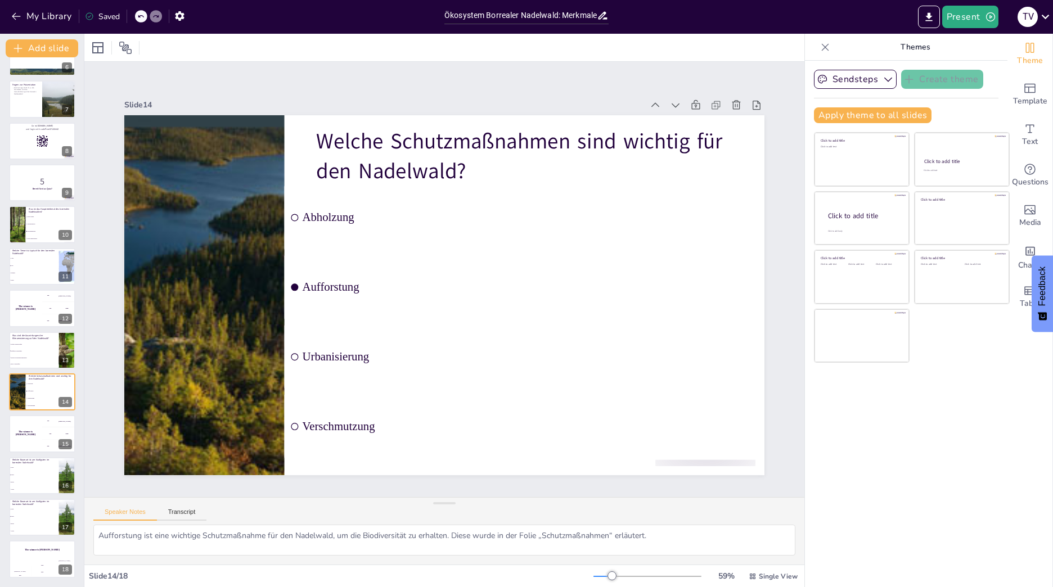
click at [26, 329] on div "Ökosystem Borrealer Nadelwald: Merkmale und Strukturen Diese Präsentation behan…" at bounding box center [42, 204] width 84 height 749
click at [39, 354] on li "Häufigere Waldbrände" at bounding box center [33, 351] width 51 height 7
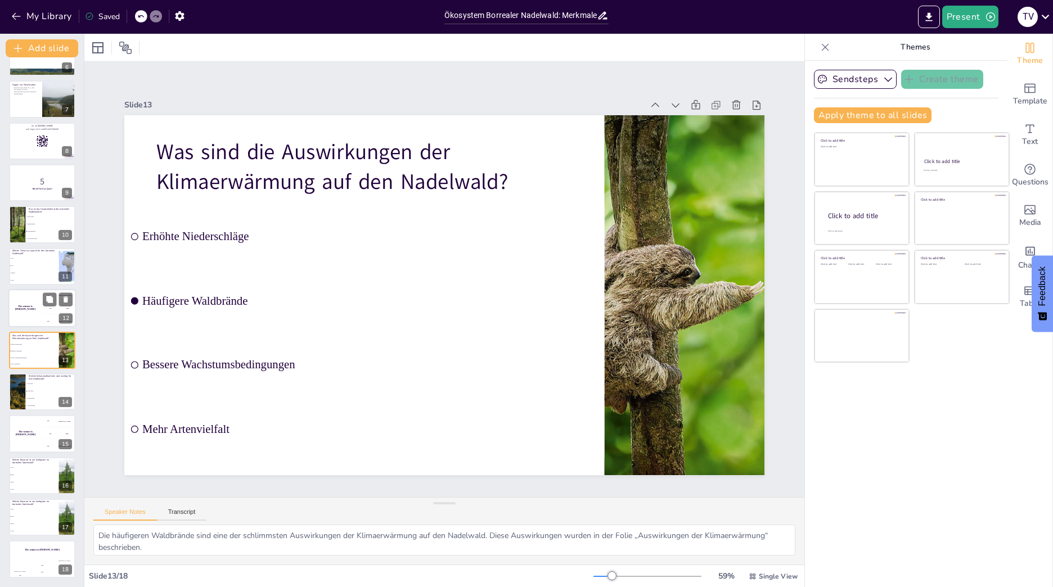
click at [36, 311] on div "The winner is Niels 🏆" at bounding box center [25, 308] width 34 height 38
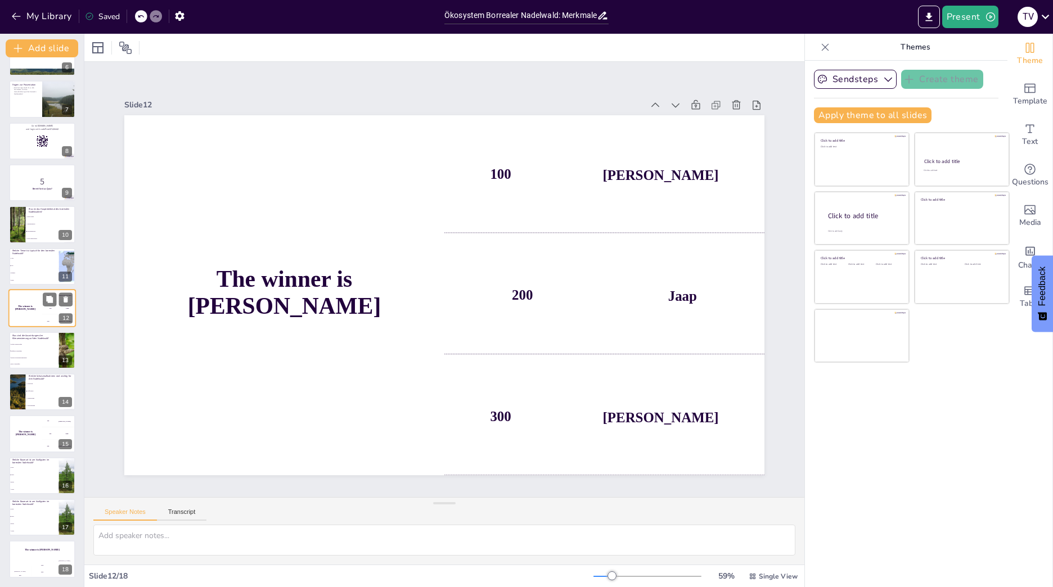
scroll to position [223, 0]
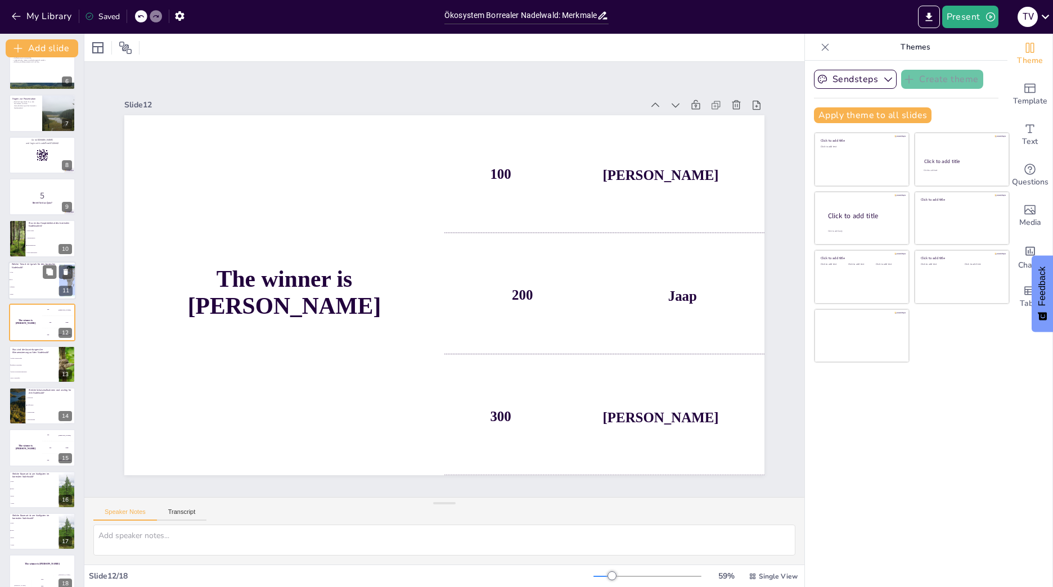
click at [43, 279] on span "Elch" at bounding box center [34, 280] width 48 height 2
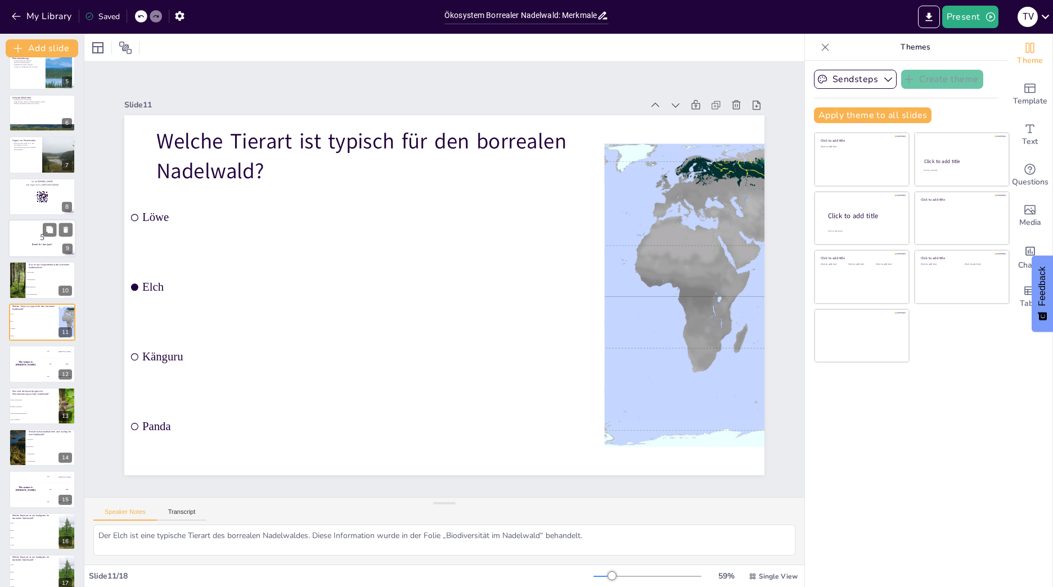
click at [24, 235] on p "5" at bounding box center [42, 237] width 61 height 12
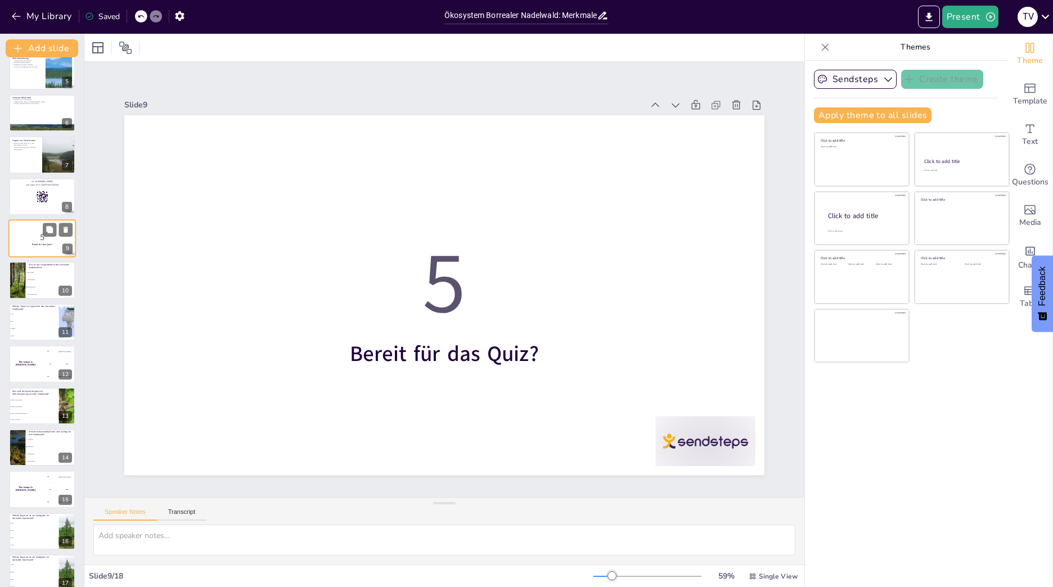
scroll to position [97, 0]
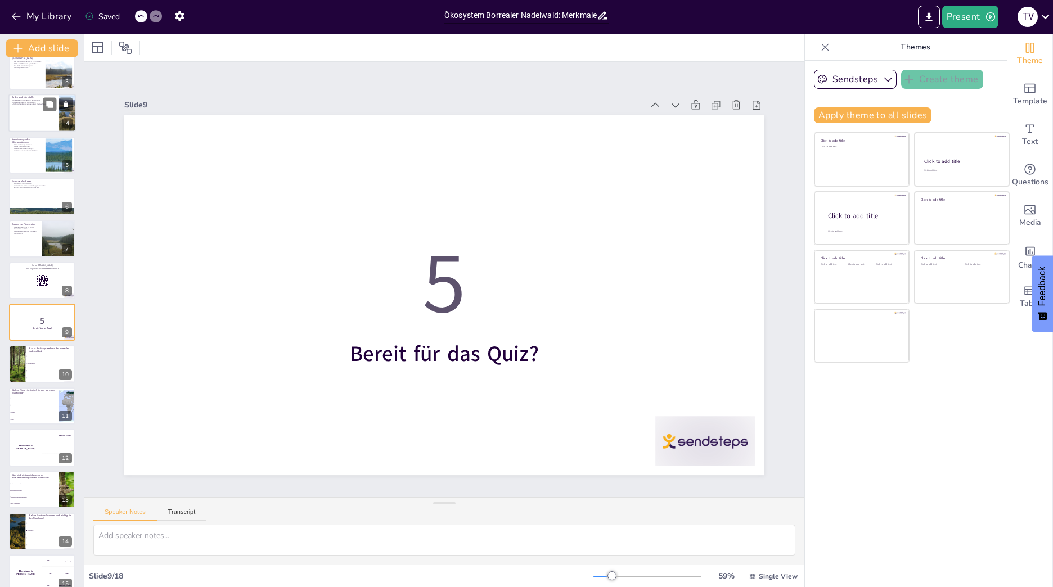
click at [33, 215] on div "Schutzmaßnahmen Aufforstung ist notwendig. Lebensräume müssen wiederhergestellt…" at bounding box center [42, 196] width 66 height 37
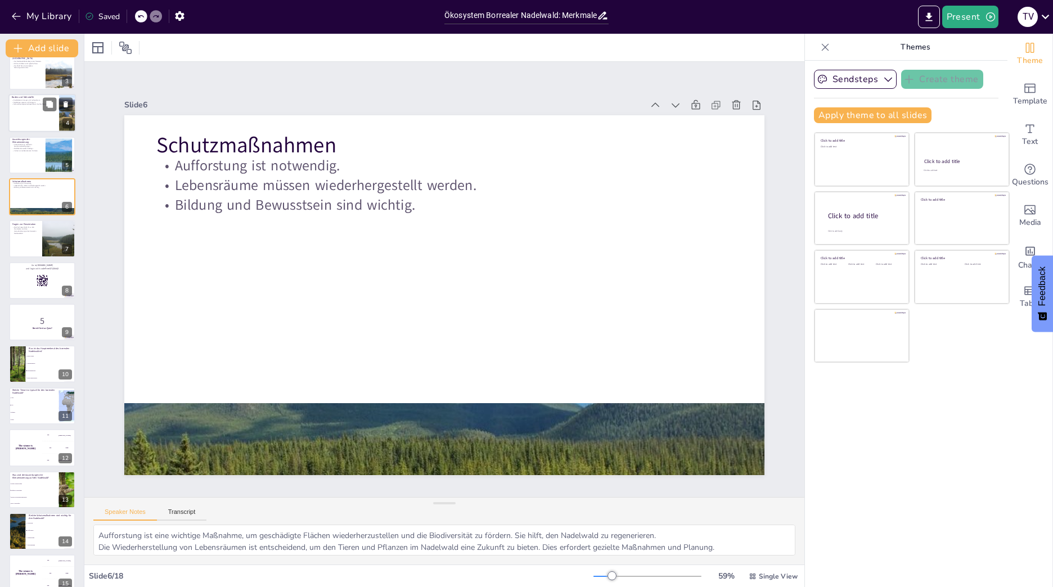
scroll to position [0, 0]
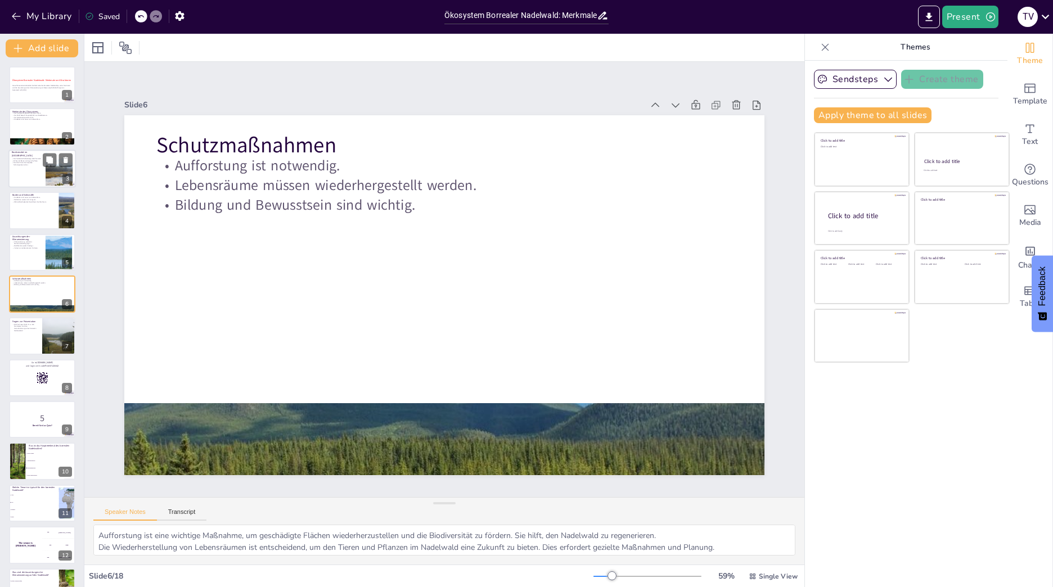
click at [25, 173] on div at bounding box center [42, 169] width 68 height 38
